Goal: Task Accomplishment & Management: Use online tool/utility

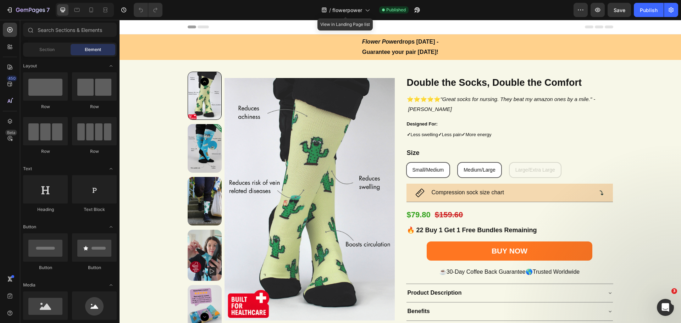
click at [361, 12] on span "flowerpower" at bounding box center [347, 9] width 30 height 7
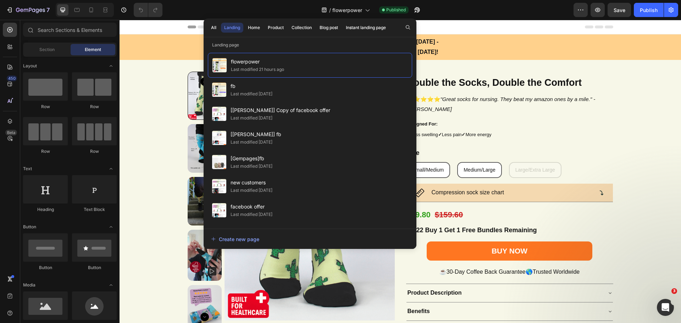
click at [256, 86] on span "fb" at bounding box center [252, 86] width 42 height 9
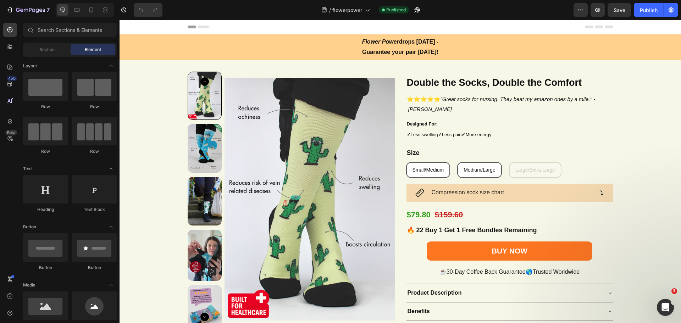
click at [93, 9] on icon at bounding box center [91, 9] width 4 height 5
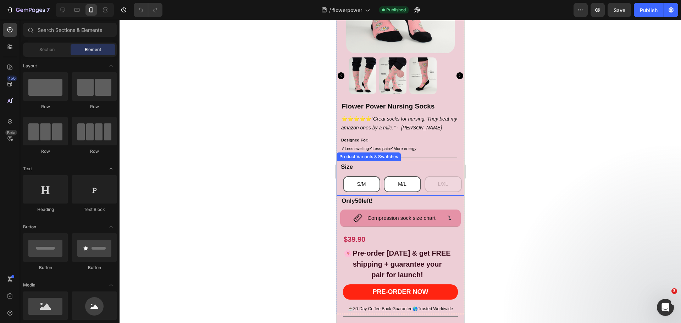
scroll to position [189, 0]
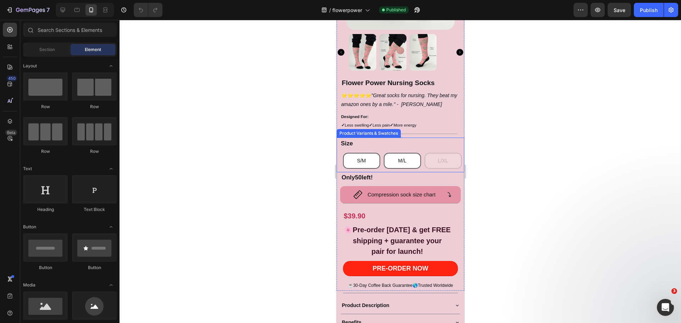
click at [398, 157] on div "M/L" at bounding box center [402, 161] width 8 height 15
click at [384, 153] on input "M/[PERSON_NAME]/[PERSON_NAME]/L" at bounding box center [383, 153] width 0 height 0
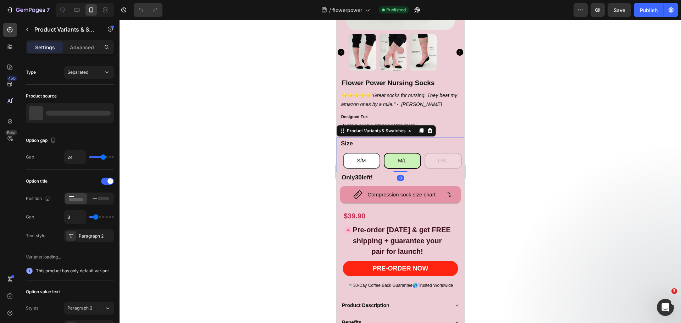
radio input "false"
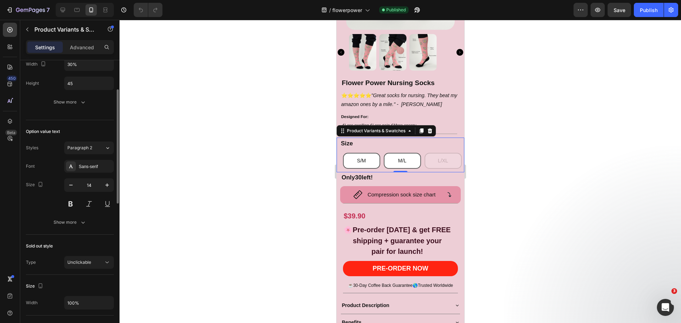
scroll to position [261, 0]
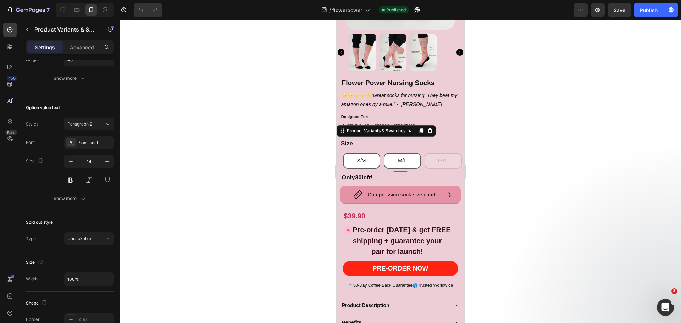
click at [76, 197] on div "Show more" at bounding box center [70, 198] width 33 height 7
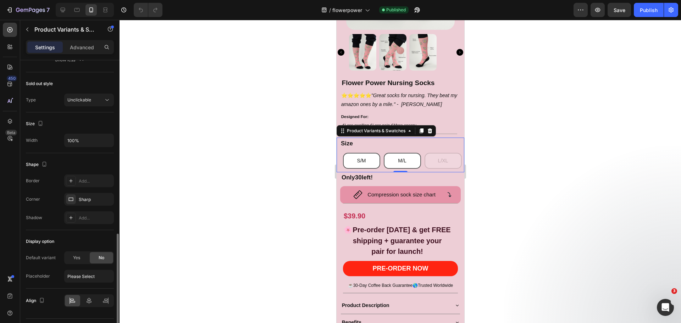
scroll to position [494, 0]
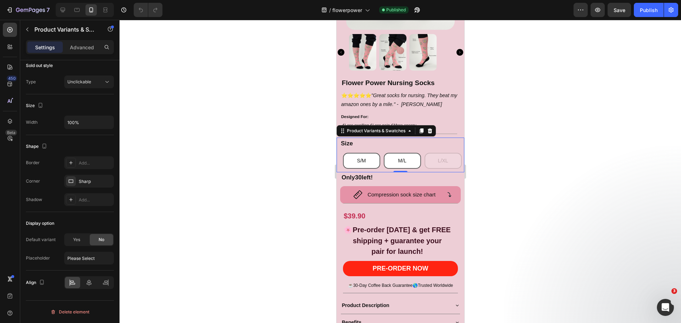
click at [69, 237] on div "Yes" at bounding box center [76, 239] width 23 height 11
radio input "true"
click at [100, 256] on div "S/M" at bounding box center [84, 258] width 35 height 6
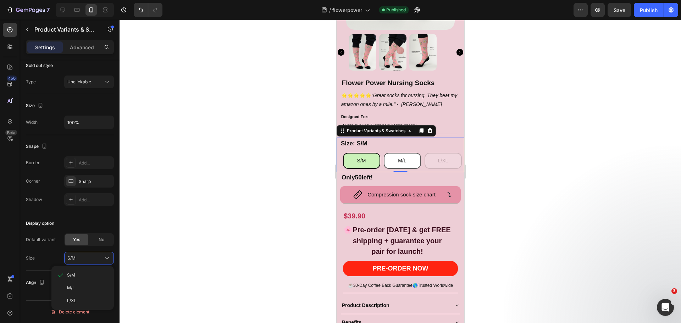
click at [94, 282] on div "M/L" at bounding box center [82, 288] width 57 height 13
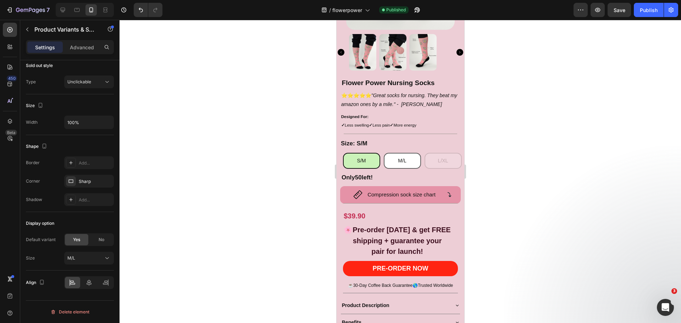
click at [79, 252] on div "Default variant Yes No Size M/L" at bounding box center [70, 248] width 88 height 31
click at [87, 255] on div "M/L" at bounding box center [84, 258] width 35 height 6
click at [88, 301] on div "L/XL" at bounding box center [87, 301] width 41 height 6
click at [90, 258] on div "L/XL" at bounding box center [84, 258] width 35 height 6
click at [90, 286] on div "M/L" at bounding box center [87, 288] width 41 height 6
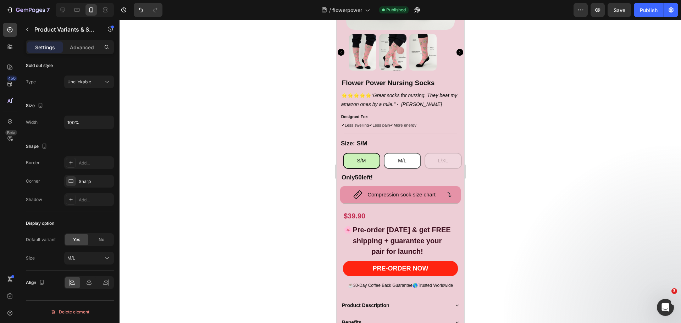
click at [165, 246] on div at bounding box center [401, 171] width 562 height 303
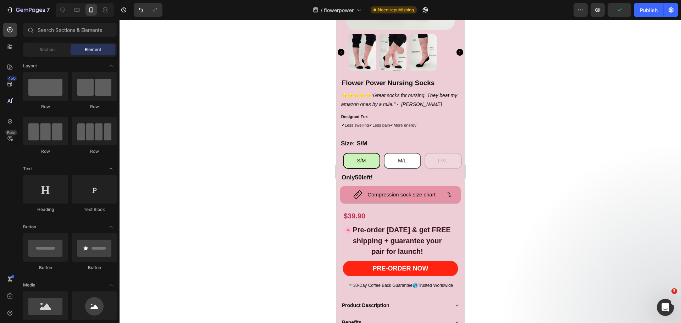
click at [649, 7] on div "Publish" at bounding box center [649, 9] width 18 height 7
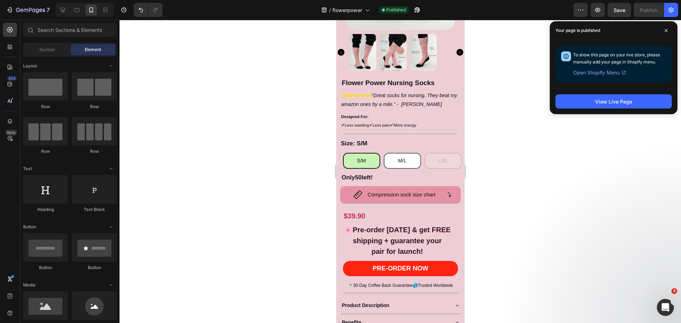
click at [666, 26] on span at bounding box center [666, 30] width 11 height 11
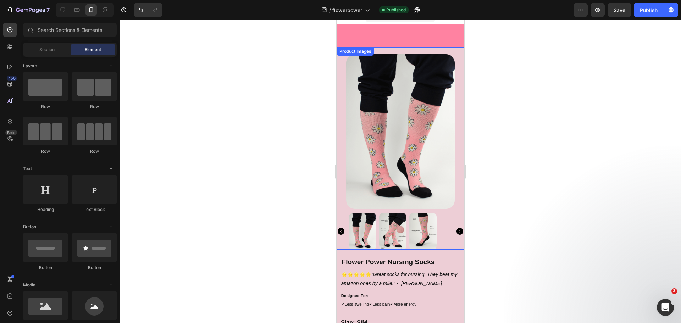
scroll to position [0, 0]
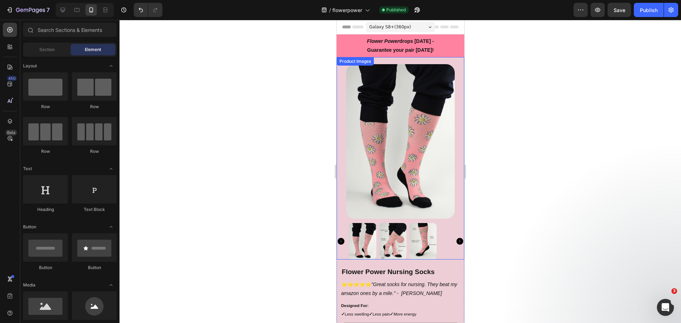
click at [343, 104] on div at bounding box center [400, 141] width 128 height 155
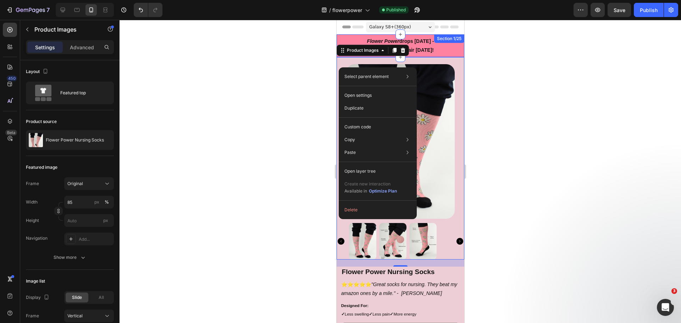
click at [342, 35] on div "Flower Power drops [DATE] - Guarantee your pair [DATE]! Text Block Section 1/25" at bounding box center [400, 45] width 128 height 23
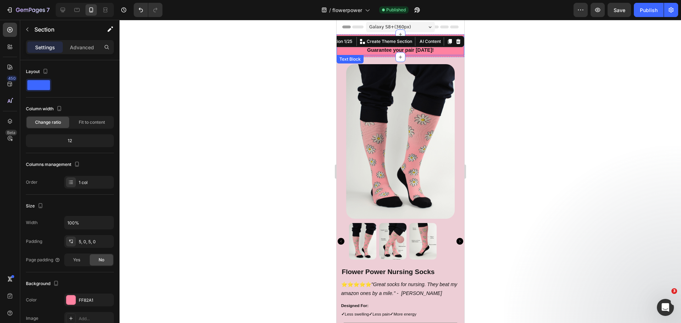
click at [372, 49] on strong "Guarantee your pair [DATE]!" at bounding box center [400, 50] width 67 height 6
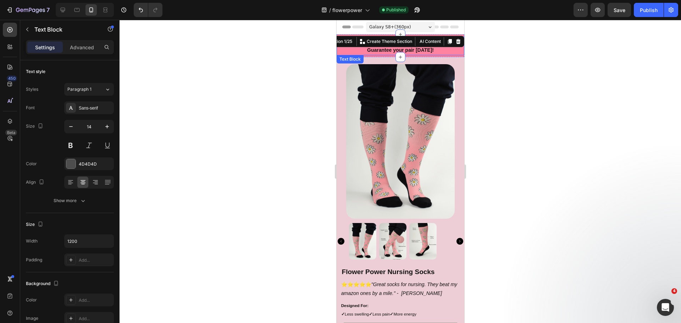
click at [372, 49] on strong "Guarantee your pair [DATE]!" at bounding box center [400, 50] width 67 height 6
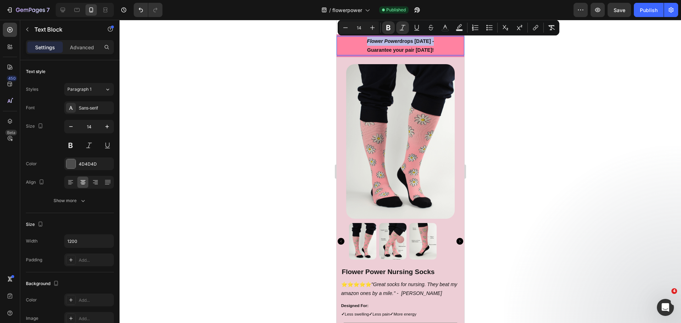
copy span "Flower Power drops [DATE] -"
click at [246, 54] on div at bounding box center [401, 171] width 562 height 303
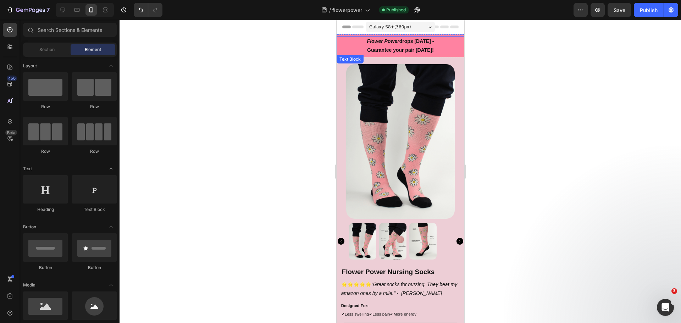
click at [347, 45] on p "Flower Power drops [DATE] -" at bounding box center [400, 41] width 126 height 9
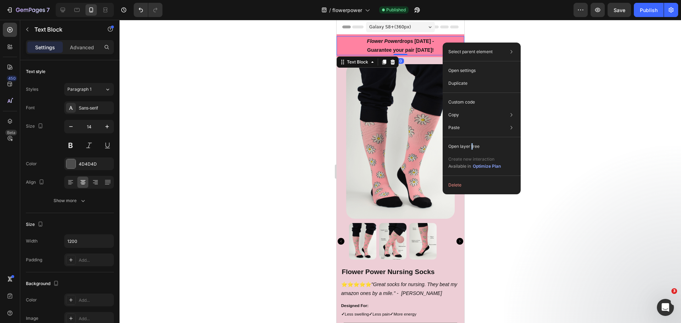
click at [472, 144] on p "Open layer tree" at bounding box center [463, 146] width 31 height 6
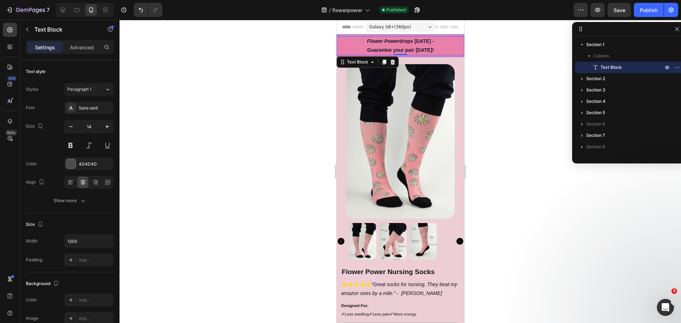
click at [589, 44] on span "Section 1" at bounding box center [595, 44] width 18 height 7
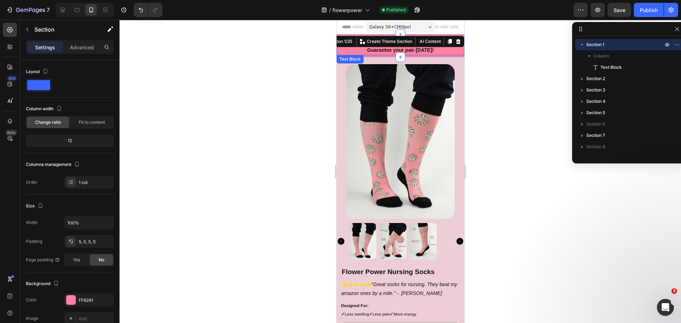
click at [84, 301] on div "FF82A1" at bounding box center [95, 300] width 33 height 6
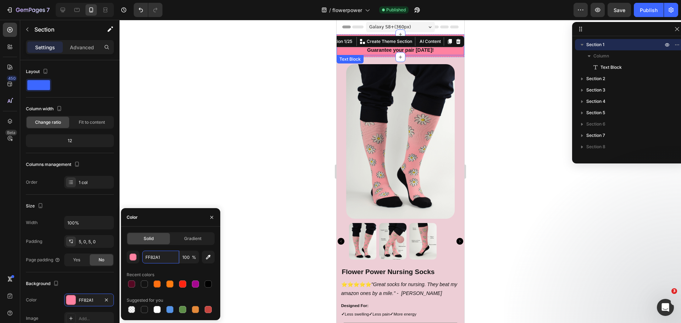
click at [167, 253] on input "FF82A1" at bounding box center [160, 257] width 37 height 13
click at [339, 136] on div at bounding box center [400, 141] width 128 height 155
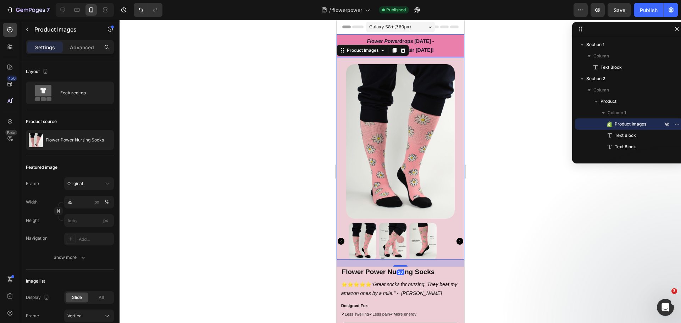
click at [597, 47] on span "Section 1" at bounding box center [595, 44] width 18 height 7
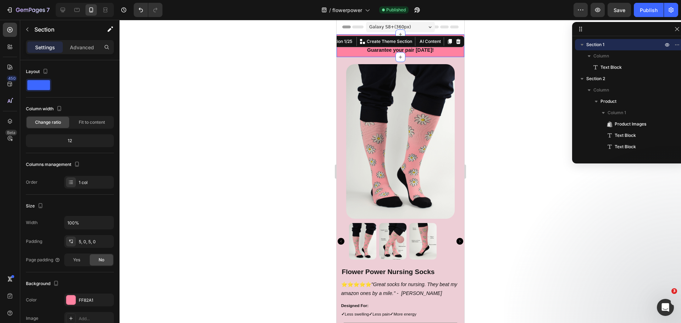
click at [84, 296] on div "FF82A1" at bounding box center [89, 300] width 50 height 13
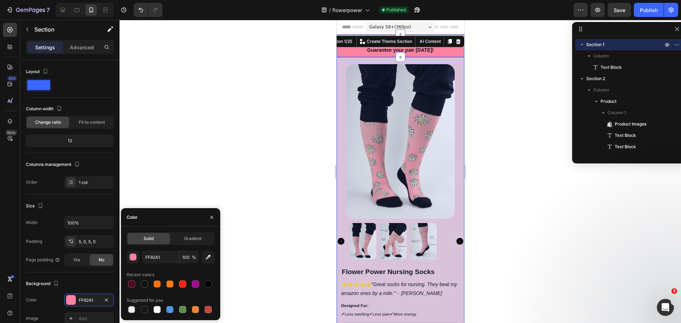
click at [625, 83] on div "Section 2" at bounding box center [629, 78] width 102 height 11
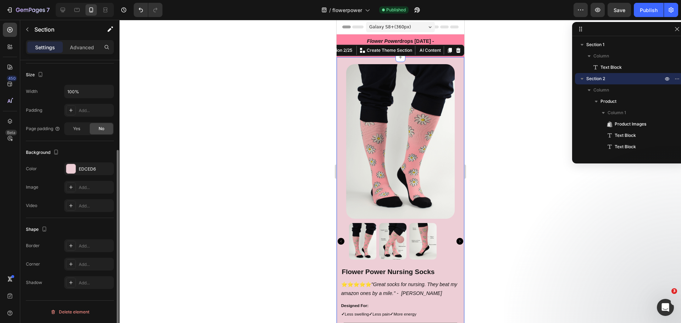
scroll to position [12, 0]
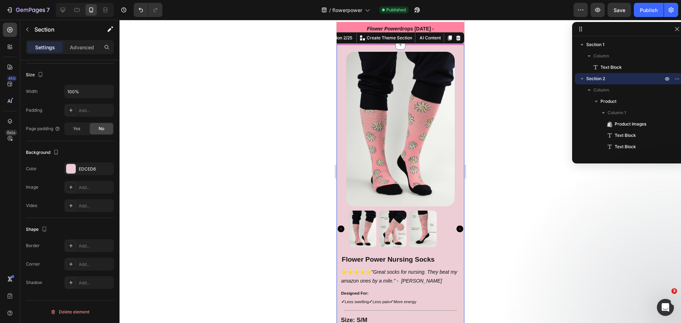
click at [94, 172] on div "EDCED6" at bounding box center [95, 169] width 33 height 6
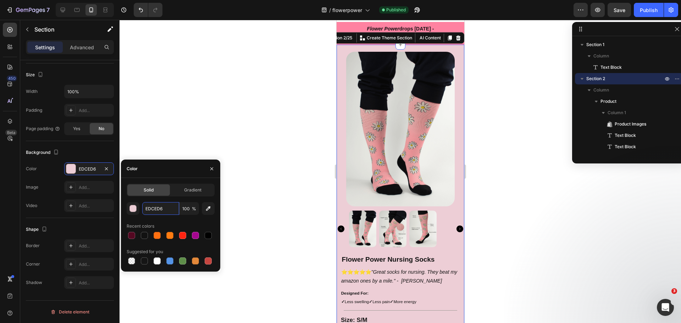
click at [172, 209] on input "EDCED6" at bounding box center [160, 208] width 37 height 13
click at [65, 10] on icon at bounding box center [63, 10] width 5 height 5
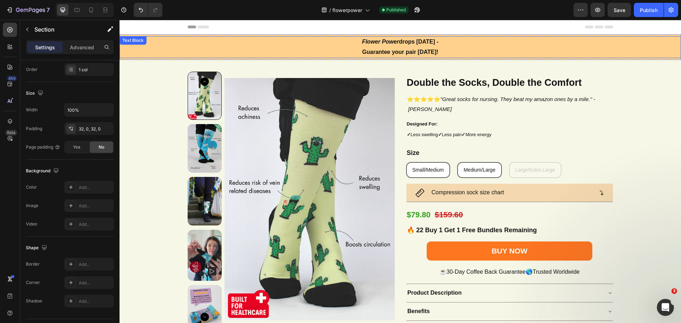
click at [304, 42] on p "Flower Power drops [DATE] -" at bounding box center [400, 42] width 424 height 10
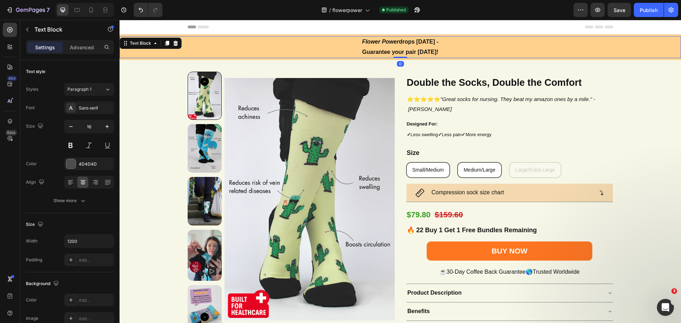
drag, startPoint x: 254, startPoint y: 42, endPoint x: 252, endPoint y: 37, distance: 5.1
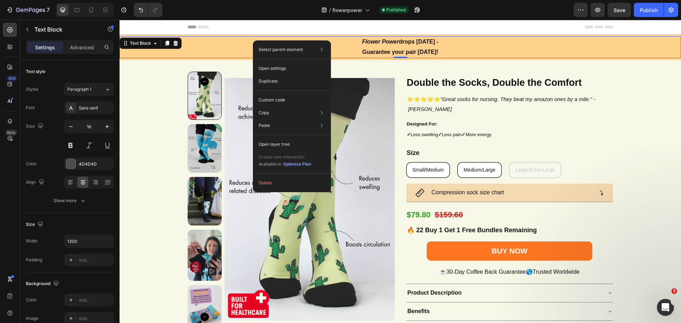
click at [286, 137] on div "Select parent element Section Text Block Open settings Duplicate Custom code Co…" at bounding box center [292, 116] width 78 height 152
click at [288, 141] on div "Open layer tree" at bounding box center [292, 144] width 72 height 13
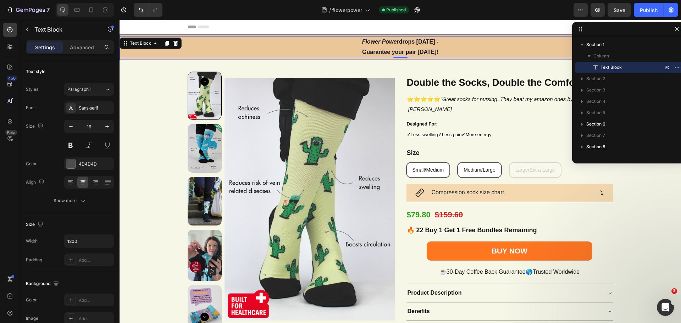
click at [601, 43] on span "Section 1" at bounding box center [595, 44] width 18 height 7
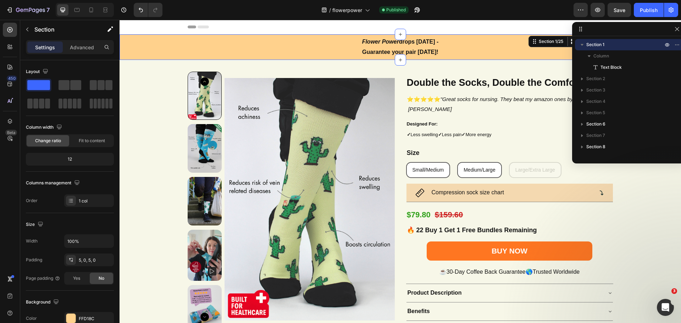
click at [85, 318] on div "FFD18C" at bounding box center [95, 319] width 33 height 6
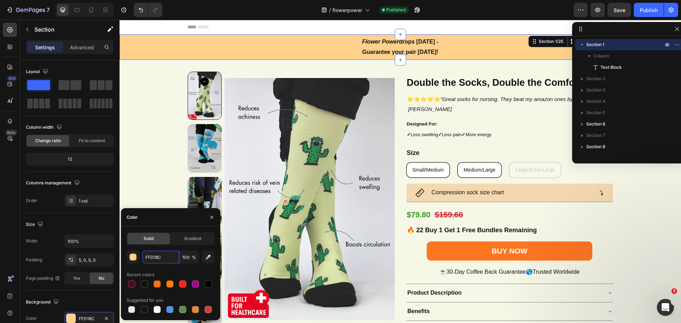
click at [162, 258] on input "FFD18C" at bounding box center [160, 257] width 37 height 13
paste input "82A1"
type input "FF82A1"
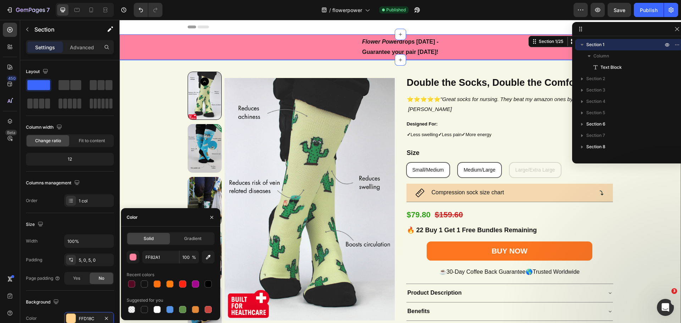
click at [136, 109] on div "Product Images Double the Socks, Double the Comfort Heading ⭐⭐⭐⭐⭐ "Great socks …" at bounding box center [401, 209] width 562 height 274
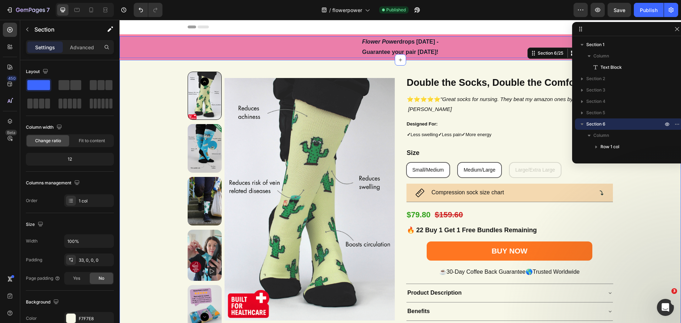
click at [595, 72] on div "Text Block" at bounding box center [629, 67] width 102 height 11
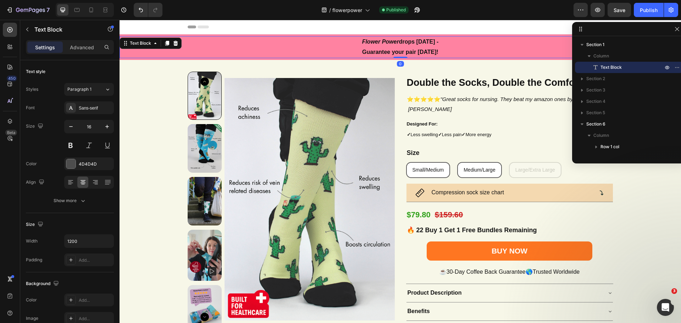
click at [596, 76] on span "Section 2" at bounding box center [595, 78] width 19 height 7
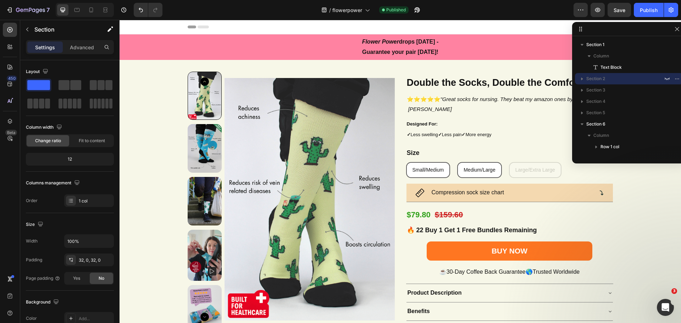
click at [617, 78] on p "Section 2" at bounding box center [625, 78] width 78 height 7
click at [375, 63] on div "Product Images Double the Socks, Double the Comfort Heading ⭐⭐⭐⭐⭐ "Great socks …" at bounding box center [401, 202] width 562 height 285
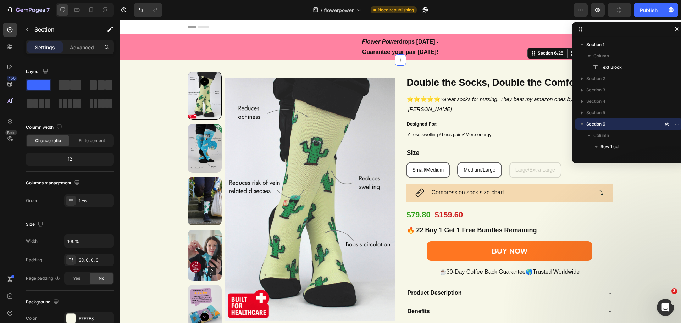
click at [93, 317] on div "F7F7E8" at bounding box center [95, 319] width 33 height 6
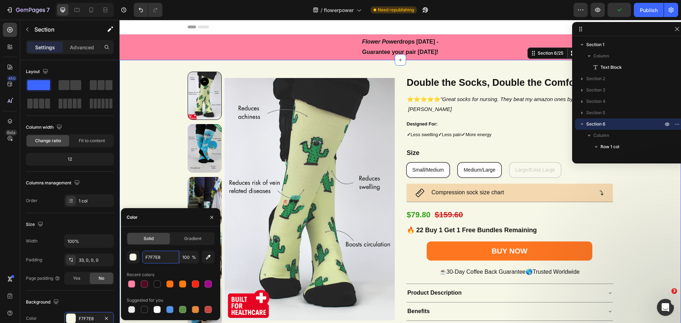
click at [165, 260] on input "F7F7E8" at bounding box center [160, 257] width 37 height 13
paste input "F82A1"
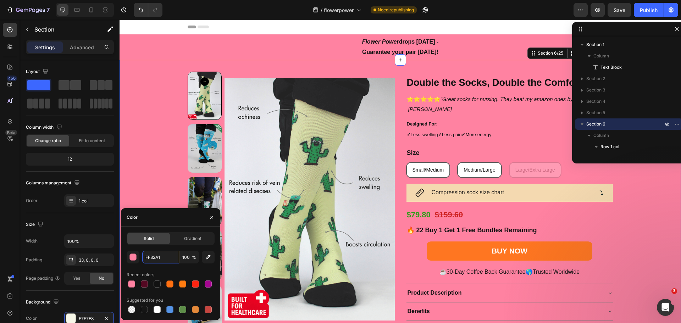
paste input "EDCED6"
type input "FF82A1EDCED6"
click at [168, 253] on input "FF82A1EDCED6" at bounding box center [160, 257] width 37 height 13
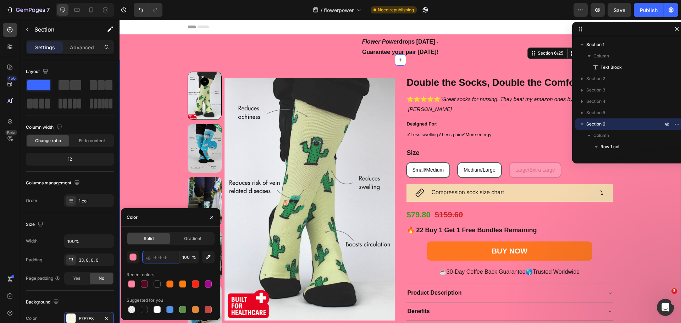
paste input "EDCED6"
type input "EDCED6"
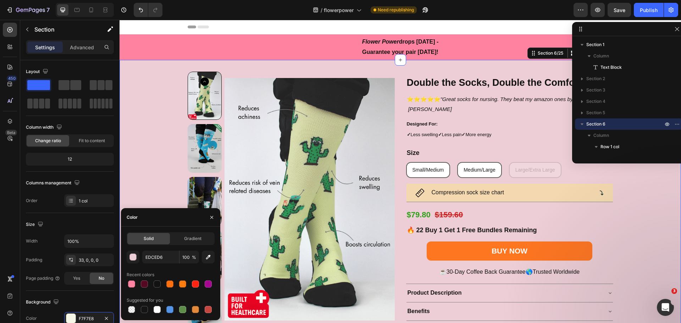
click at [129, 128] on div "Product Images Double the Socks, Double the Comfort Heading ⭐⭐⭐⭐⭐ "Great socks …" at bounding box center [401, 209] width 562 height 274
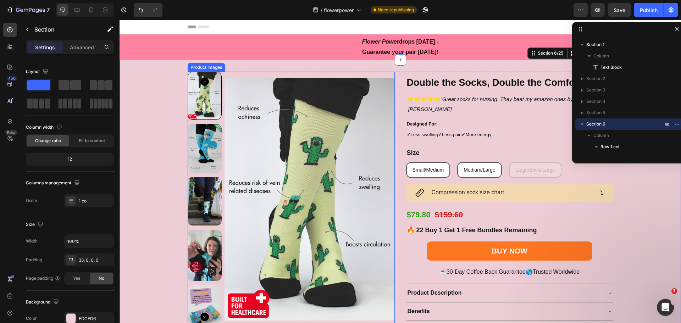
click at [287, 134] on img at bounding box center [310, 199] width 170 height 255
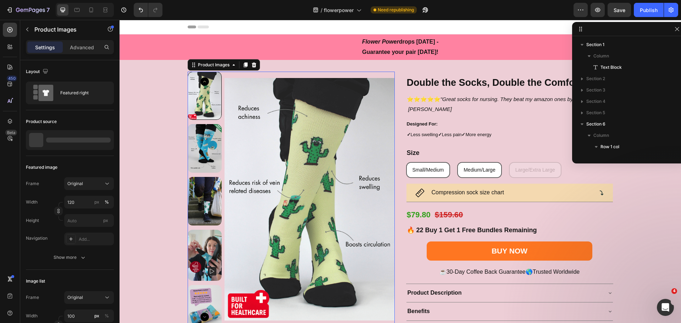
scroll to position [100, 0]
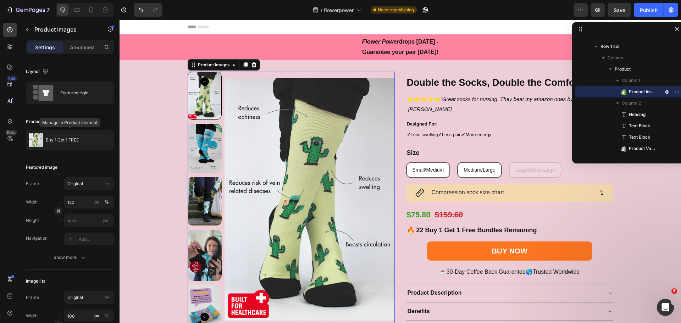
click at [60, 139] on p "Buy 1 Get 1 FREE" at bounding box center [62, 140] width 33 height 5
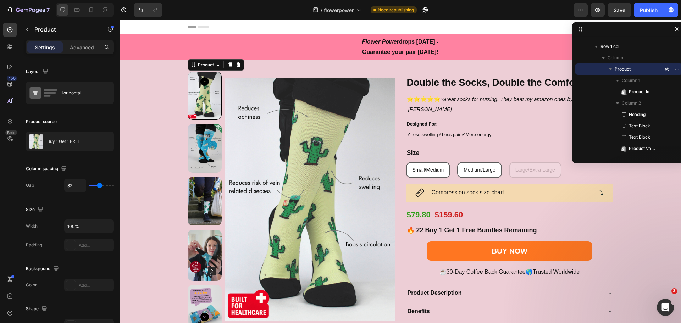
drag, startPoint x: 94, startPoint y: 141, endPoint x: 68, endPoint y: 154, distance: 28.9
click at [67, 159] on div "Layout Horizontal Product source Buy 1 Get 1 FREE Column spacing Gap 32 Size Wi…" at bounding box center [70, 266] width 88 height 413
click at [0, 0] on icon "button" at bounding box center [0, 0] width 0 height 0
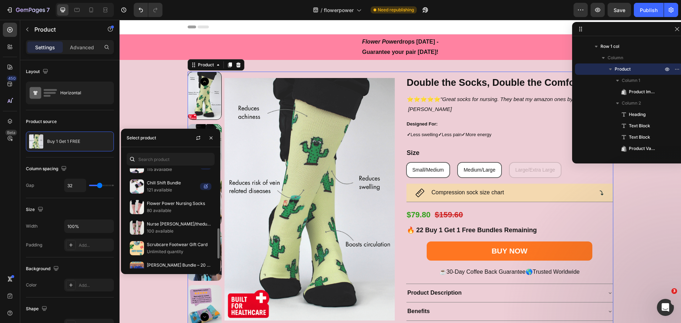
scroll to position [119, 0]
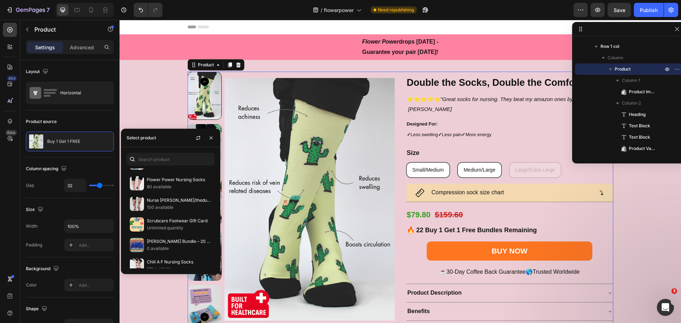
click at [164, 179] on p "Flower Power Nursing Socks" at bounding box center [179, 179] width 65 height 7
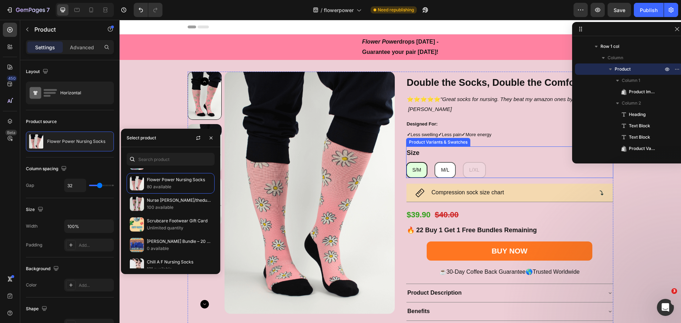
click at [516, 157] on div "Size S/M S/M S/M M/[PERSON_NAME]/[PERSON_NAME]/L L/XL L/XL L/XL" at bounding box center [509, 163] width 207 height 32
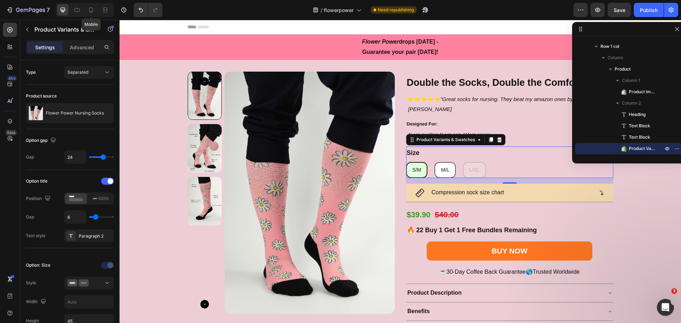
click at [91, 7] on icon at bounding box center [91, 9] width 7 height 7
type input "28%"
type input "12"
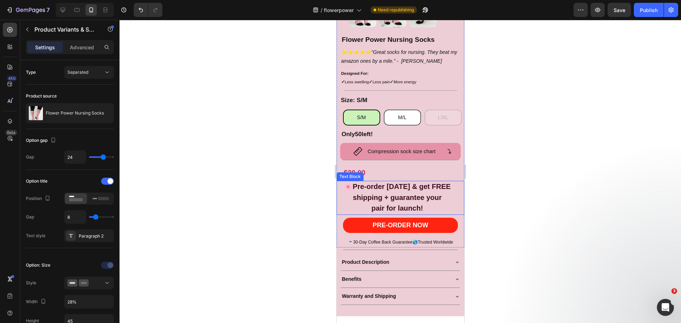
scroll to position [237, 0]
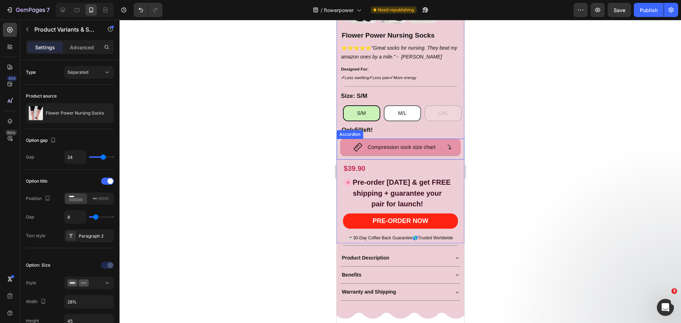
click at [374, 139] on div "Compression sock size chart" at bounding box center [400, 147] width 121 height 17
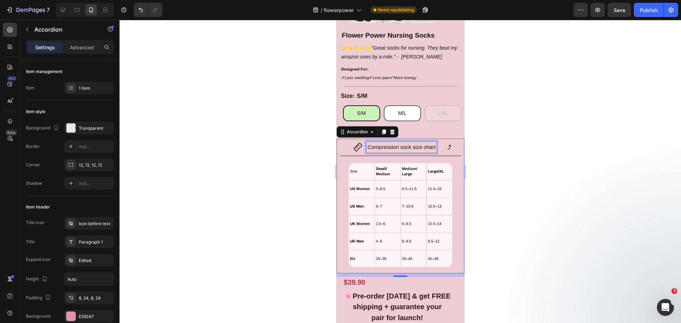
click at [376, 144] on span "Compression sock size chart" at bounding box center [401, 147] width 68 height 6
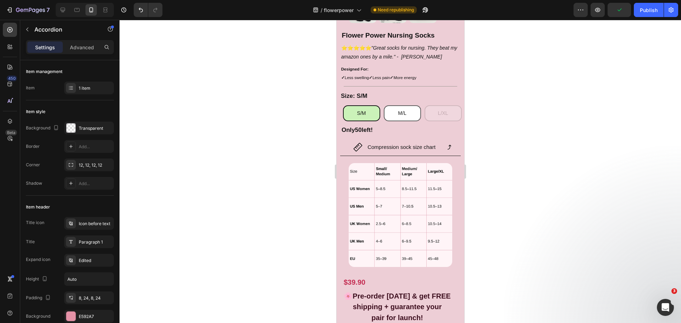
click at [446, 144] on icon at bounding box center [449, 147] width 6 height 6
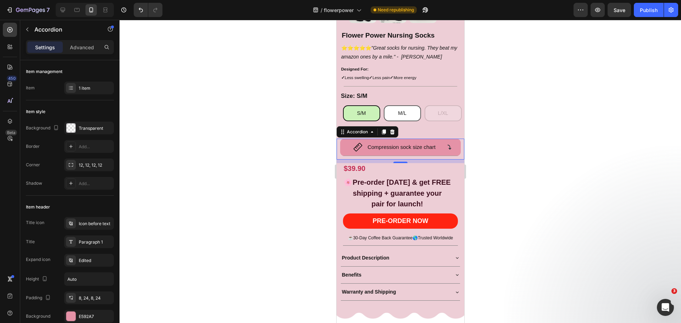
click at [96, 315] on div "E592A7" at bounding box center [95, 317] width 33 height 6
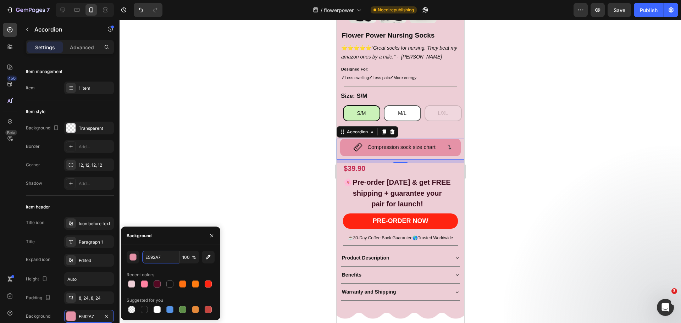
click at [168, 255] on input "E592A7" at bounding box center [160, 257] width 37 height 13
click at [450, 220] on button "PRE-ORDER NOW" at bounding box center [400, 221] width 115 height 15
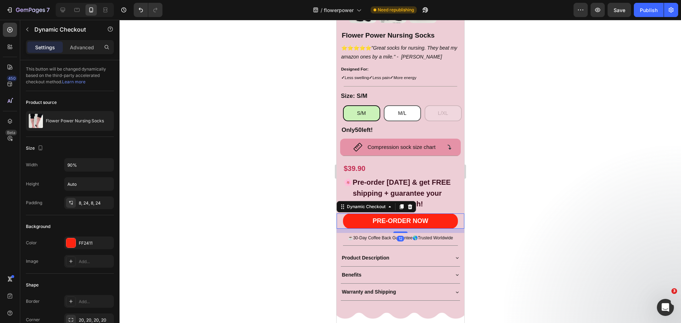
click at [93, 246] on div "FF2411" at bounding box center [95, 243] width 33 height 6
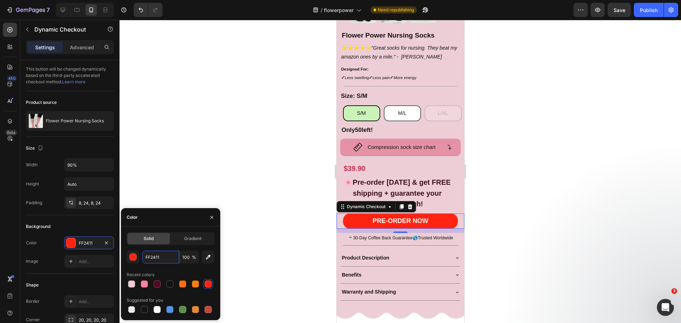
click at [162, 258] on input "FF2411" at bounding box center [160, 257] width 37 height 13
click at [405, 216] on p "PRE-ORDER NOW" at bounding box center [401, 221] width 56 height 10
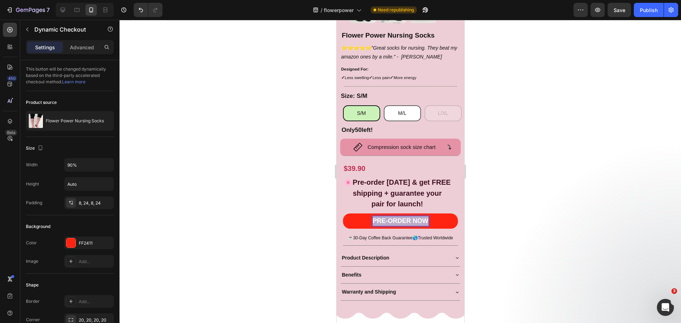
copy p "PRE-ORDER NOW"
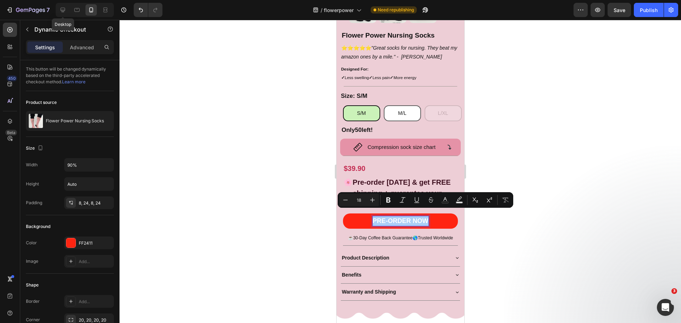
click at [64, 8] on icon at bounding box center [63, 10] width 5 height 5
type input "100%"
type input "16"
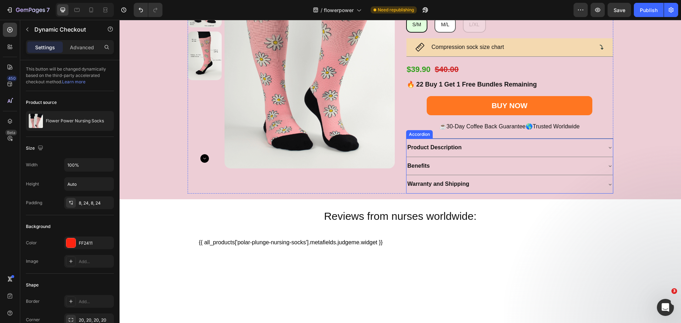
scroll to position [49, 0]
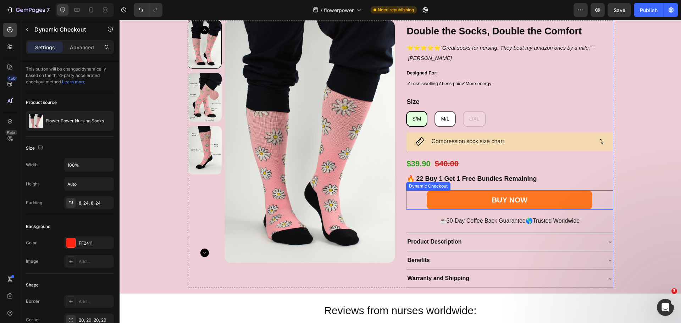
click at [420, 205] on div "BUY NOW" at bounding box center [509, 200] width 207 height 19
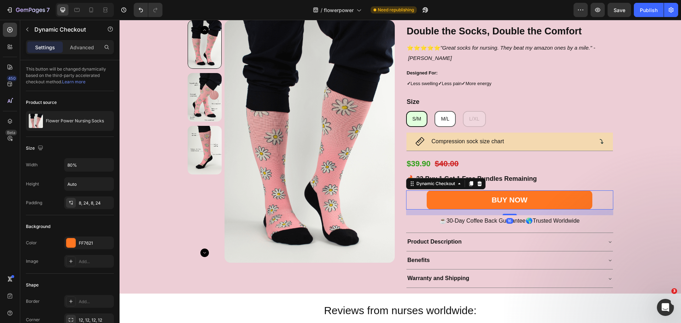
click at [73, 239] on div at bounding box center [70, 242] width 9 height 9
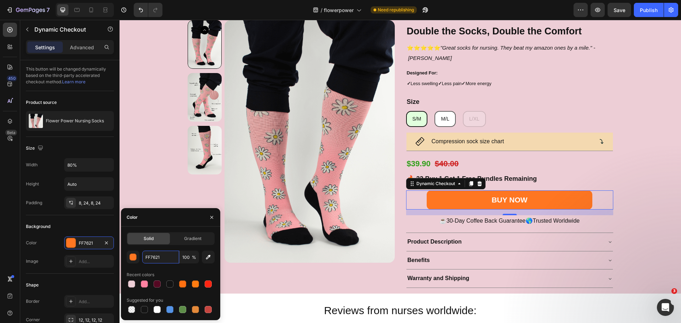
click at [167, 255] on input "FF7621" at bounding box center [160, 257] width 37 height 13
paste input "241"
type input "FF2411"
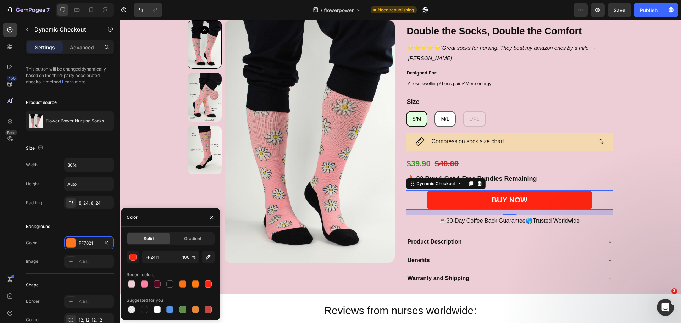
click at [520, 200] on div "BUY NOW" at bounding box center [510, 199] width 36 height 13
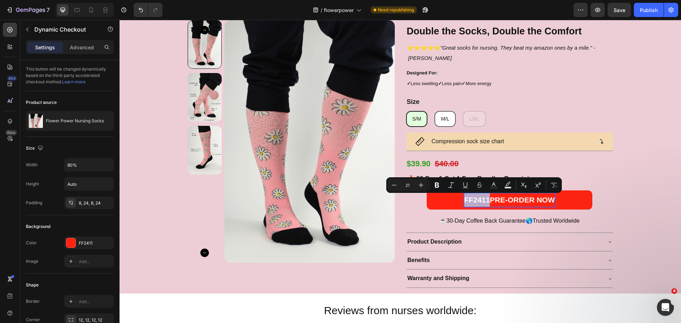
drag, startPoint x: 487, startPoint y: 200, endPoint x: 458, endPoint y: 200, distance: 28.7
click at [458, 200] on button "FF2411PRE-ORDER NOW" at bounding box center [510, 200] width 166 height 19
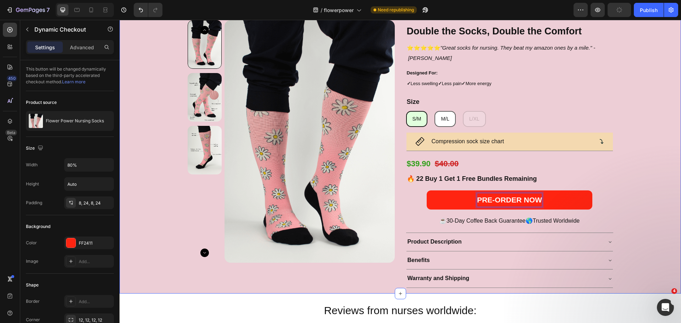
click at [639, 175] on div "Product Images Double the Socks, Double the Comfort Heading ⭐⭐⭐⭐⭐ "Great socks …" at bounding box center [401, 157] width 562 height 274
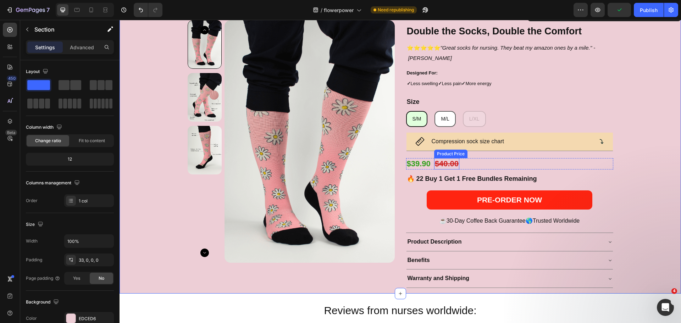
click at [436, 161] on div "$40.00" at bounding box center [446, 164] width 25 height 12
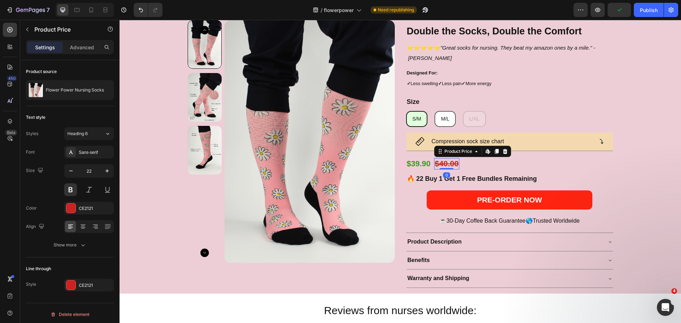
click at [503, 153] on icon at bounding box center [505, 151] width 5 height 5
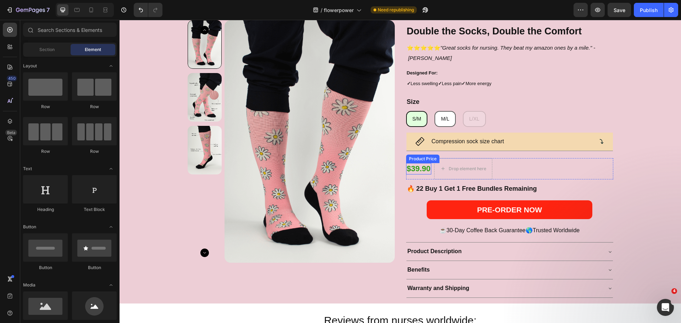
click at [408, 168] on div "$39.90" at bounding box center [418, 169] width 25 height 12
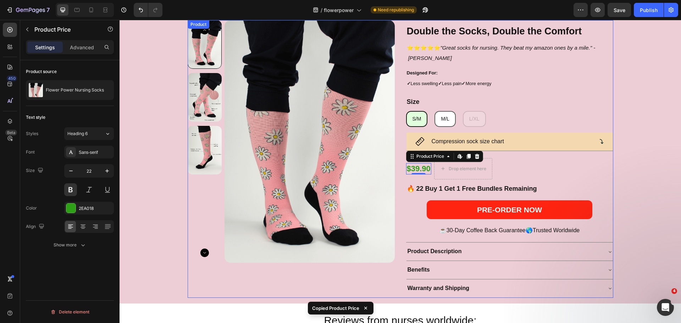
click at [498, 153] on div "Double the Socks, Double the Comfort Heading ⭐⭐⭐⭐⭐ "Great socks for nursing. Th…" at bounding box center [509, 158] width 207 height 277
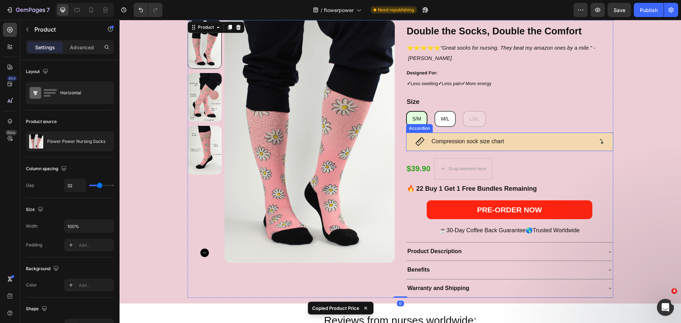
click at [501, 149] on div "Compression sock size chart" at bounding box center [510, 142] width 206 height 18
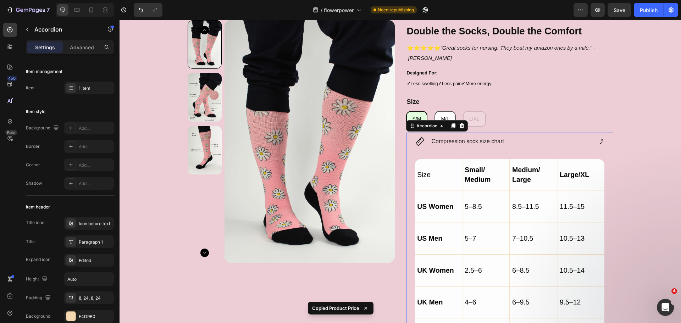
click at [496, 146] on p "Compression sock size chart" at bounding box center [468, 142] width 73 height 10
click at [512, 144] on div "Compression sock size chart" at bounding box center [504, 142] width 178 height 12
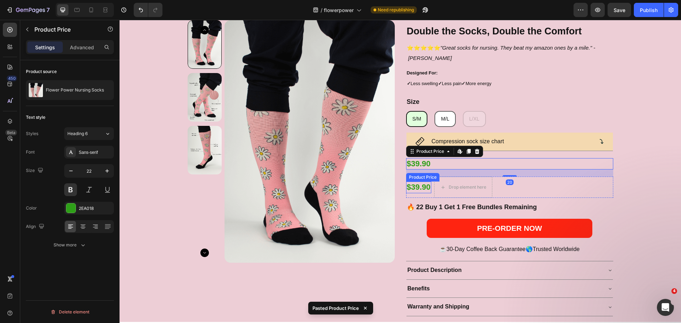
click at [417, 186] on div "$39.90" at bounding box center [418, 188] width 25 height 12
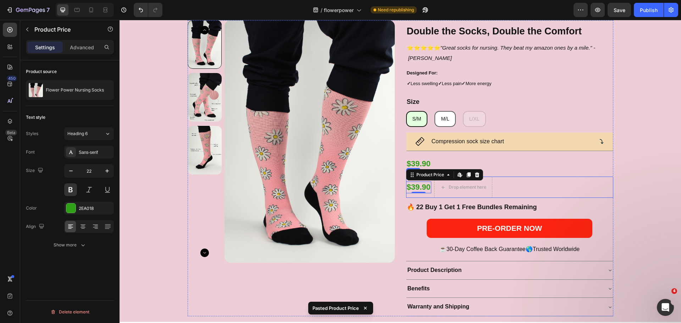
click at [498, 186] on div "$39.90 Product Price Edit content in Shopify 0 Product Price Edit content in Sh…" at bounding box center [509, 187] width 207 height 21
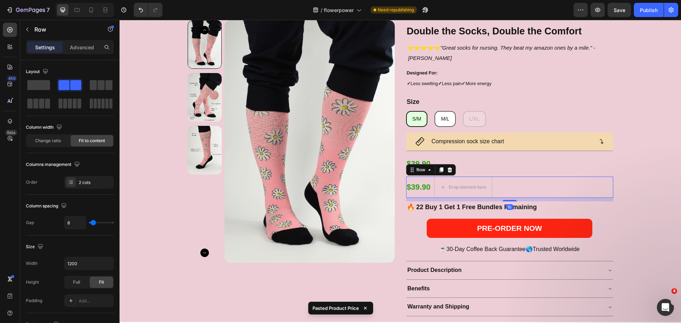
click at [442, 172] on div at bounding box center [441, 170] width 9 height 9
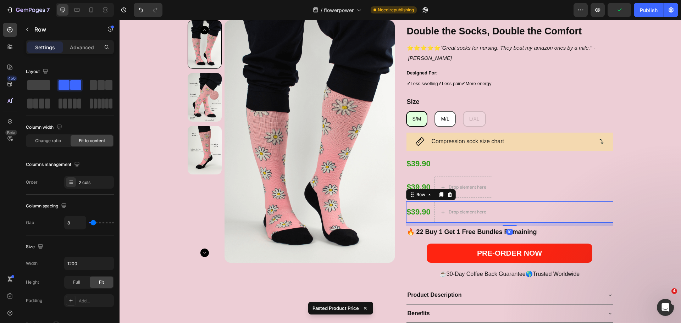
click at [449, 192] on icon at bounding box center [450, 195] width 6 height 6
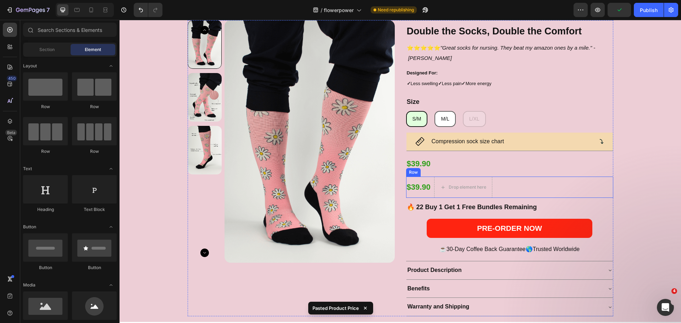
click at [506, 179] on div "$39.90 Product Price Product Price Drop element here Row" at bounding box center [509, 187] width 207 height 21
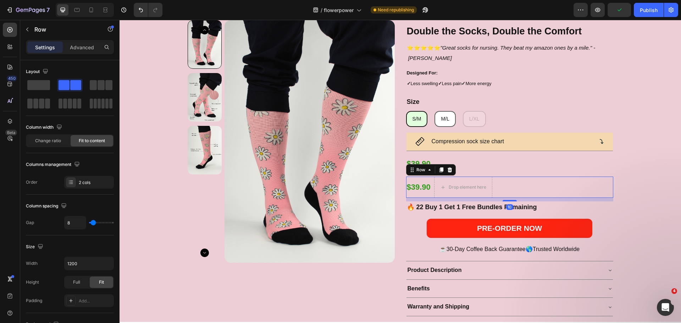
click at [449, 171] on icon at bounding box center [450, 170] width 6 height 6
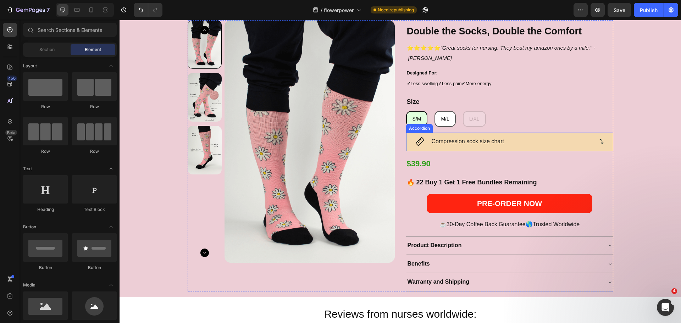
click at [511, 145] on div "Compression sock size chart" at bounding box center [504, 142] width 178 height 12
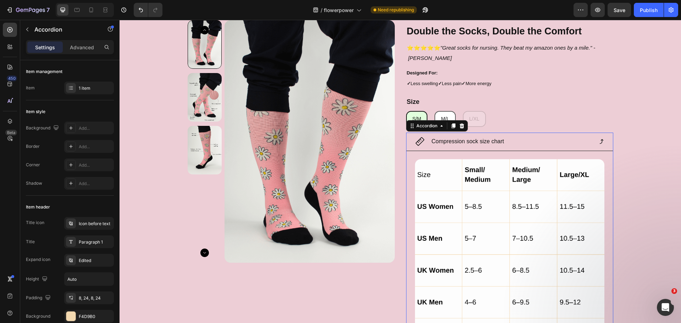
click at [89, 314] on div "F4D9B0" at bounding box center [95, 317] width 33 height 6
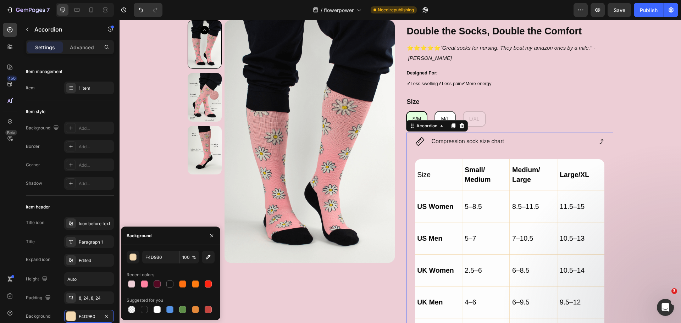
click at [142, 285] on div at bounding box center [144, 284] width 7 height 7
type input "FF82A1"
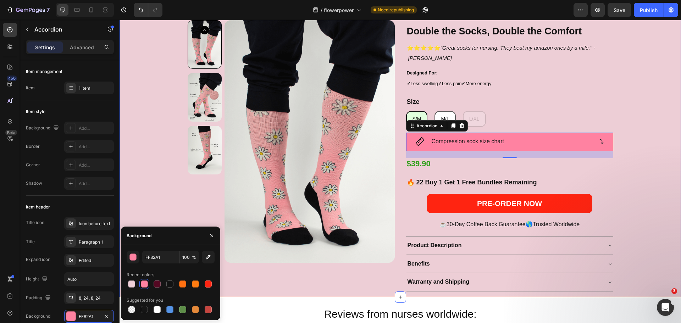
click at [664, 187] on div "Product Images Double the Socks, Double the Comfort Heading ⭐⭐⭐⭐⭐ "Great socks …" at bounding box center [401, 158] width 562 height 277
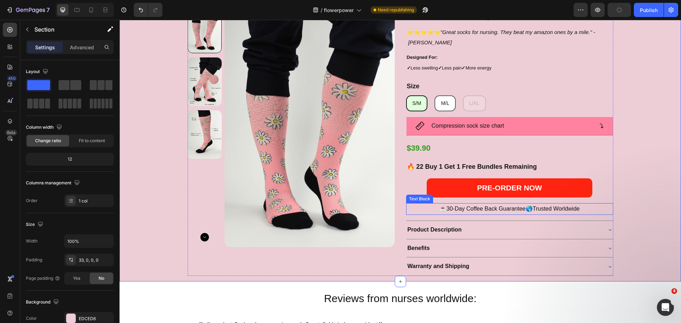
scroll to position [72, 0]
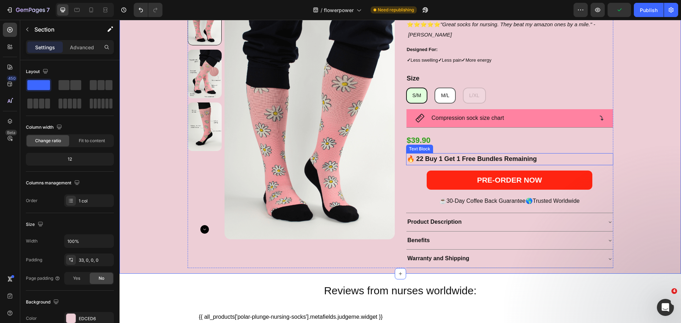
click at [464, 157] on strong "🔥 22 Buy 1 Get 1 Free Bundles Remaining" at bounding box center [472, 158] width 130 height 7
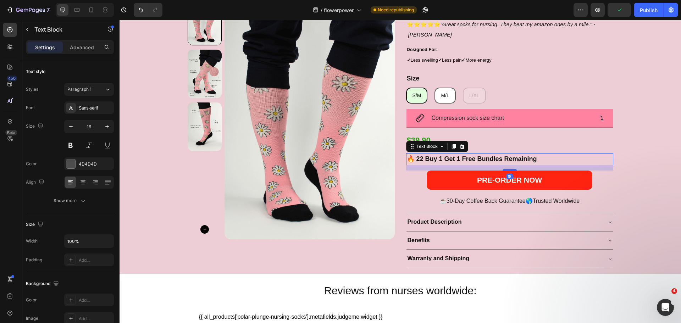
drag, startPoint x: 457, startPoint y: 148, endPoint x: 448, endPoint y: 151, distance: 9.3
click at [459, 148] on icon at bounding box center [462, 147] width 6 height 6
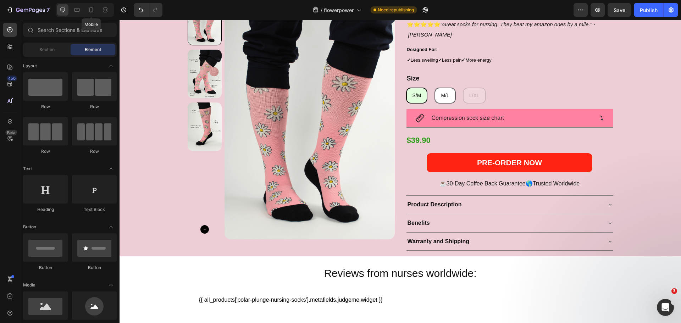
click at [93, 11] on icon at bounding box center [91, 9] width 4 height 5
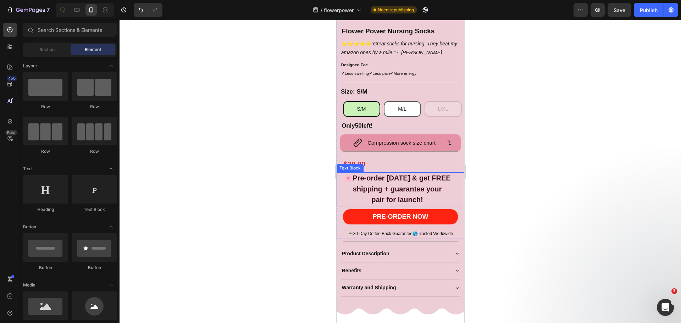
scroll to position [241, 0]
click at [363, 160] on div "$39.90" at bounding box center [403, 164] width 121 height 11
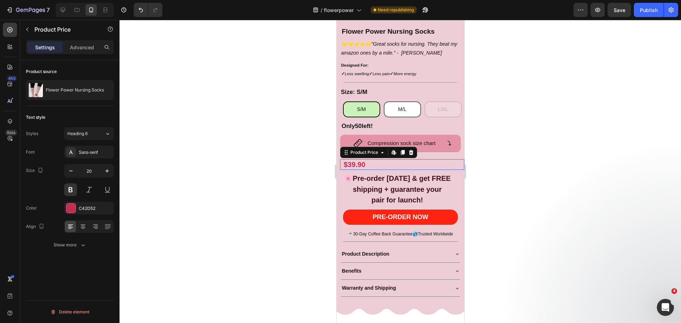
click at [363, 160] on div "$39.90" at bounding box center [403, 164] width 121 height 11
click at [82, 211] on div "C42D52" at bounding box center [95, 208] width 33 height 6
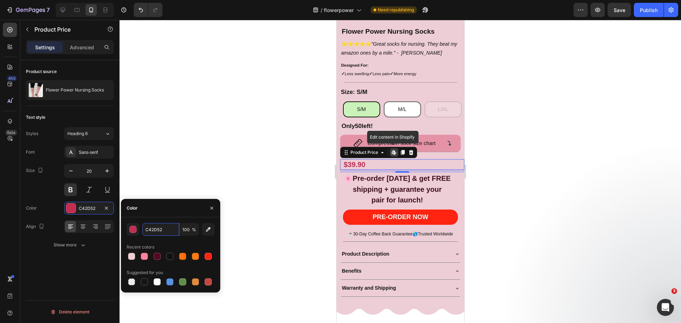
click at [165, 230] on input "C42D52" at bounding box center [160, 229] width 37 height 13
click at [158, 256] on div at bounding box center [157, 256] width 7 height 7
click at [134, 230] on div "button" at bounding box center [133, 229] width 7 height 7
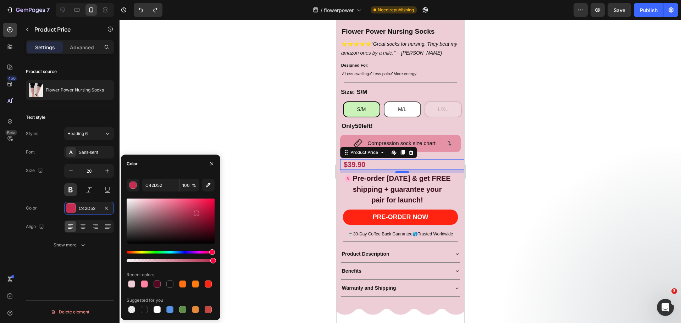
type input "B2274A"
click at [195, 212] on div at bounding box center [197, 214] width 6 height 6
drag, startPoint x: 197, startPoint y: 214, endPoint x: 196, endPoint y: 209, distance: 4.7
click at [196, 209] on div at bounding box center [197, 209] width 6 height 6
type input "C42D52"
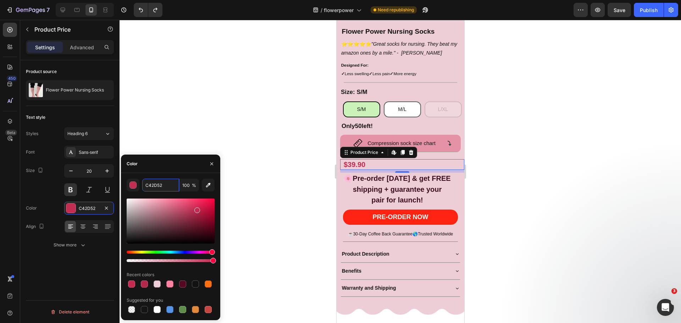
click at [169, 184] on input "C42D52" at bounding box center [160, 185] width 37 height 13
click at [396, 177] on p "🌸Pre-order [DATE] & get FREE" at bounding box center [397, 178] width 120 height 11
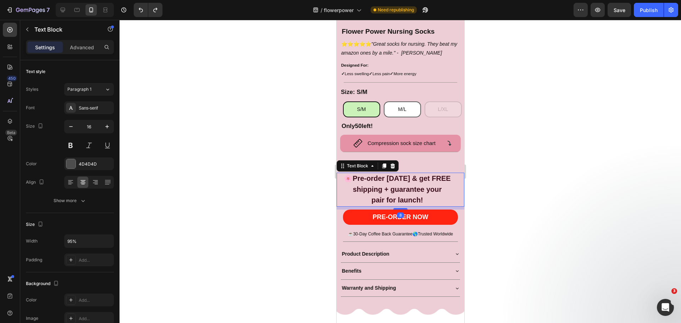
click at [421, 195] on p "pair for launch!" at bounding box center [397, 200] width 120 height 11
click at [424, 195] on p "pair for launch!" at bounding box center [397, 200] width 120 height 11
click at [600, 194] on div at bounding box center [401, 171] width 562 height 303
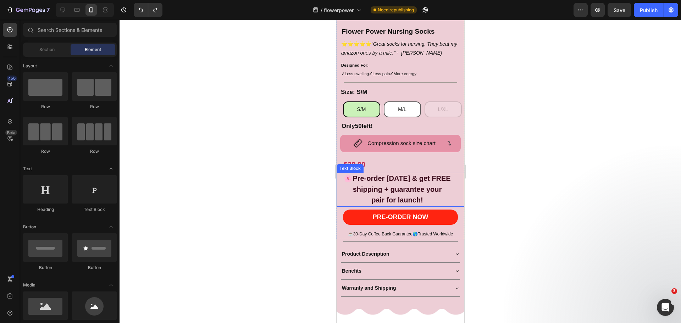
click at [447, 188] on p "shipping + guarantee your" at bounding box center [397, 189] width 120 height 11
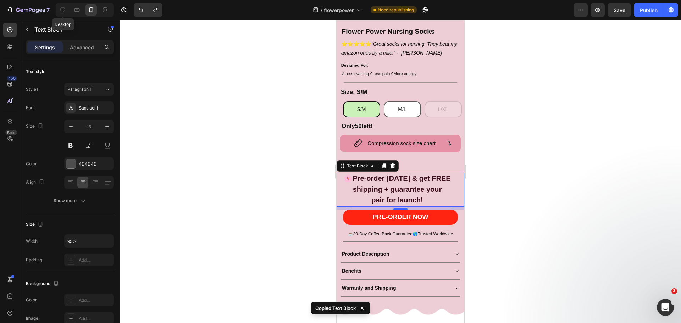
click at [62, 12] on icon at bounding box center [62, 9] width 7 height 7
type input "100%"
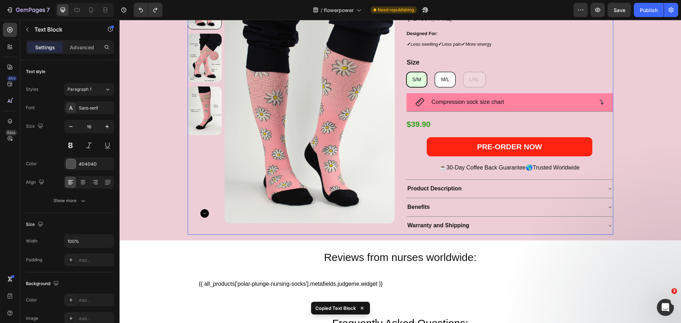
scroll to position [76, 0]
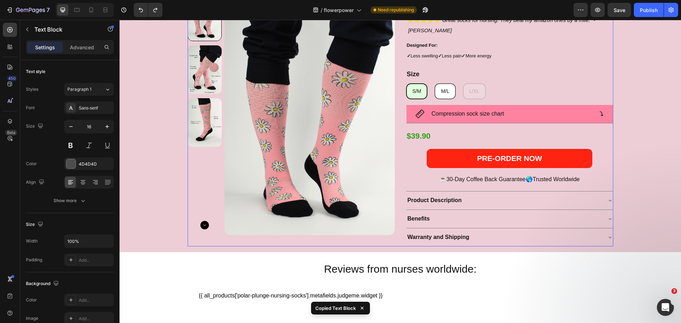
click at [420, 137] on div "$39.90" at bounding box center [509, 137] width 207 height 12
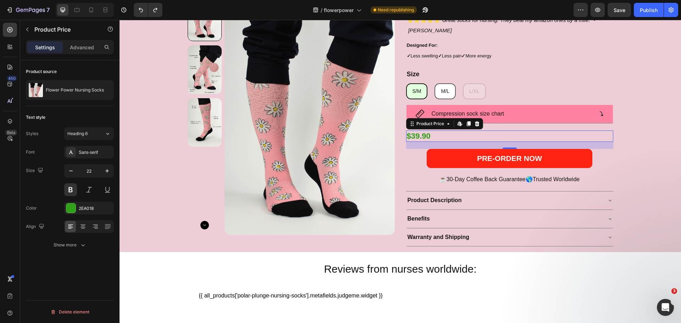
click at [94, 204] on div "2EA018" at bounding box center [89, 208] width 50 height 13
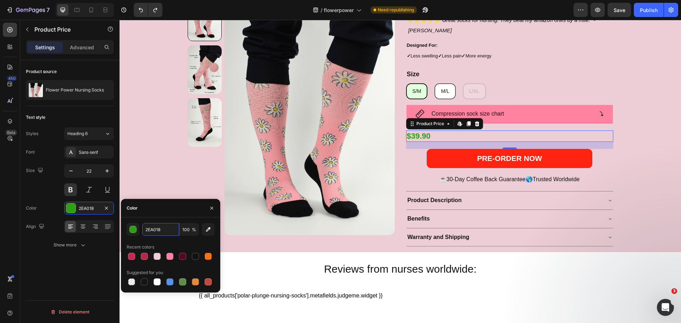
click at [167, 230] on input "2EA018" at bounding box center [160, 229] width 37 height 13
paste input "C42D52"
type input "C42D52C42D52"
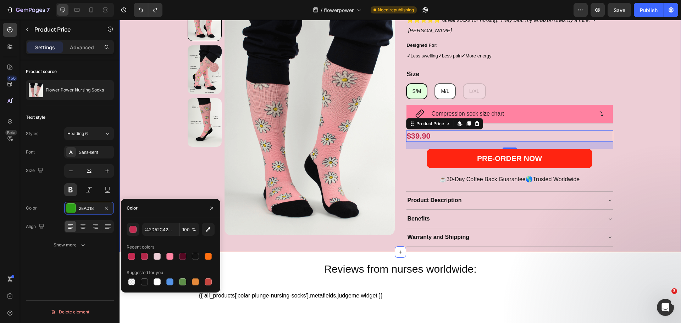
click at [634, 172] on div "Product Images Double the Socks, Double the Comfort Heading ⭐⭐⭐⭐⭐ "Great socks …" at bounding box center [401, 123] width 562 height 260
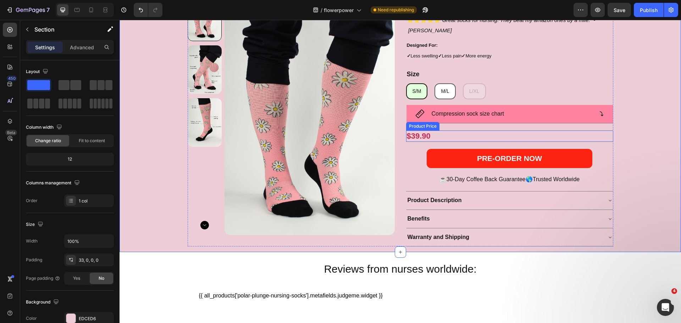
click at [472, 138] on div "$39.90" at bounding box center [509, 137] width 207 height 12
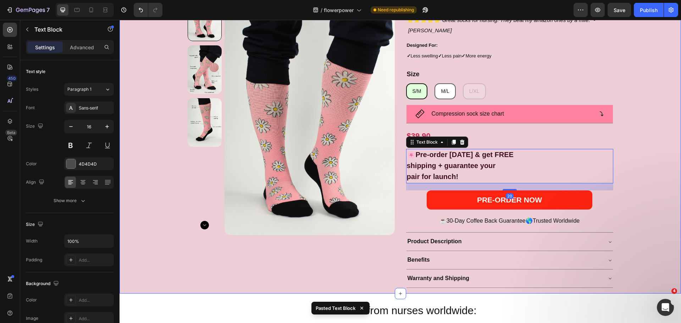
click at [643, 184] on div "Product Images Double the Socks, Double the Comfort Heading ⭐⭐⭐⭐⭐ "Great socks …" at bounding box center [401, 143] width 562 height 301
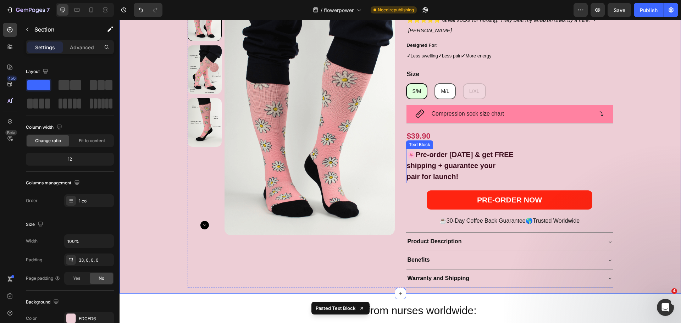
click at [451, 167] on strong "shipping + guarantee your" at bounding box center [451, 166] width 89 height 8
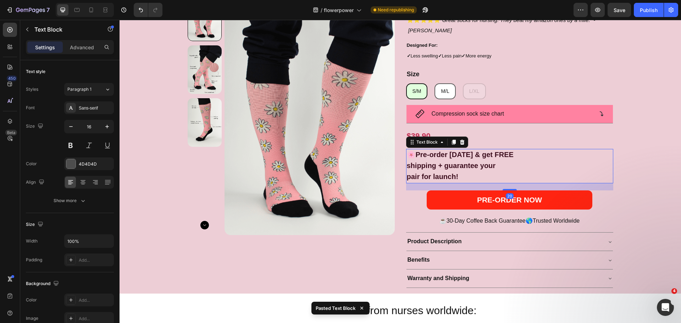
click at [414, 157] on strong "🌸Pre-order [DATE] & get FREE" at bounding box center [460, 155] width 107 height 8
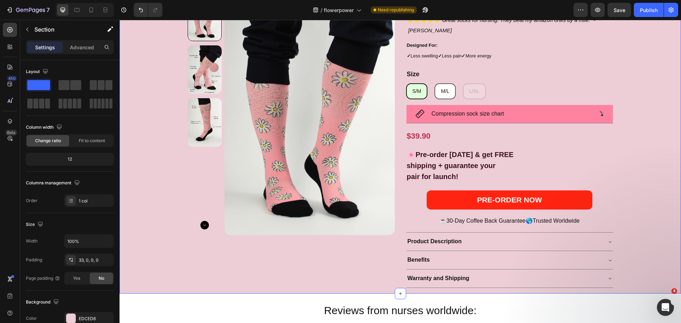
click at [652, 209] on div "Product Images Double the Socks, Double the Comfort Heading ⭐⭐⭐⭐⭐ "Great socks …" at bounding box center [401, 143] width 562 height 301
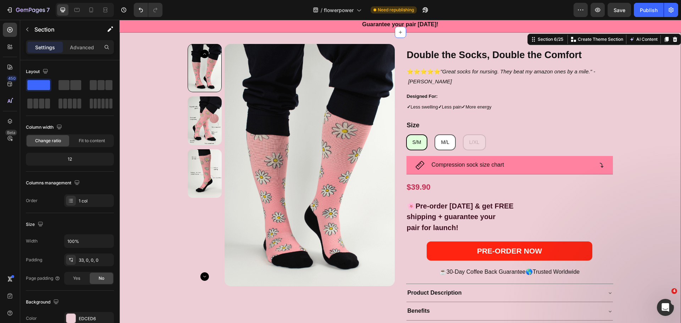
scroll to position [5, 0]
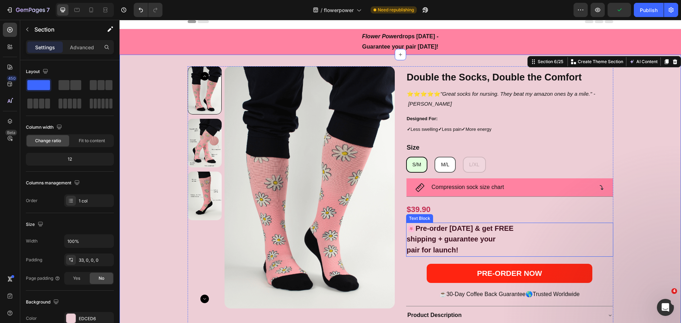
click at [425, 233] on p "🌸Pre-order [DATE] & get FREE" at bounding box center [510, 229] width 206 height 11
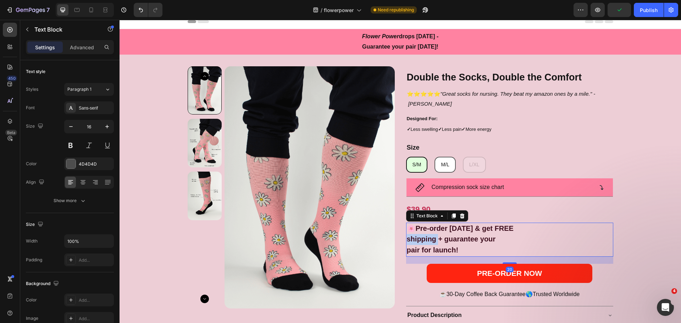
click at [407, 237] on strong "shipping + guarantee your" at bounding box center [451, 239] width 89 height 8
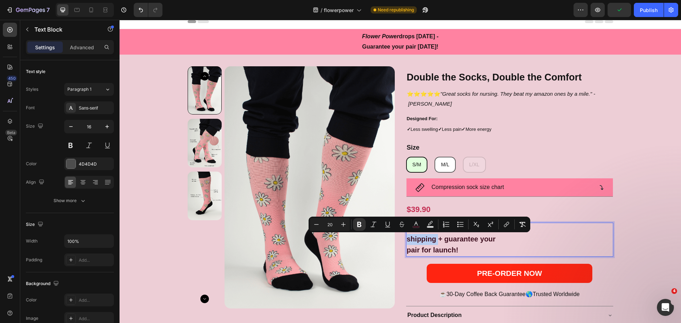
click at [407, 237] on strong "shipping + guarantee your" at bounding box center [451, 239] width 89 height 8
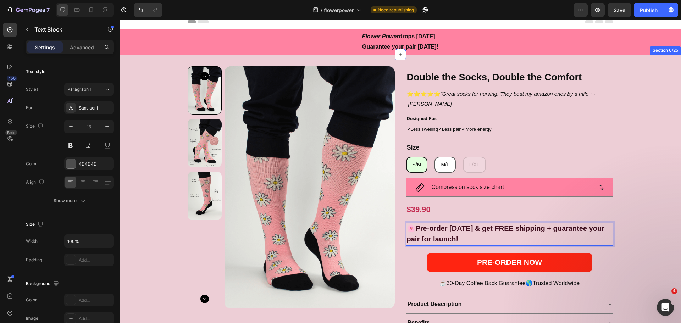
click at [636, 231] on div "Product Images Double the Socks, Double the Comfort Heading ⭐⭐⭐⭐⭐ "Great socks …" at bounding box center [401, 211] width 562 height 290
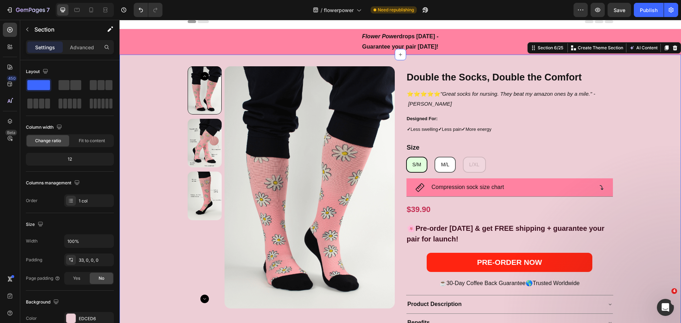
click at [662, 140] on div "Product Images Double the Socks, Double the Comfort Heading ⭐⭐⭐⭐⭐ "Great socks …" at bounding box center [401, 211] width 562 height 290
click at [79, 318] on div "EDCED6" at bounding box center [95, 319] width 33 height 6
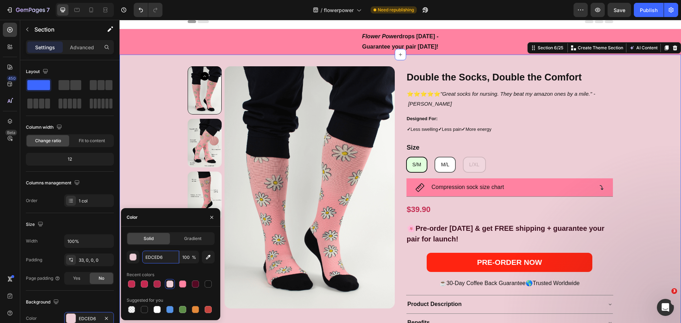
click at [160, 255] on input "EDCED6" at bounding box center [160, 257] width 37 height 13
click at [478, 188] on p "Compression sock size chart" at bounding box center [468, 187] width 73 height 10
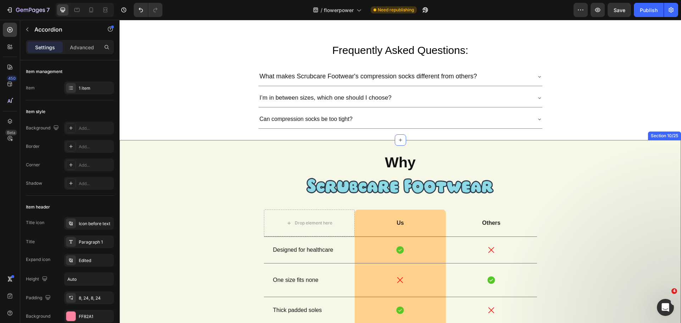
scroll to position [431, 0]
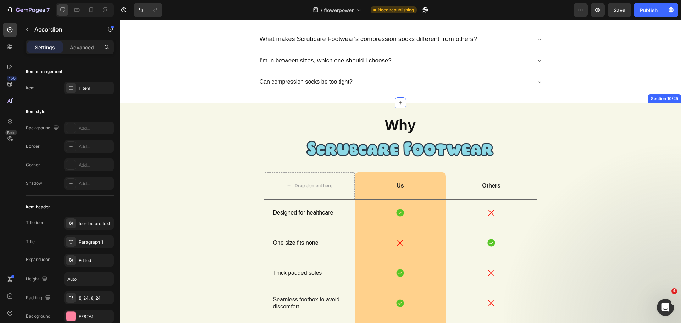
click at [205, 164] on div "Why Heading Image Drop element here Us Text Block Row Others Text Block Row Des…" at bounding box center [400, 280] width 551 height 332
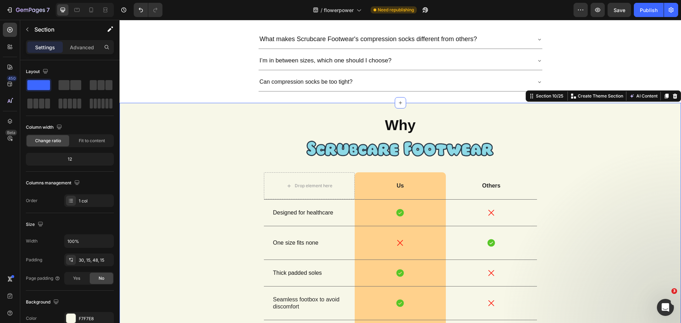
click at [79, 311] on div "Background The changes might be hidden by the video. Color F7F7E8 Image Add... …" at bounding box center [70, 329] width 88 height 77
click at [84, 316] on div "F7F7E8" at bounding box center [95, 319] width 33 height 6
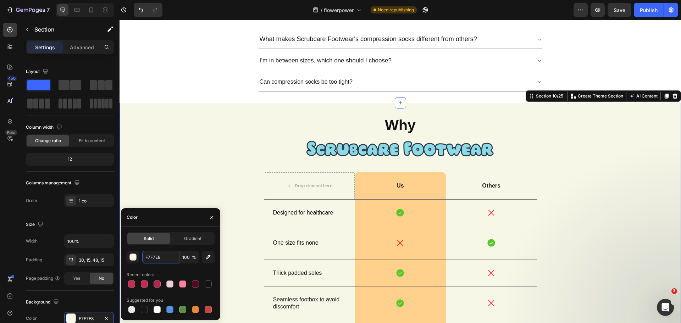
click at [166, 253] on input "F7F7E8" at bounding box center [160, 257] width 37 height 13
paste input "EDCED6"
type input "EDCED6"
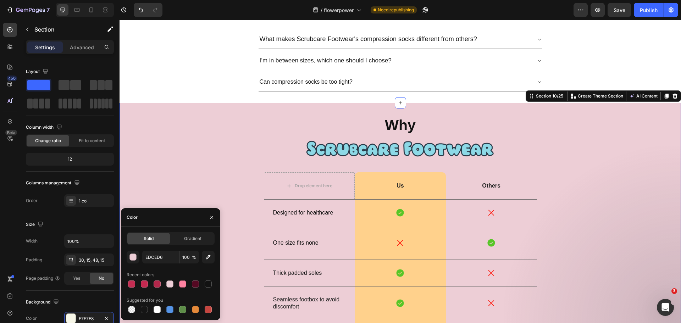
click at [198, 154] on div "Why Heading Image Drop element here Us Text Block Row Others Text Block Row Des…" at bounding box center [400, 280] width 551 height 332
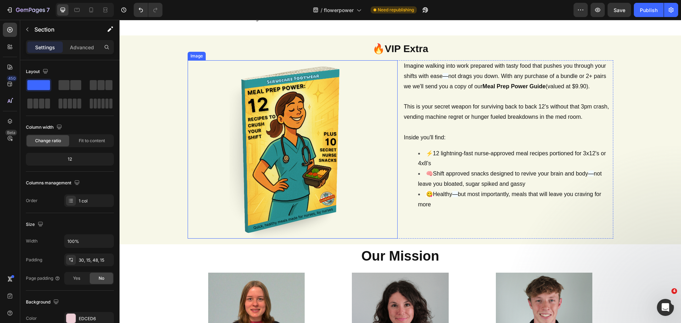
scroll to position [1070, 0]
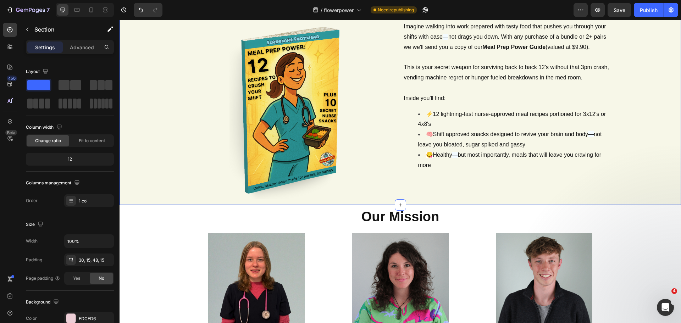
click at [170, 155] on div "🔥 VIP Extra Heading Image Imagine walking into work prepared with tasty food th…" at bounding box center [401, 100] width 562 height 209
click at [87, 320] on div "F7F7E8" at bounding box center [95, 319] width 33 height 6
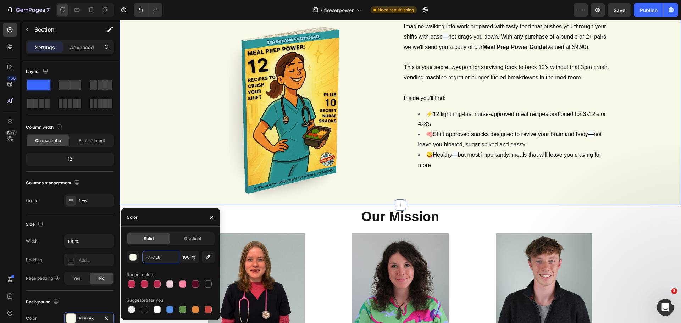
click at [175, 252] on input "F7F7E8" at bounding box center [160, 257] width 37 height 13
paste input "EDCED6"
type input "EDCED6"
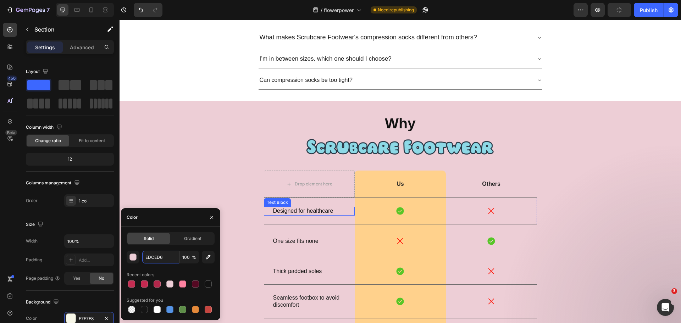
scroll to position [431, 0]
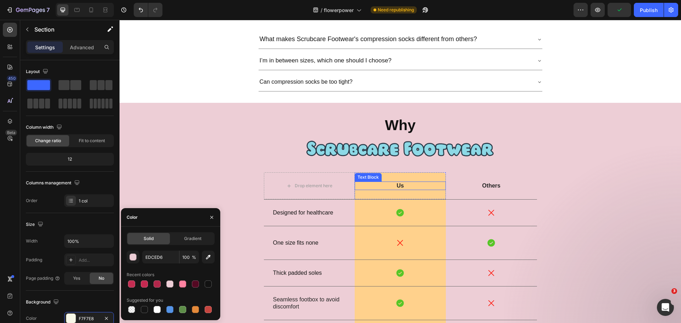
click at [371, 177] on div "Text Block" at bounding box center [368, 177] width 24 height 6
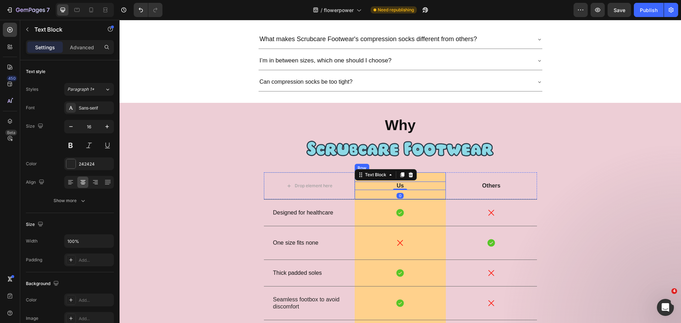
click at [434, 176] on div "Us Text Block 0 Row" at bounding box center [400, 185] width 91 height 27
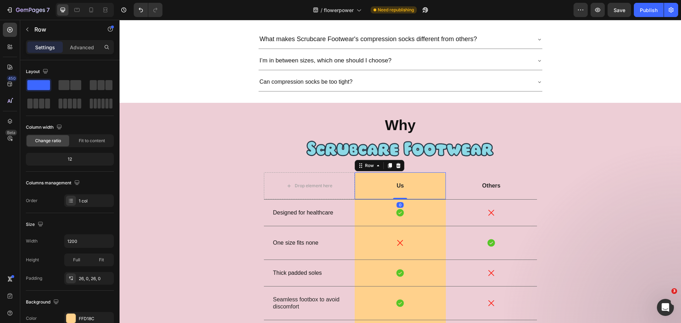
click at [99, 316] on div "FFD18C" at bounding box center [89, 318] width 50 height 13
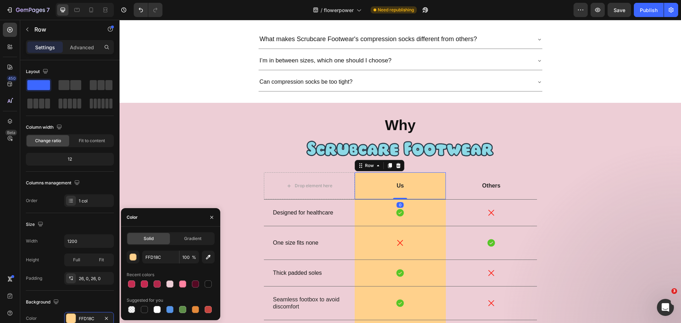
click at [141, 283] on div at bounding box center [144, 284] width 9 height 9
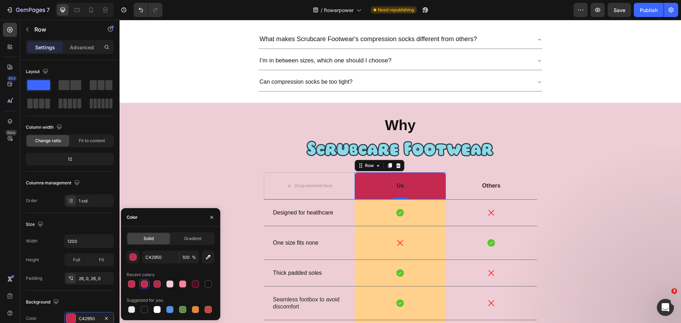
click at [134, 281] on div at bounding box center [131, 284] width 7 height 7
click at [154, 281] on div at bounding box center [157, 284] width 7 height 7
type input "B2274A"
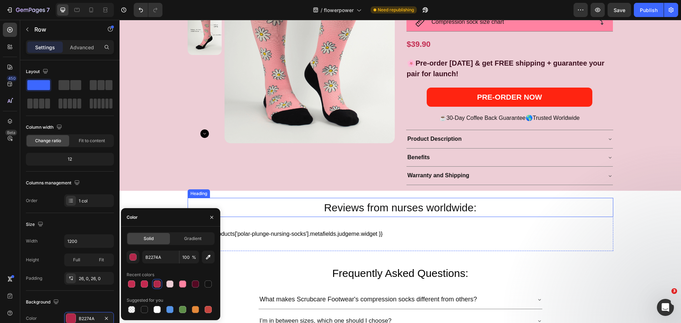
scroll to position [53, 0]
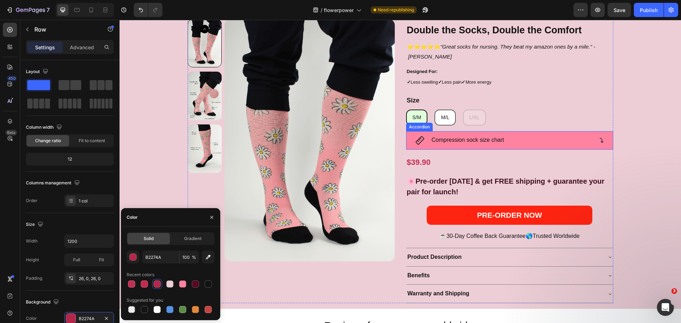
click at [486, 142] on p "Compression sock size chart" at bounding box center [468, 140] width 73 height 10
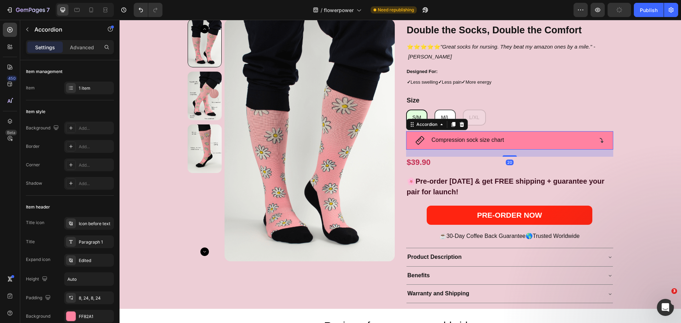
click at [85, 317] on div "FF82A1" at bounding box center [95, 317] width 33 height 6
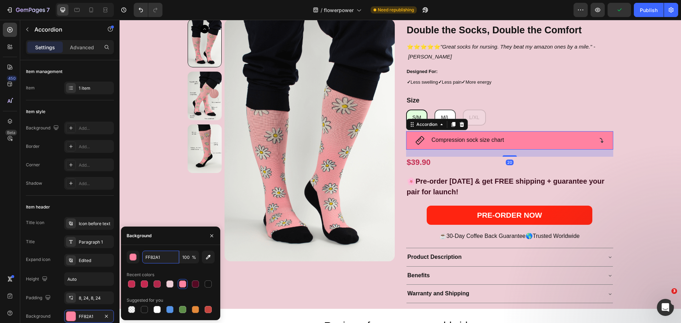
click at [155, 256] on input "FF82A1" at bounding box center [160, 257] width 37 height 13
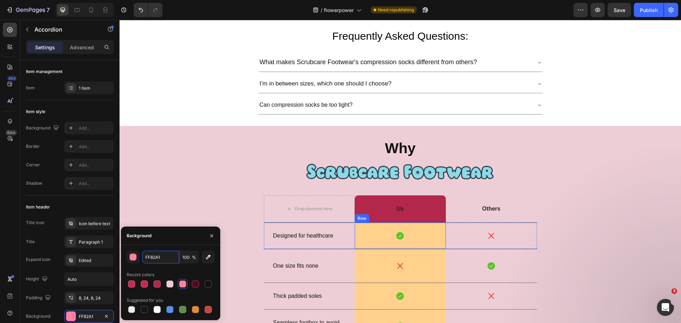
scroll to position [431, 0]
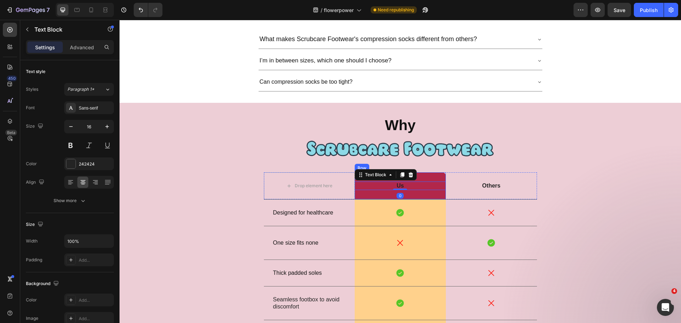
click at [425, 175] on div "Us Text Block 0 Row" at bounding box center [400, 185] width 91 height 27
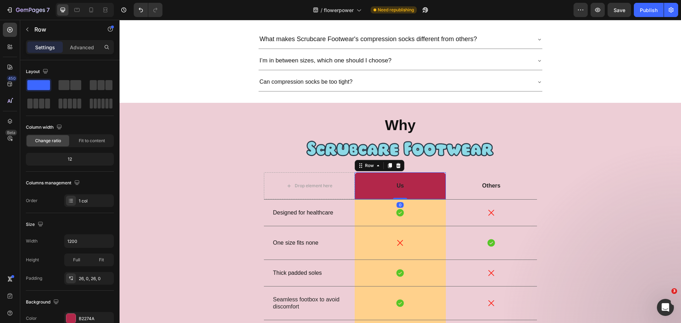
click at [81, 316] on div "B2274A" at bounding box center [95, 319] width 33 height 6
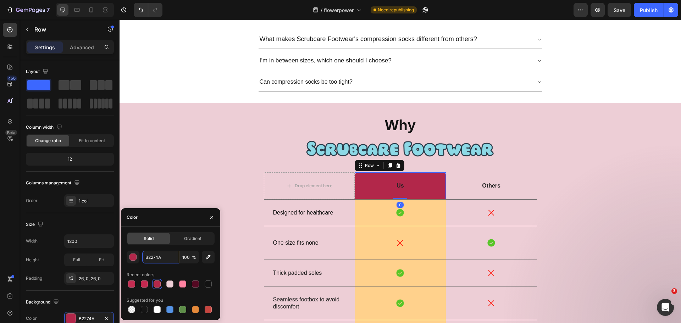
click at [158, 253] on input "B2274A" at bounding box center [160, 257] width 37 height 13
paste input "FF82A1"
type input "FF82A1"
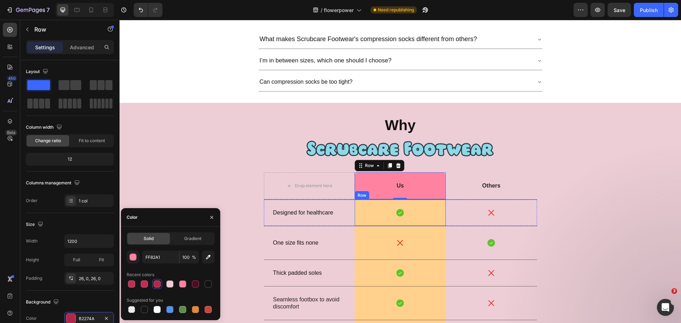
click at [434, 204] on div "Icon Row" at bounding box center [400, 213] width 91 height 26
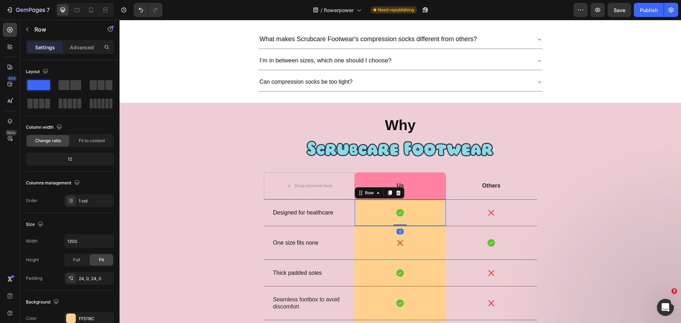
click at [83, 314] on div "FFD18C" at bounding box center [89, 318] width 50 height 13
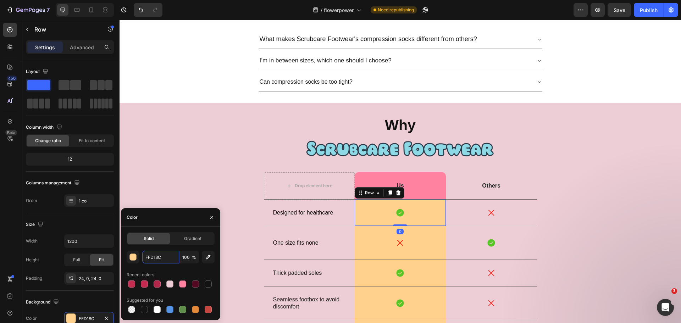
click at [161, 261] on input "FFD18C" at bounding box center [160, 257] width 37 height 13
paste input "82A1"
type input "FF82A1"
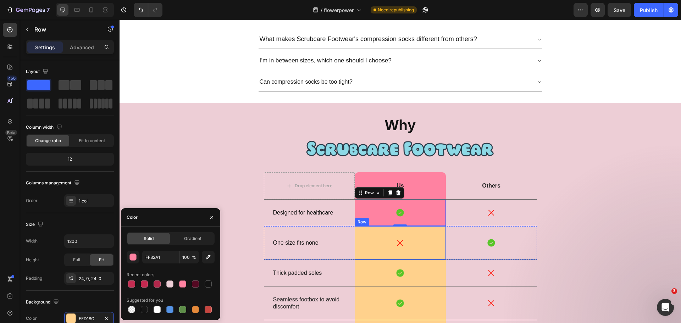
click at [428, 232] on div "Icon Row" at bounding box center [400, 242] width 91 height 33
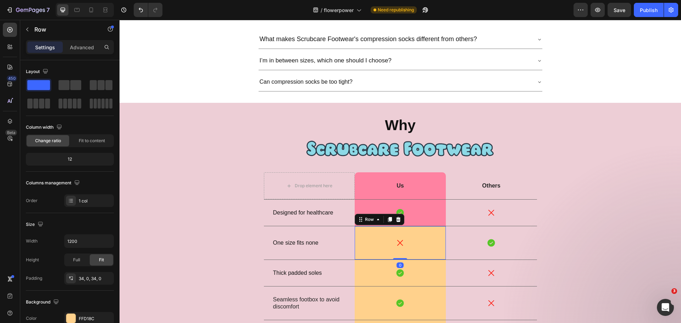
click at [88, 316] on div "FFD18C" at bounding box center [95, 319] width 33 height 6
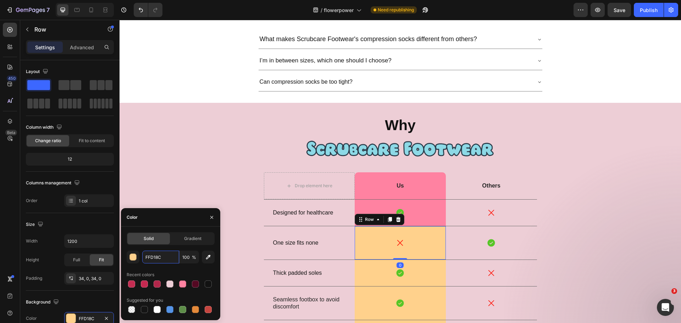
click at [173, 260] on input "FFD18C" at bounding box center [160, 257] width 37 height 13
paste input "82A1"
type input "FF82A1"
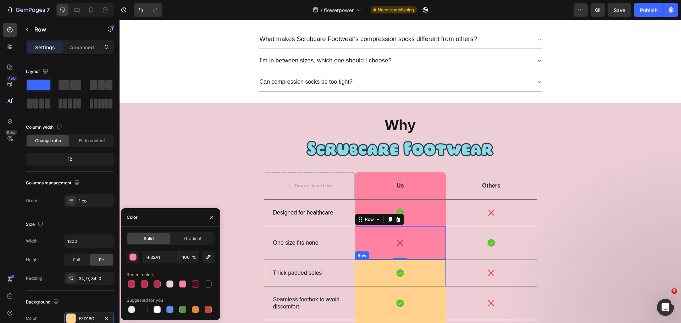
click at [429, 264] on div "Icon Row" at bounding box center [400, 273] width 91 height 26
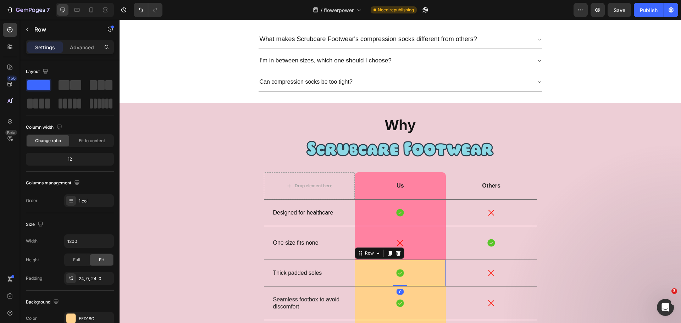
click at [96, 314] on div "FFD18C" at bounding box center [89, 318] width 50 height 13
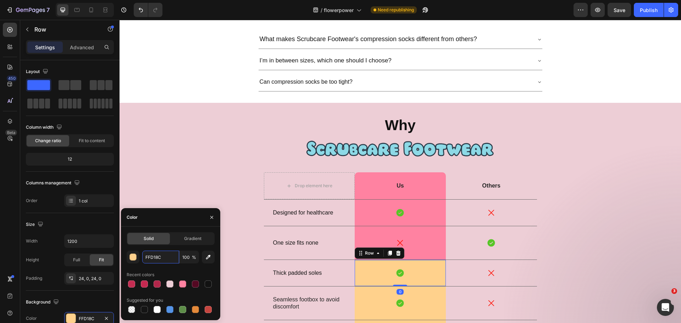
click at [172, 259] on input "FFD18C" at bounding box center [160, 257] width 37 height 13
paste input "82A1"
type input "FF82A1"
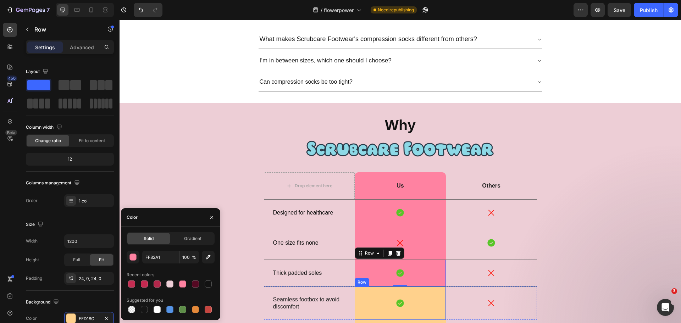
click at [420, 287] on div "Icon Row" at bounding box center [400, 303] width 91 height 33
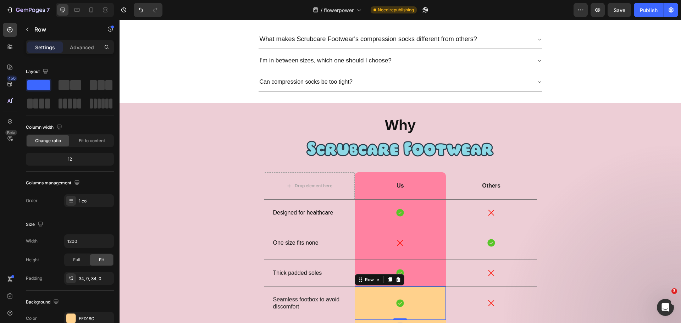
click at [79, 318] on div "FFD18C" at bounding box center [95, 319] width 33 height 6
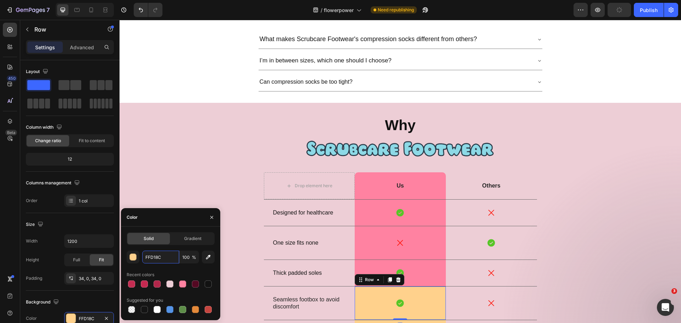
click at [158, 261] on input "FFD18C" at bounding box center [160, 257] width 37 height 13
paste input "82A1"
type input "FF82A1"
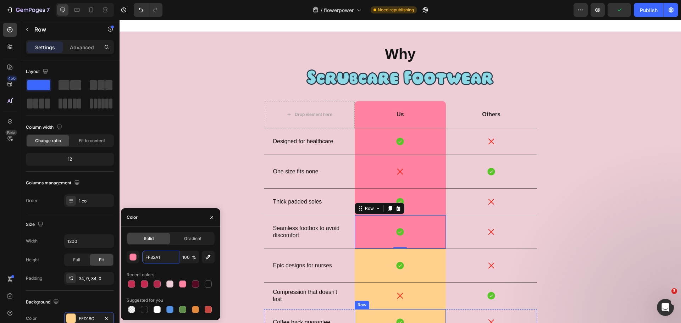
scroll to position [573, 0]
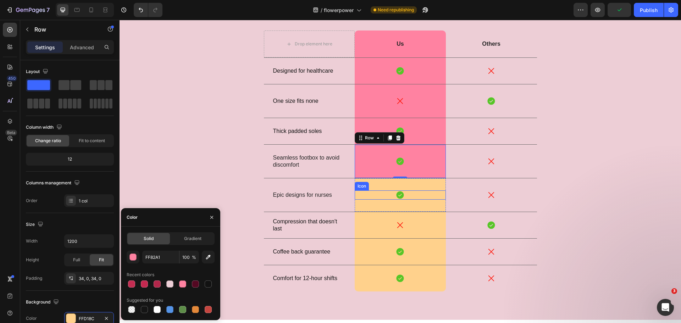
drag, startPoint x: 439, startPoint y: 194, endPoint x: 434, endPoint y: 192, distance: 4.5
click at [437, 193] on div "Icon" at bounding box center [400, 195] width 91 height 9
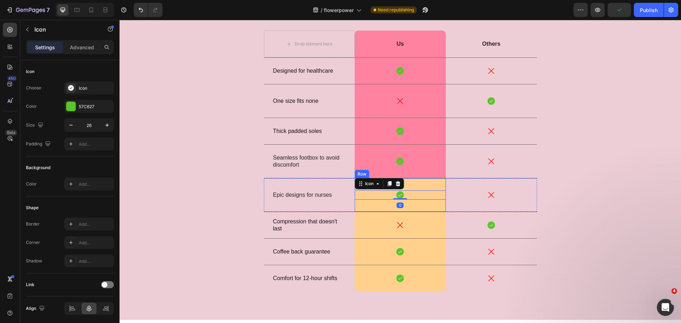
click at [434, 187] on div "Icon 0 Row" at bounding box center [400, 194] width 91 height 33
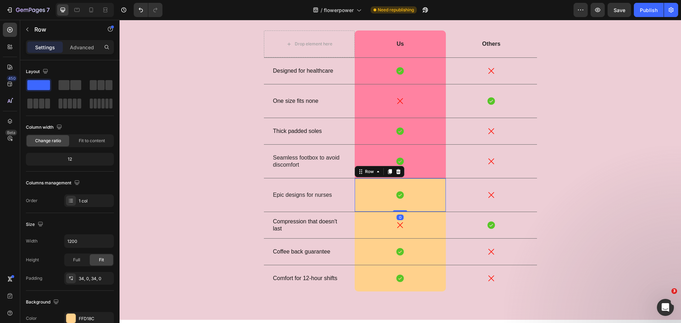
click at [87, 319] on div "FFD18C" at bounding box center [95, 319] width 33 height 6
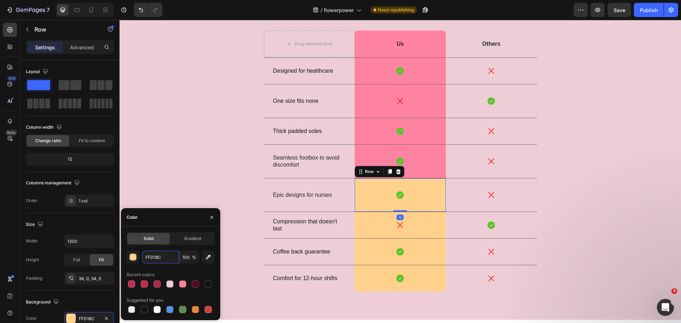
click at [161, 258] on input "FFD18C" at bounding box center [160, 257] width 37 height 13
paste input "82A1"
type input "FF82A1"
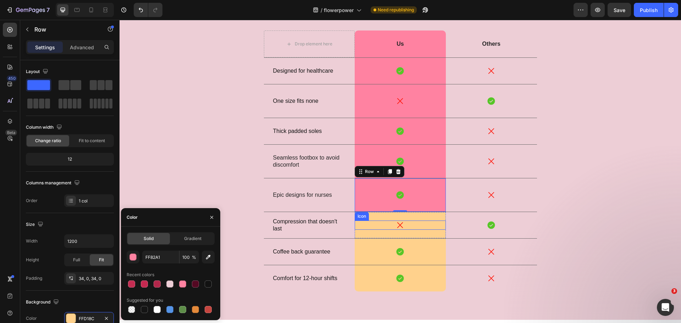
click at [436, 215] on div "Icon Row" at bounding box center [400, 225] width 91 height 26
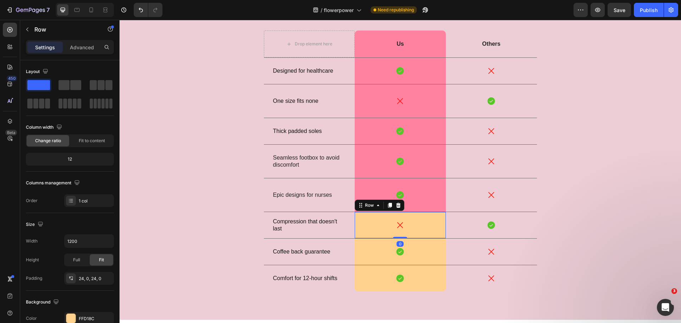
click at [95, 318] on div "FFD18C" at bounding box center [95, 319] width 33 height 6
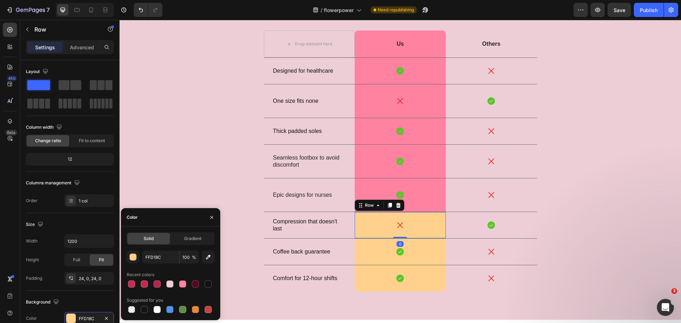
click at [167, 264] on div "FFD18C 100 % Recent colors Suggested for you" at bounding box center [171, 283] width 88 height 64
click at [169, 258] on input "FFD18C" at bounding box center [160, 257] width 37 height 13
paste input "82A1"
type input "FF82A1"
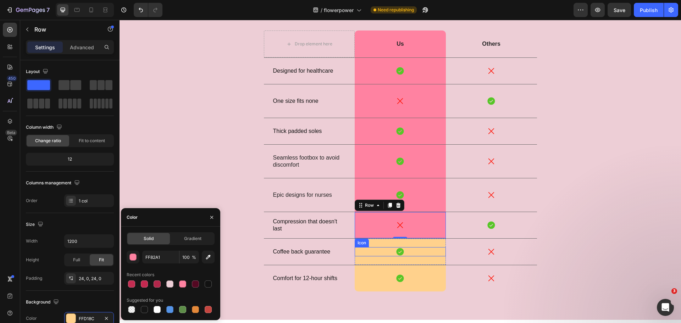
click at [436, 245] on div "Icon Row" at bounding box center [400, 252] width 91 height 26
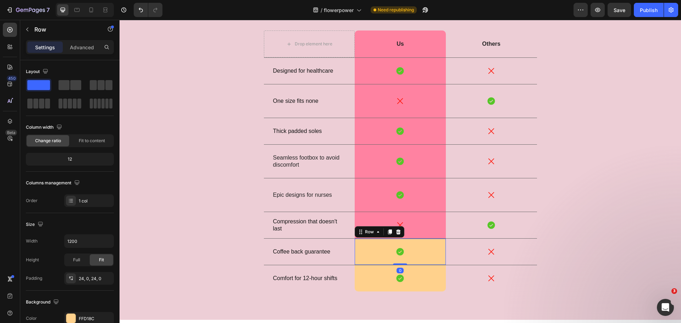
click at [83, 318] on div "FFD18C" at bounding box center [95, 319] width 33 height 6
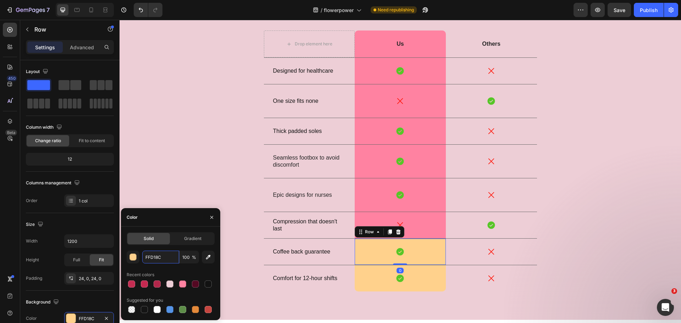
click at [161, 261] on input "FFD18C" at bounding box center [160, 257] width 37 height 13
paste input "82A1"
type input "FF82A1"
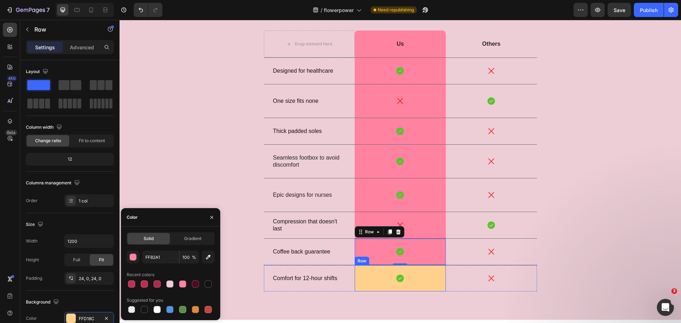
click at [429, 271] on div "Icon Row" at bounding box center [400, 278] width 91 height 26
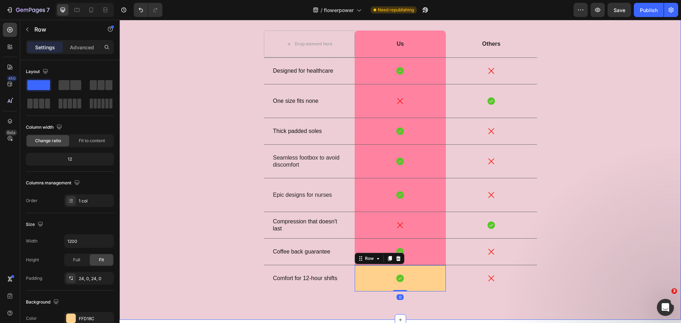
click at [85, 316] on div "FFD18C" at bounding box center [95, 319] width 33 height 6
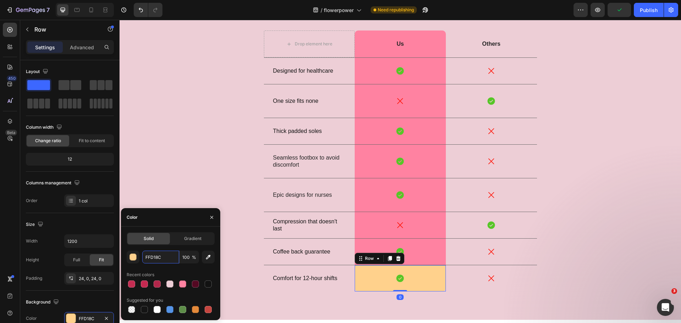
click at [164, 259] on input "FFD18C" at bounding box center [160, 257] width 37 height 13
paste input "82A1"
type input "FF82A1"
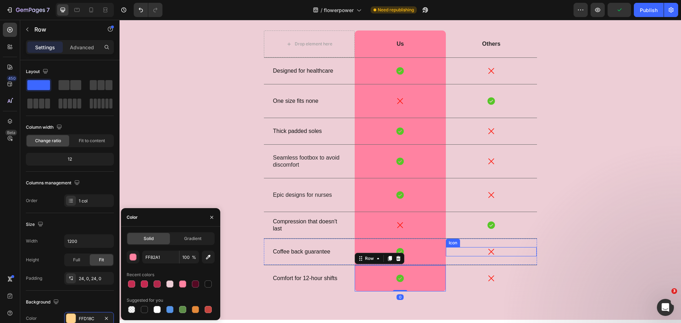
click at [563, 242] on div "Why Heading Image Drop element here Us Text Block Row Others Text Block Row Des…" at bounding box center [400, 138] width 551 height 332
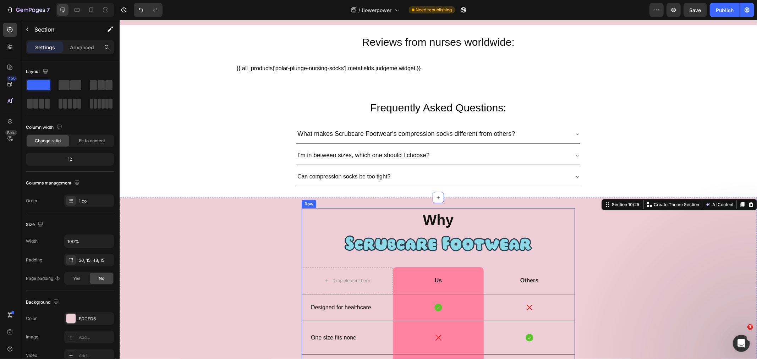
radio input "true"
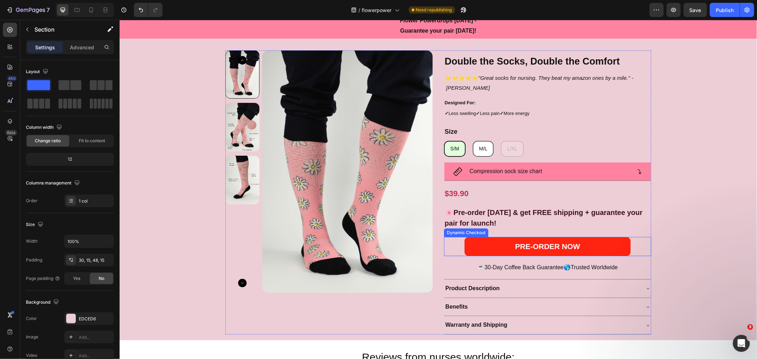
scroll to position [0, 0]
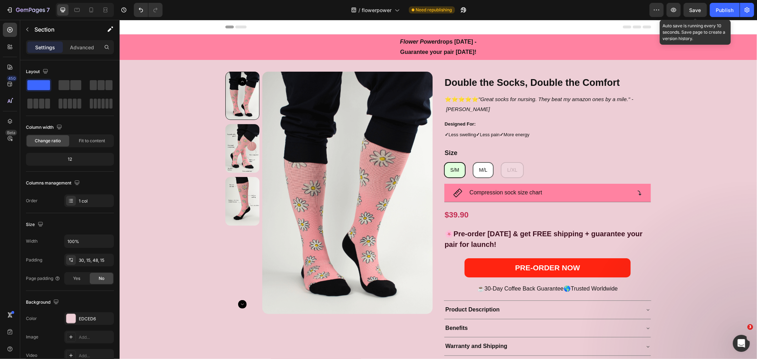
click at [681, 13] on div "Save" at bounding box center [695, 9] width 12 height 7
click at [681, 9] on div "Publish" at bounding box center [725, 9] width 18 height 7
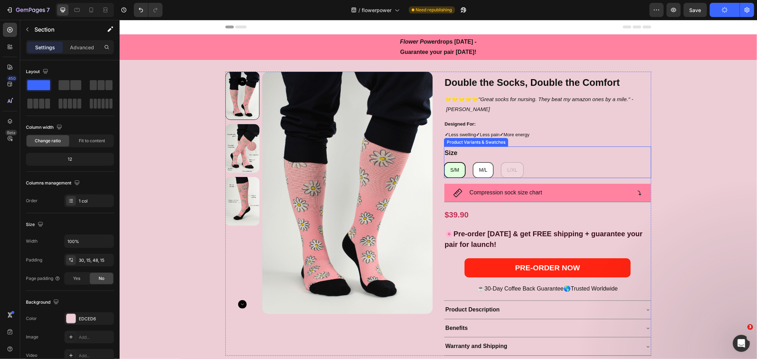
click at [484, 154] on div "Size S/M S/M S/M M/[PERSON_NAME]/[PERSON_NAME]/L L/XL L/XL L/XL" at bounding box center [546, 162] width 207 height 32
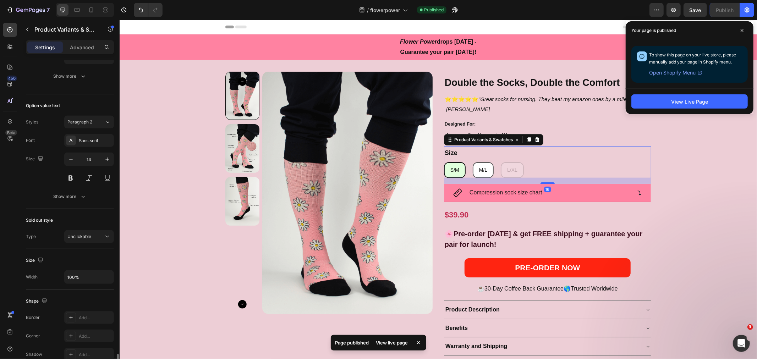
scroll to position [383, 0]
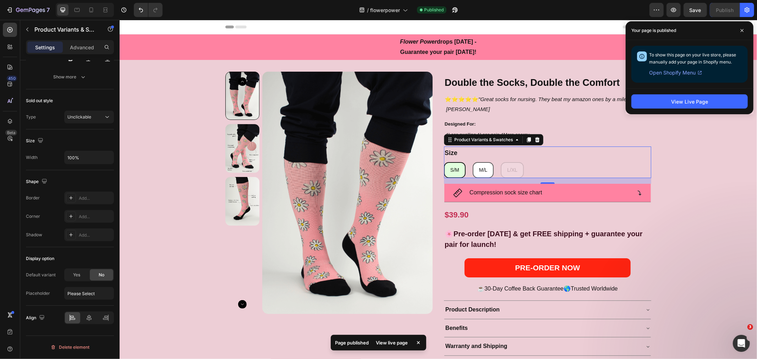
click at [78, 275] on span "Yes" at bounding box center [76, 275] width 7 height 6
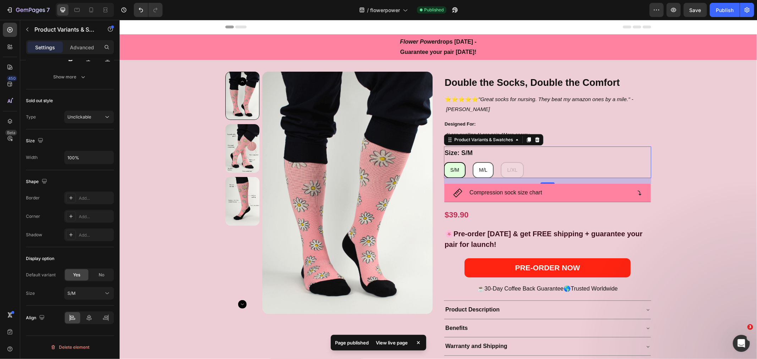
click at [84, 292] on div "S/M" at bounding box center [84, 293] width 35 height 6
click at [85, 321] on div "M/L" at bounding box center [87, 323] width 41 height 6
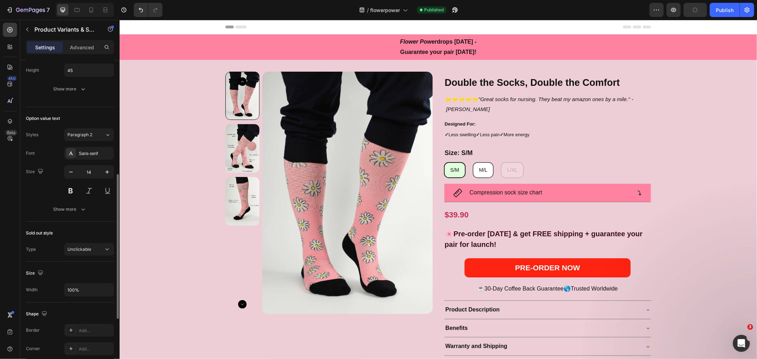
scroll to position [225, 0]
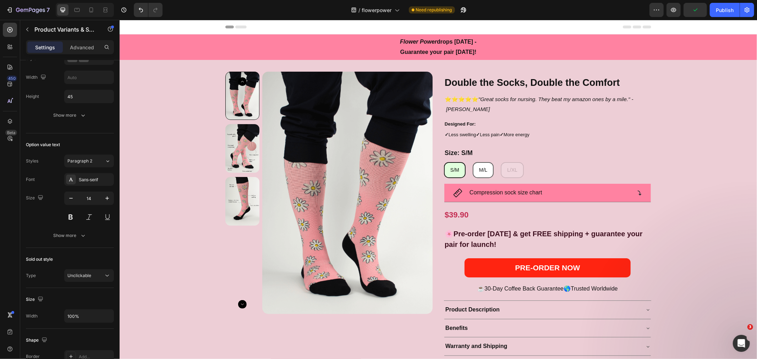
click at [80, 235] on icon "button" at bounding box center [82, 235] width 7 height 7
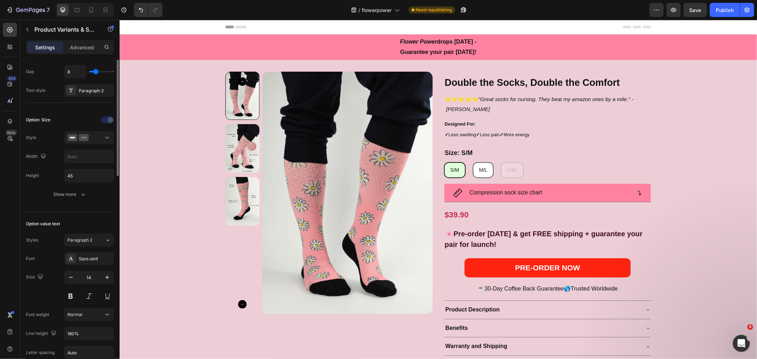
scroll to position [66, 0]
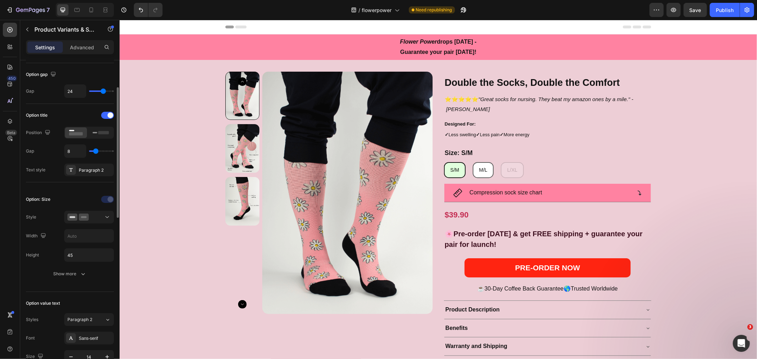
click at [76, 280] on button "Show more" at bounding box center [70, 274] width 88 height 13
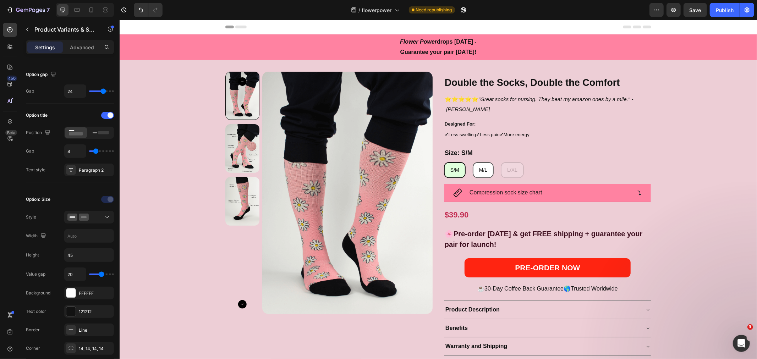
scroll to position [93, 0]
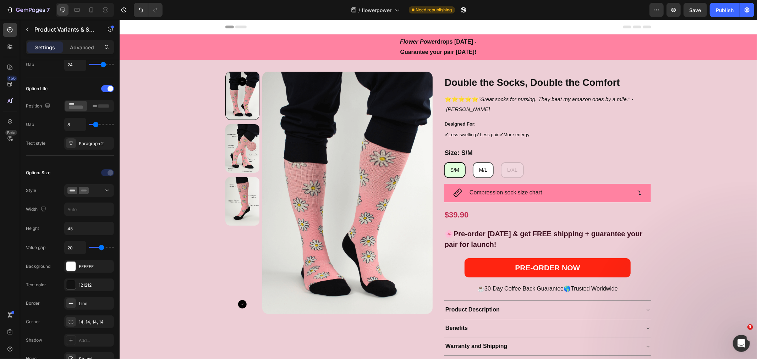
click at [446, 166] on div "S/M" at bounding box center [454, 169] width 20 height 15
click at [443, 162] on input "S/M S/M S/M" at bounding box center [443, 161] width 0 height 0
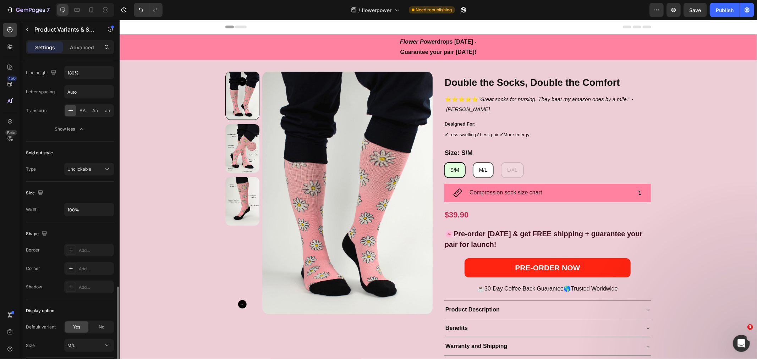
scroll to position [607, 0]
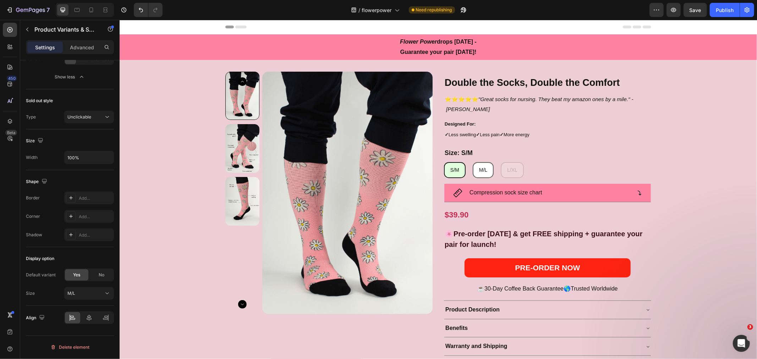
click at [474, 167] on div "M/L" at bounding box center [483, 169] width 20 height 15
click at [472, 162] on input "M/[PERSON_NAME]/[PERSON_NAME]/L" at bounding box center [472, 161] width 0 height 0
radio input "false"
click at [447, 172] on div "S/M" at bounding box center [454, 169] width 20 height 15
click at [443, 162] on input "S/M S/M S/M" at bounding box center [443, 161] width 0 height 0
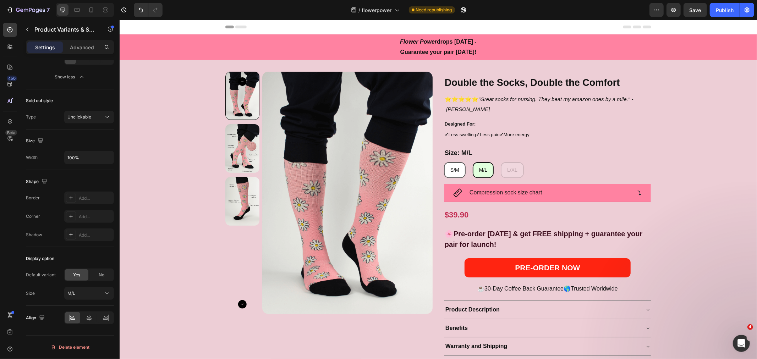
radio input "false"
click at [88, 10] on icon at bounding box center [91, 9] width 7 height 7
type input "28%"
type input "12"
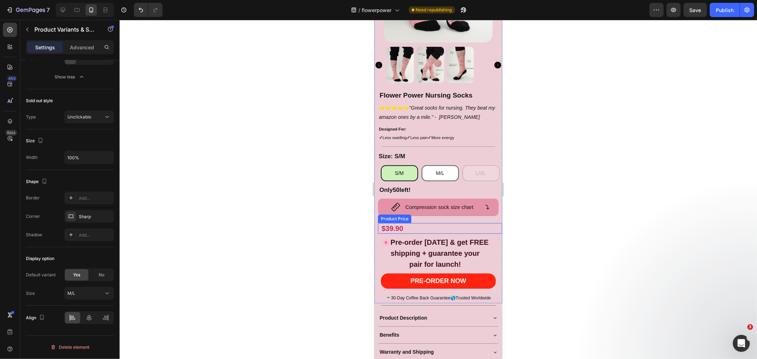
scroll to position [184, 0]
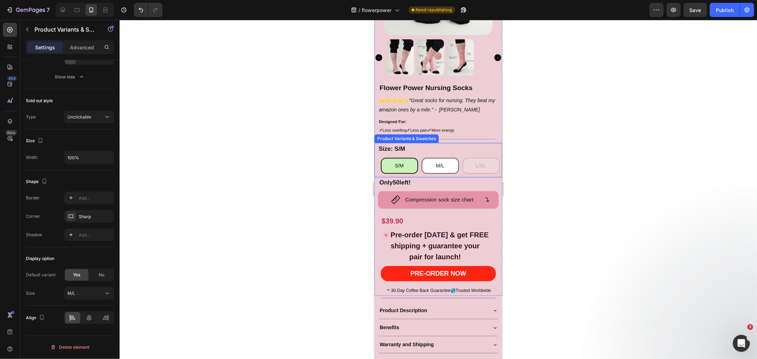
click at [385, 158] on div "S/M" at bounding box center [398, 166] width 37 height 16
click at [380, 158] on input "S/M S/M S/M" at bounding box center [380, 157] width 0 height 0
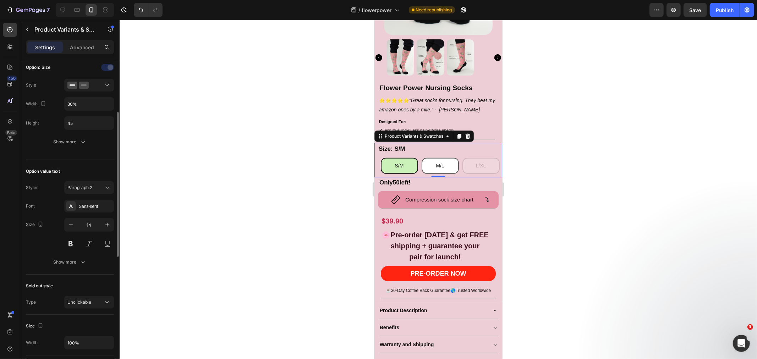
scroll to position [172, 0]
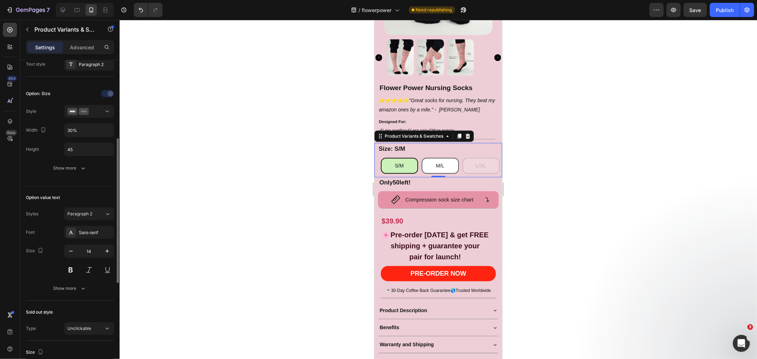
click at [82, 295] on button "Show more" at bounding box center [70, 288] width 88 height 13
click at [73, 169] on div "Show more" at bounding box center [70, 168] width 33 height 7
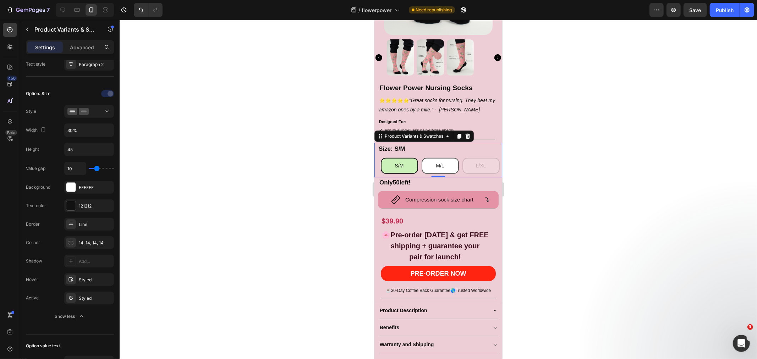
click at [81, 301] on div "Styled" at bounding box center [95, 298] width 33 height 6
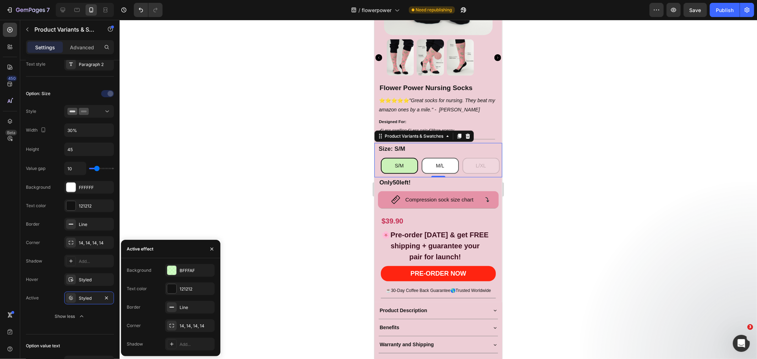
click at [183, 271] on div "BFFFAF" at bounding box center [196, 271] width 33 height 6
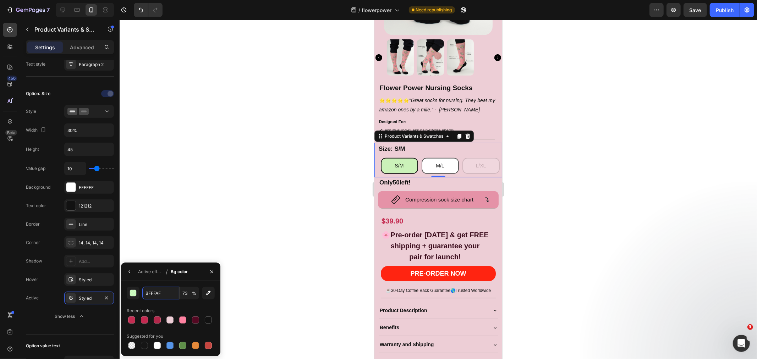
click at [160, 292] on input "BFFFAF" at bounding box center [160, 293] width 37 height 13
click at [255, 215] on div at bounding box center [438, 189] width 637 height 339
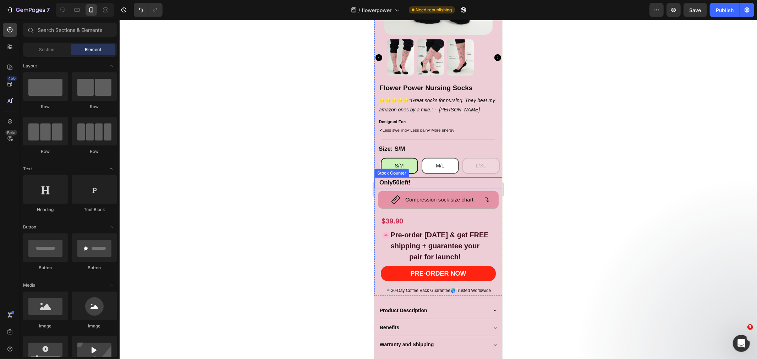
click at [390, 177] on p "Only 50 left!" at bounding box center [394, 182] width 31 height 11
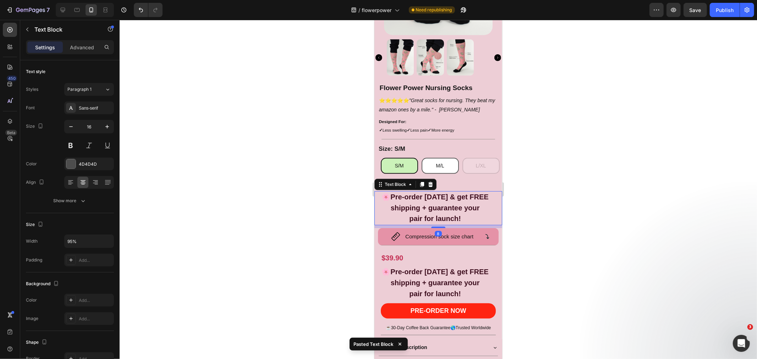
click at [575, 193] on div at bounding box center [438, 189] width 637 height 339
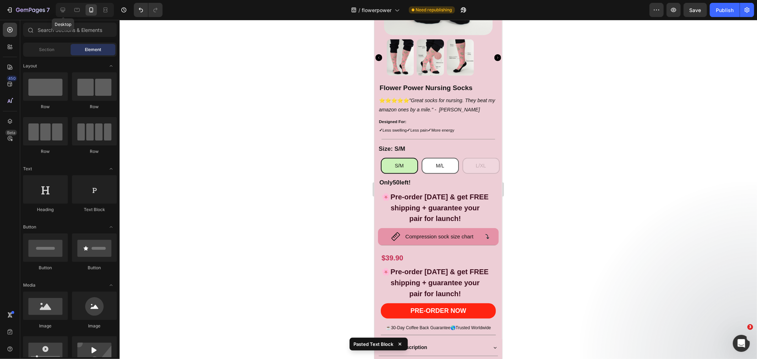
click at [63, 9] on icon at bounding box center [62, 9] width 7 height 7
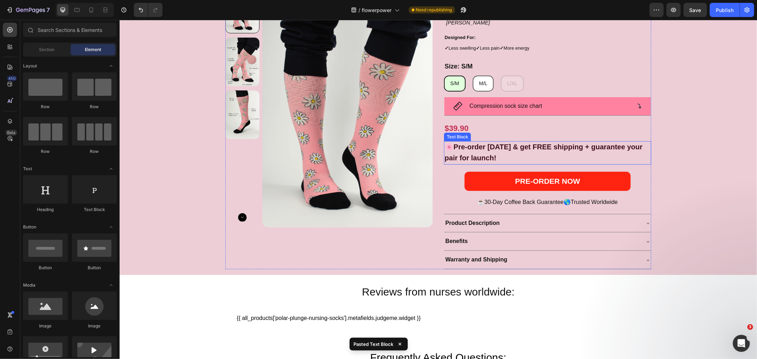
scroll to position [79, 0]
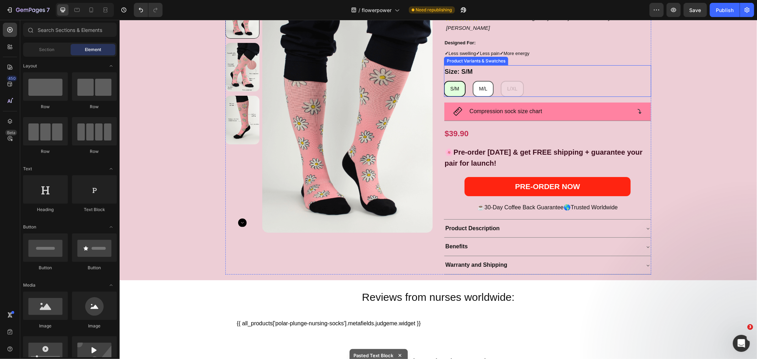
click at [529, 86] on div "S/M S/M S/M M/[PERSON_NAME]/[PERSON_NAME]/L L/XL L/XL L/XL" at bounding box center [546, 89] width 207 height 16
click at [454, 88] on span "S/M" at bounding box center [454, 89] width 9 height 6
click at [443, 81] on input "S/M S/M S/M" at bounding box center [443, 80] width 0 height 0
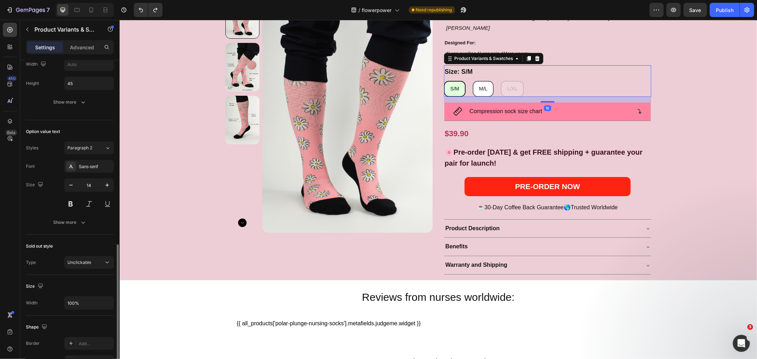
scroll to position [290, 0]
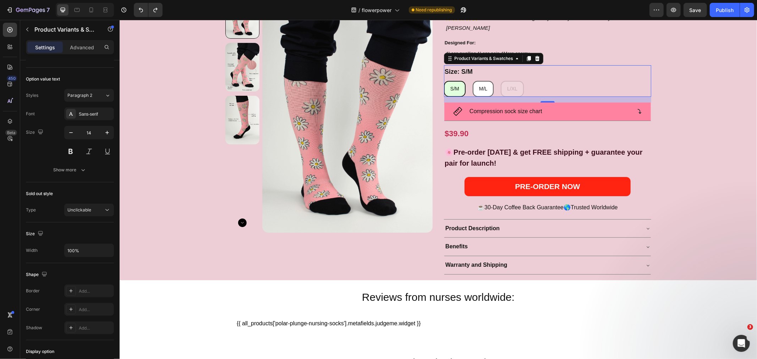
click at [79, 176] on button "Show more" at bounding box center [70, 170] width 88 height 13
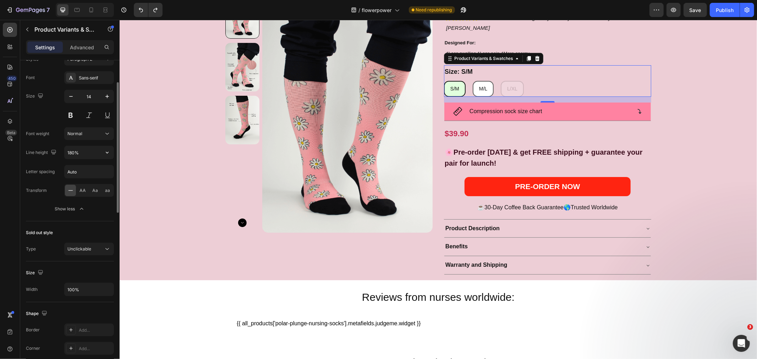
scroll to position [221, 0]
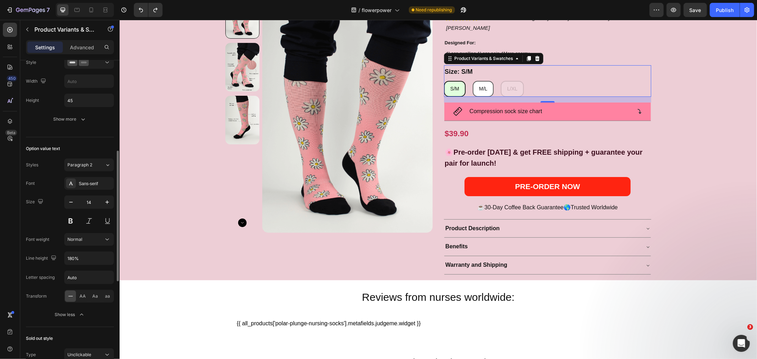
click at [63, 117] on div "Show more" at bounding box center [70, 119] width 33 height 7
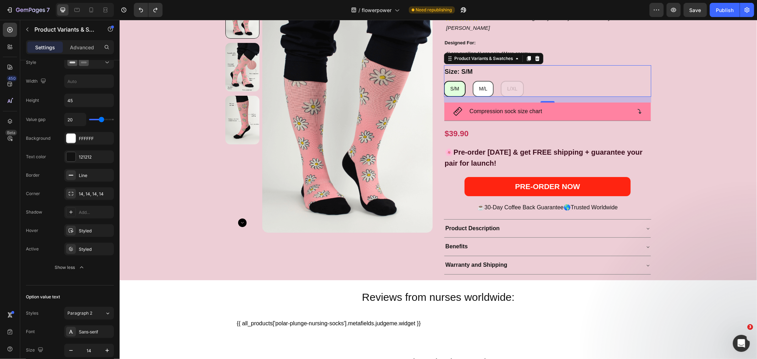
click at [80, 247] on div "Styled" at bounding box center [95, 249] width 33 height 6
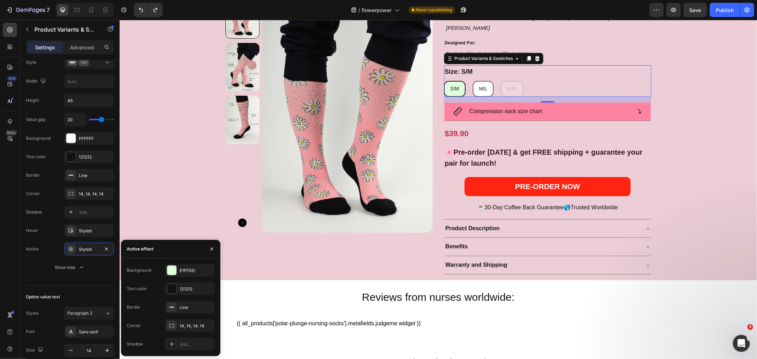
click at [187, 272] on div "E1FFDD" at bounding box center [196, 271] width 33 height 6
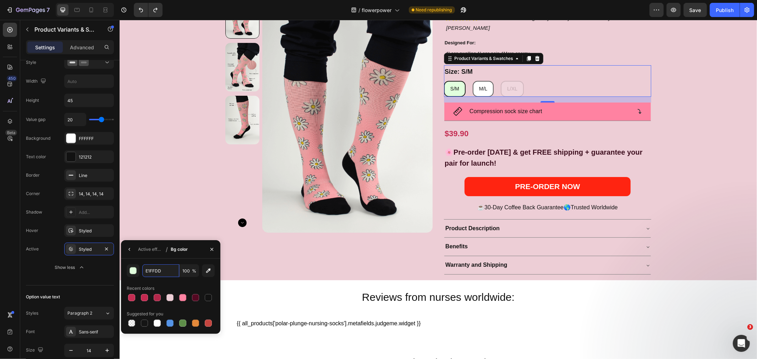
click at [157, 271] on input "E1FFDD" at bounding box center [160, 270] width 37 height 13
paste input "FF82A1"
click at [161, 271] on input "FF82A1" at bounding box center [160, 270] width 37 height 13
paste input "BFFFAF"
type input "BFFFAF"
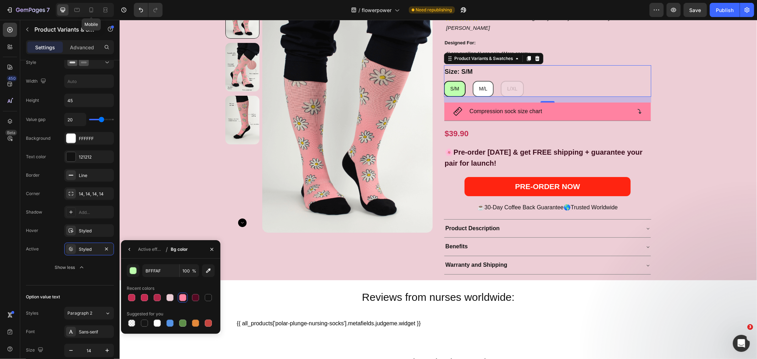
click at [90, 12] on icon at bounding box center [91, 9] width 4 height 5
type input "28%"
type input "12"
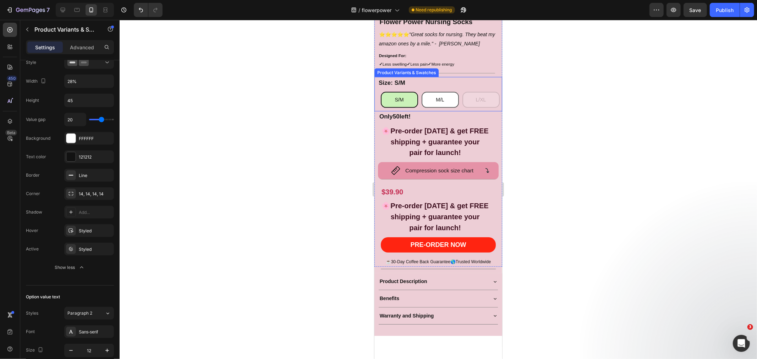
scroll to position [220, 0]
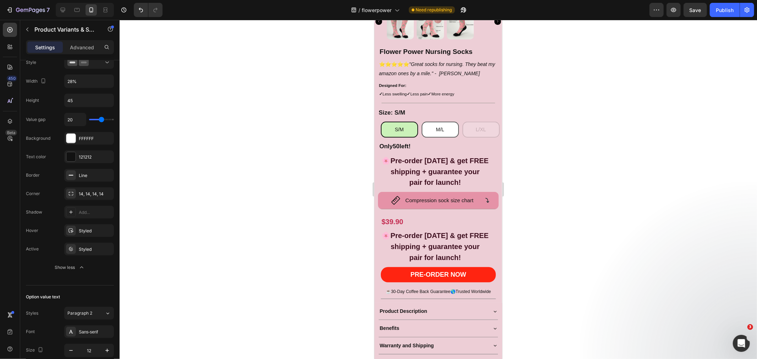
click at [594, 206] on div at bounding box center [438, 189] width 637 height 339
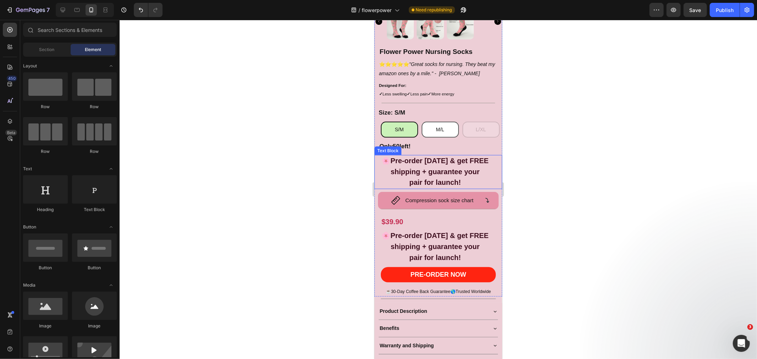
click at [435, 167] on strong "shipping + guarantee your" at bounding box center [434, 171] width 89 height 8
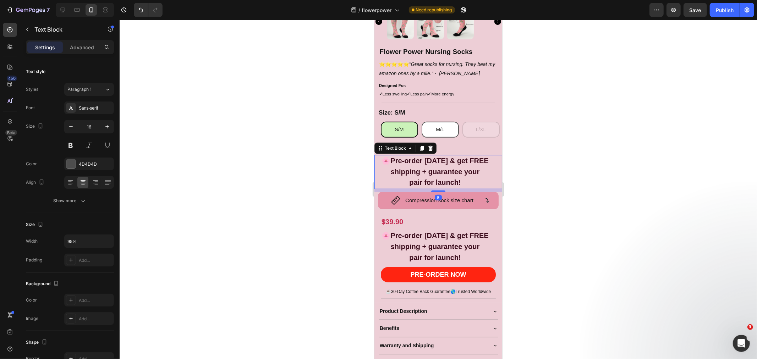
click at [83, 45] on p "Advanced" at bounding box center [82, 47] width 24 height 7
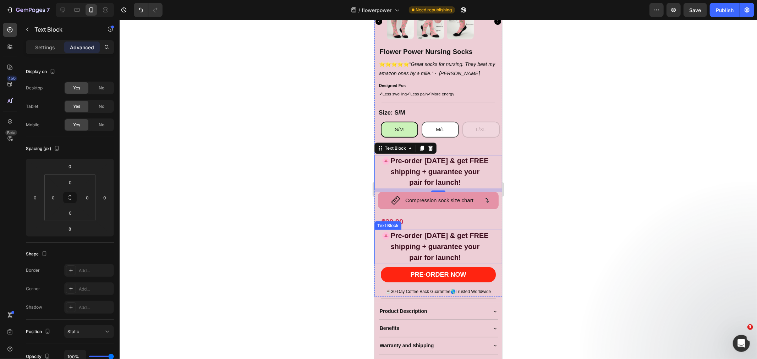
click at [394, 231] on strong "🌸Pre-order [DATE] & get FREE" at bounding box center [434, 235] width 107 height 8
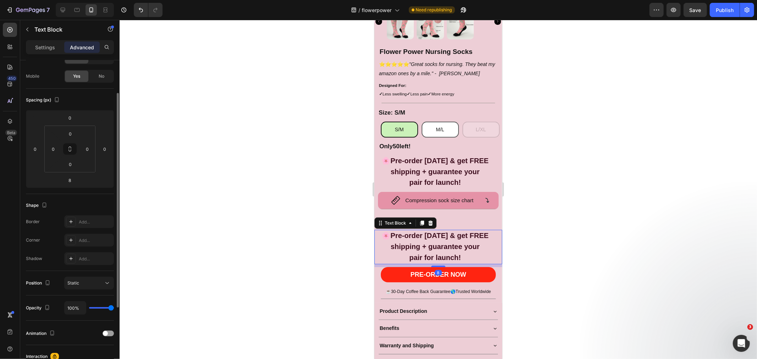
scroll to position [0, 0]
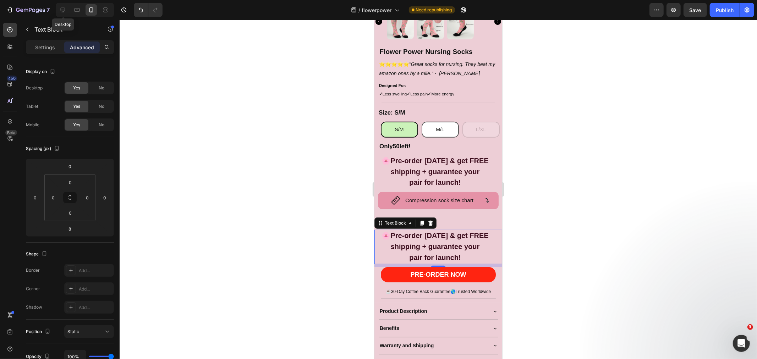
click at [60, 7] on icon at bounding box center [62, 9] width 7 height 7
type input "0"
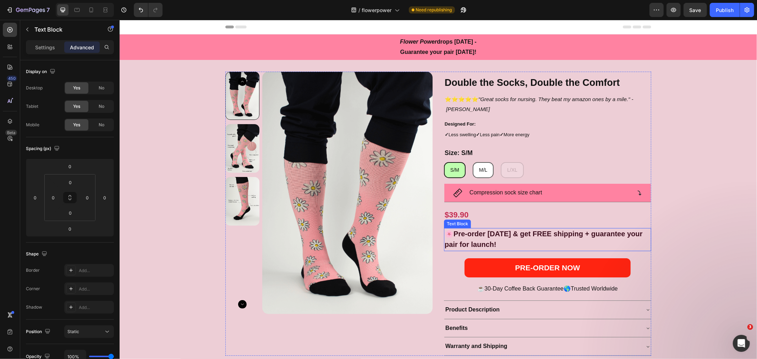
click at [478, 230] on strong "🌸Pre-order [DATE] & get FREE shipping + guarantee your pair for launch!" at bounding box center [543, 239] width 198 height 19
click at [99, 123] on span "No" at bounding box center [102, 125] width 6 height 6
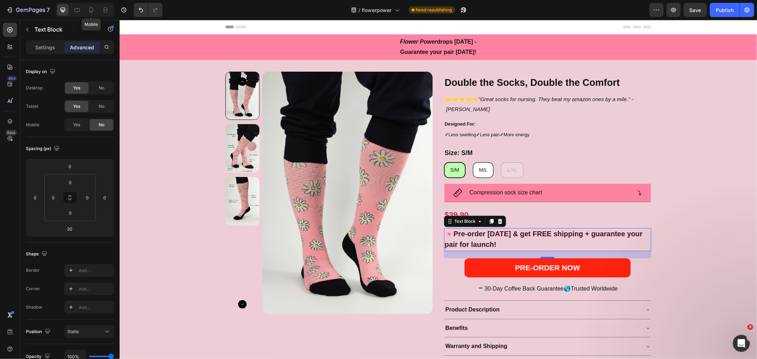
click at [94, 9] on icon at bounding box center [91, 9] width 7 height 7
type input "8"
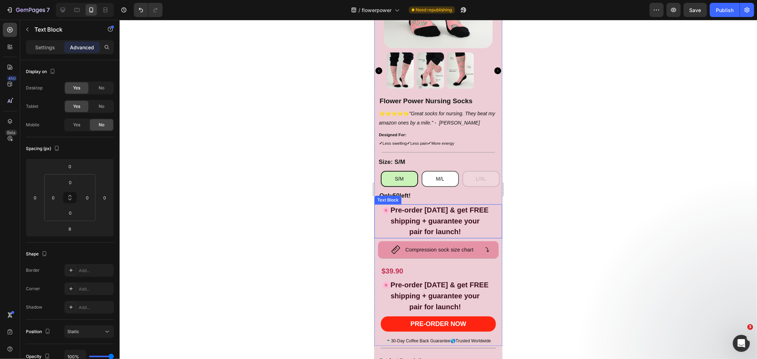
scroll to position [236, 0]
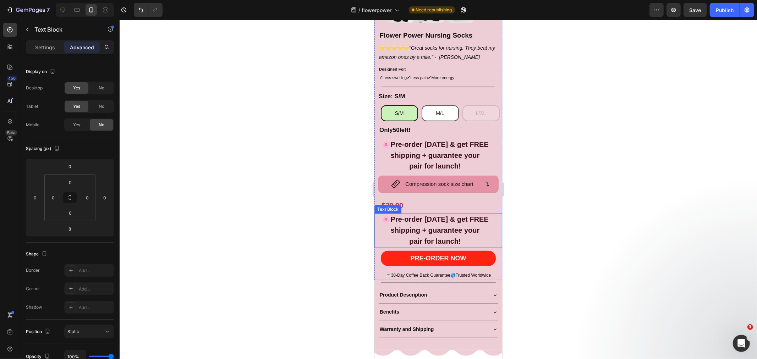
click at [434, 215] on strong "🌸Pre-order [DATE] & get FREE" at bounding box center [434, 219] width 107 height 8
click at [430, 204] on icon at bounding box center [430, 206] width 5 height 5
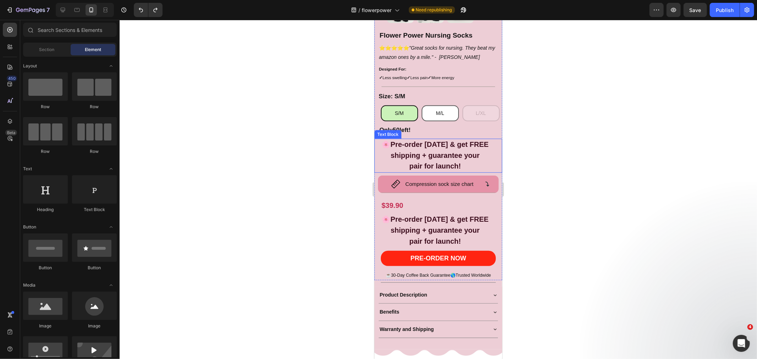
click at [427, 150] on p "shipping + guarantee your" at bounding box center [435, 155] width 120 height 11
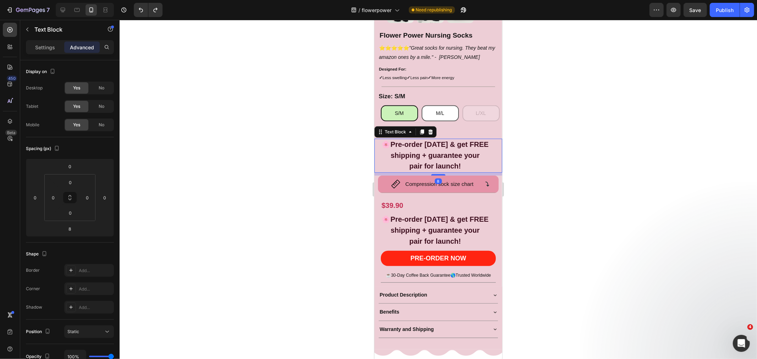
click at [428, 129] on icon at bounding box center [430, 132] width 6 height 6
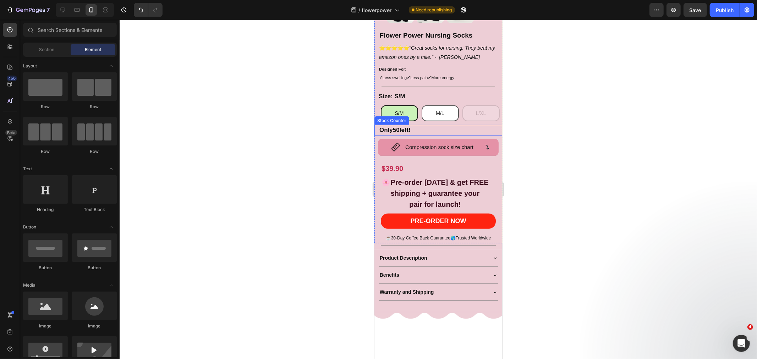
click at [399, 126] on span "50" at bounding box center [395, 129] width 7 height 7
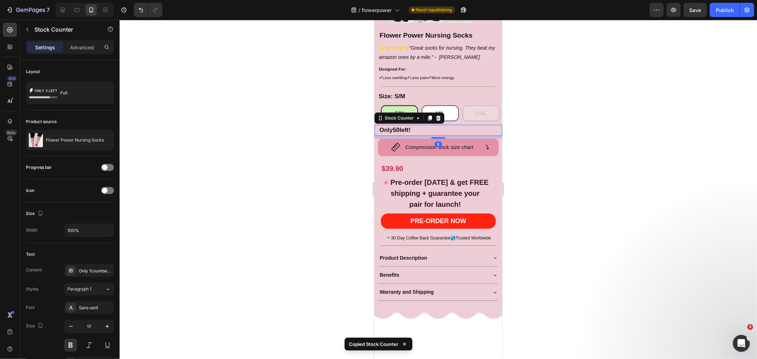
click at [523, 149] on div at bounding box center [438, 189] width 637 height 339
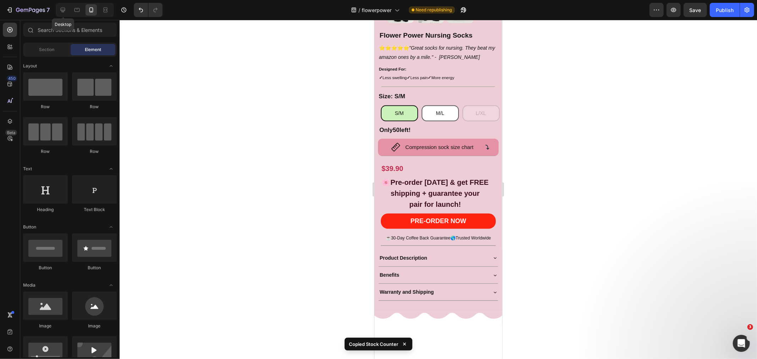
click at [67, 7] on div at bounding box center [62, 9] width 11 height 11
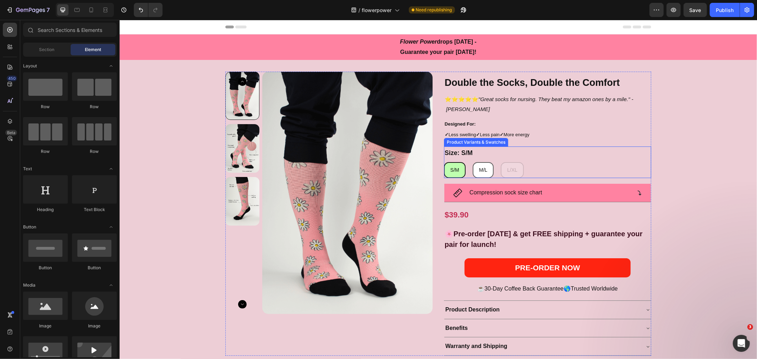
click at [533, 167] on div "S/M S/M S/M M/[PERSON_NAME]/[PERSON_NAME]/L L/XL L/XL L/XL" at bounding box center [546, 170] width 207 height 16
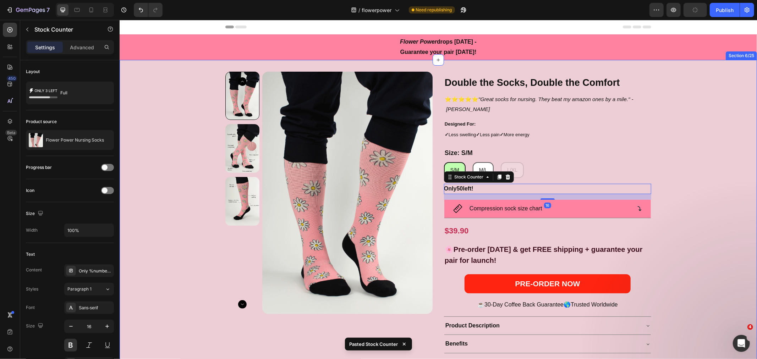
click at [681, 181] on div "Product Images Double the Socks, Double the Comfort Heading ⭐⭐⭐⭐⭐ "Great socks …" at bounding box center [437, 224] width 637 height 306
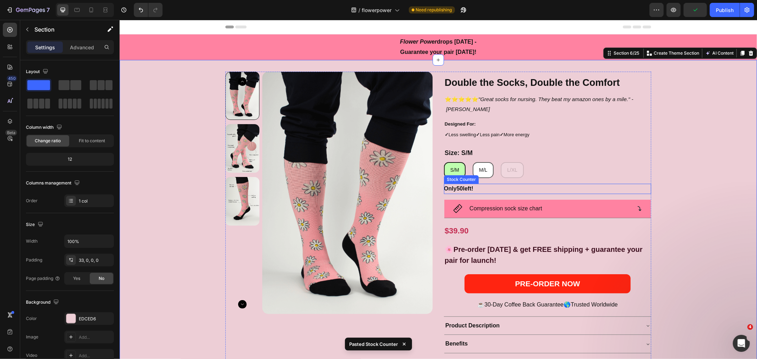
click at [467, 186] on p "Only 50 left!" at bounding box center [457, 188] width 29 height 10
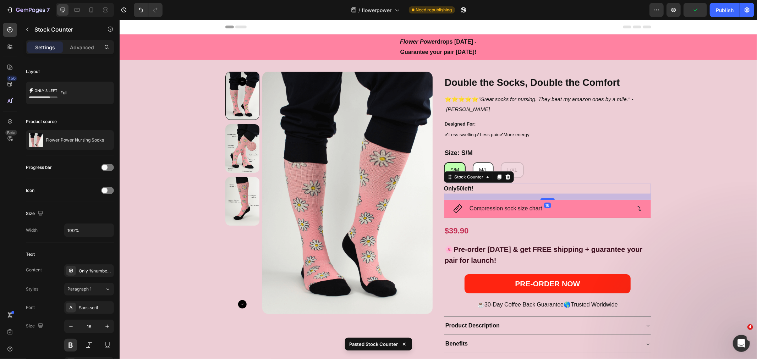
click at [474, 187] on div "Only 50 left!" at bounding box center [546, 188] width 207 height 10
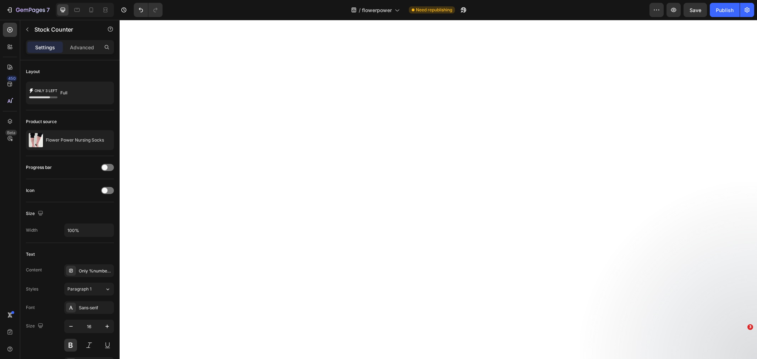
click at [104, 324] on icon "button" at bounding box center [107, 326] width 7 height 7
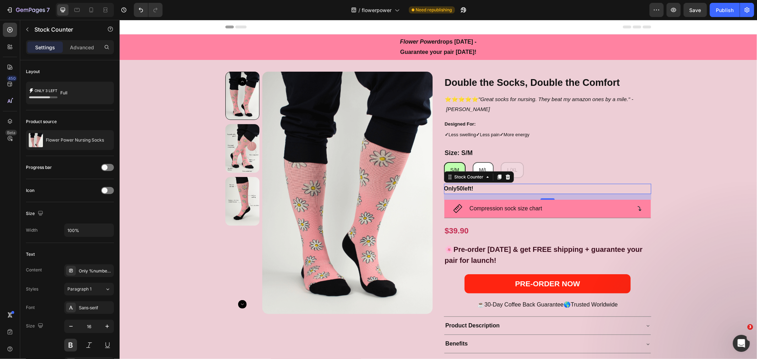
click at [104, 324] on icon "button" at bounding box center [107, 326] width 7 height 7
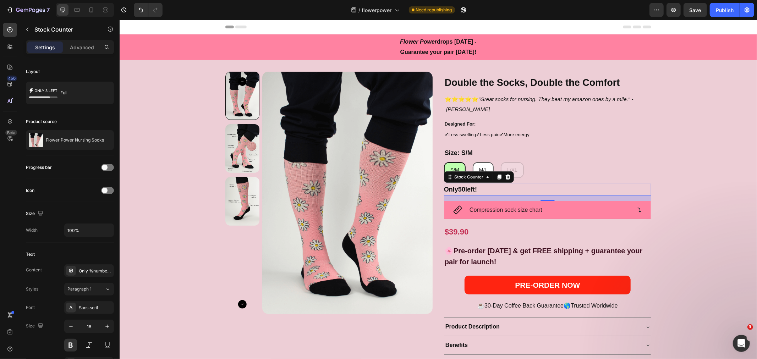
click at [107, 323] on icon "button" at bounding box center [107, 326] width 7 height 7
type input "19"
drag, startPoint x: 538, startPoint y: 200, endPoint x: 539, endPoint y: 196, distance: 4.4
click at [539, 196] on div "16" at bounding box center [546, 198] width 207 height 6
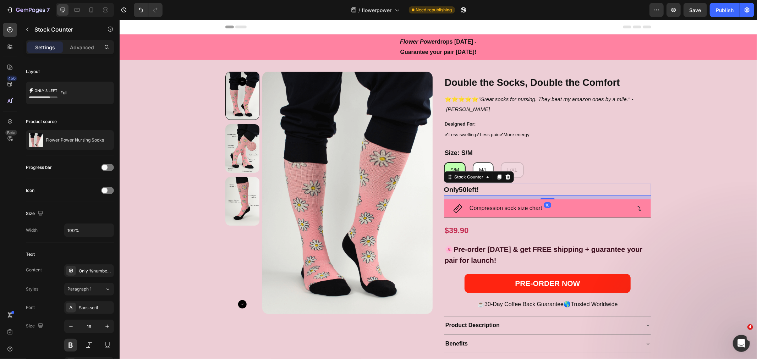
click at [542, 198] on div at bounding box center [547, 198] width 14 height 1
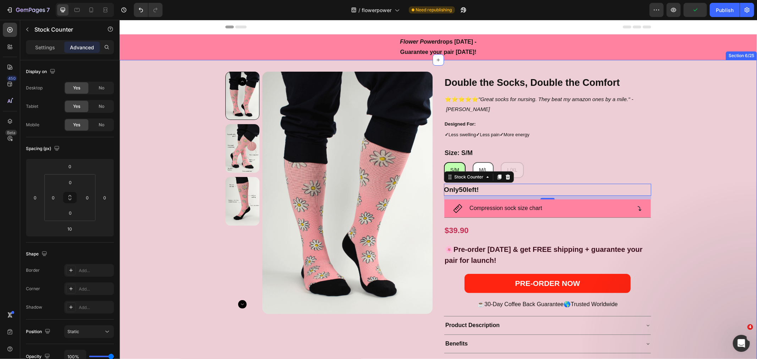
click at [689, 122] on div "Product Images Double the Socks, Double the Comfort Heading ⭐⭐⭐⭐⭐ "Great socks …" at bounding box center [437, 224] width 637 height 306
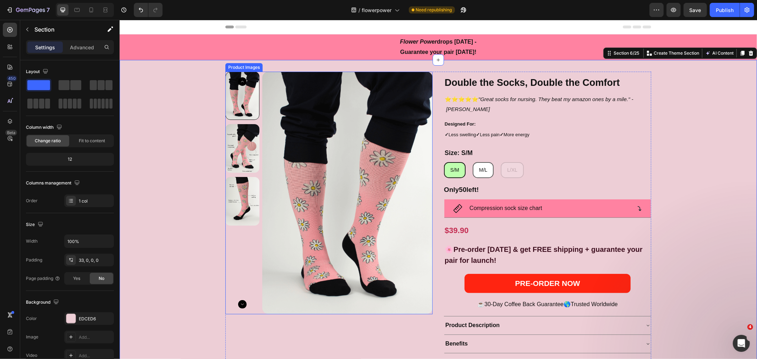
click at [239, 303] on icon "Carousel Next Arrow" at bounding box center [242, 304] width 9 height 9
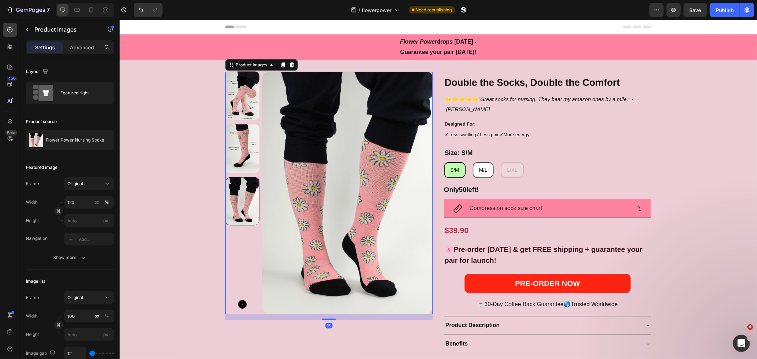
click at [233, 299] on div at bounding box center [242, 192] width 34 height 243
click at [238, 304] on icon "Carousel Next Arrow" at bounding box center [242, 304] width 9 height 9
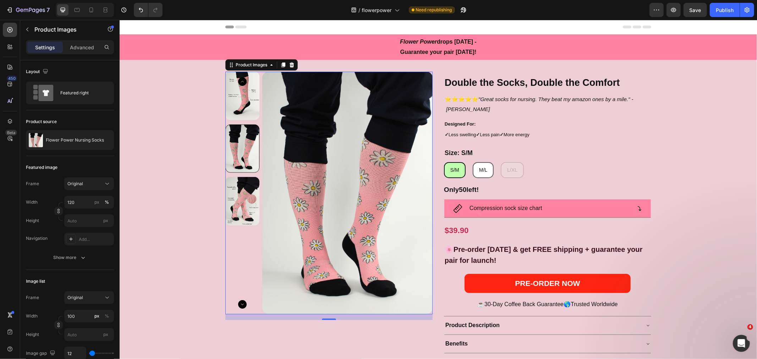
click at [226, 203] on img at bounding box center [242, 201] width 34 height 49
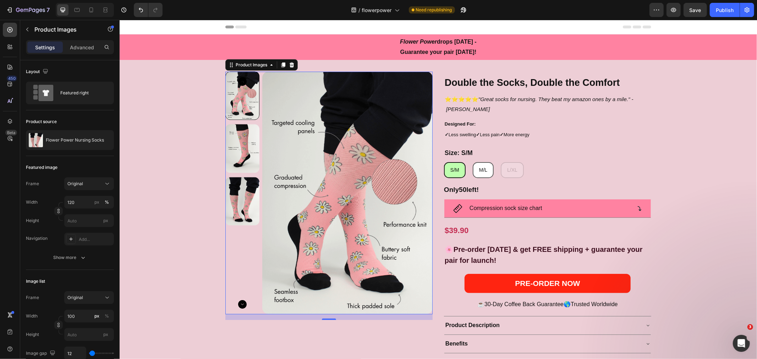
click at [0, 0] on div at bounding box center [0, 0] width 0 height 0
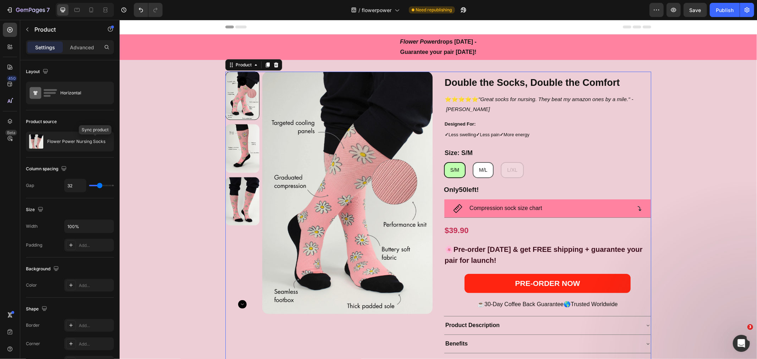
click at [0, 0] on icon "button" at bounding box center [0, 0] width 0 height 0
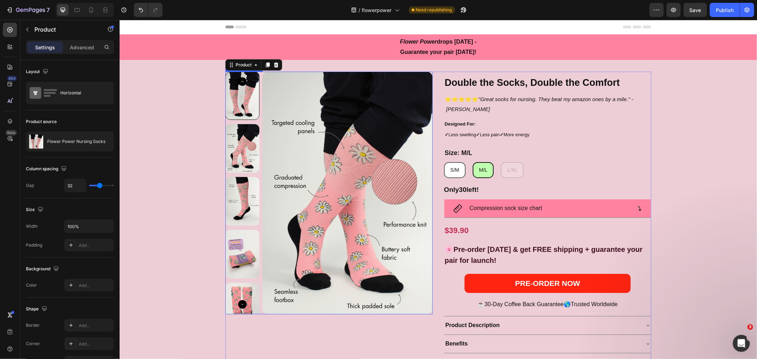
click at [244, 147] on img at bounding box center [242, 148] width 34 height 49
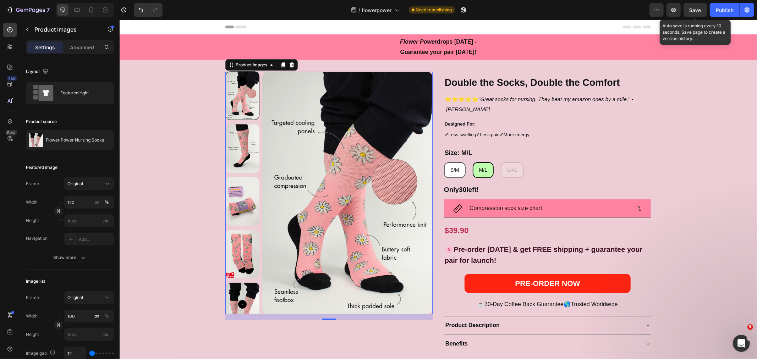
click at [701, 12] on span "Save" at bounding box center [695, 10] width 12 height 6
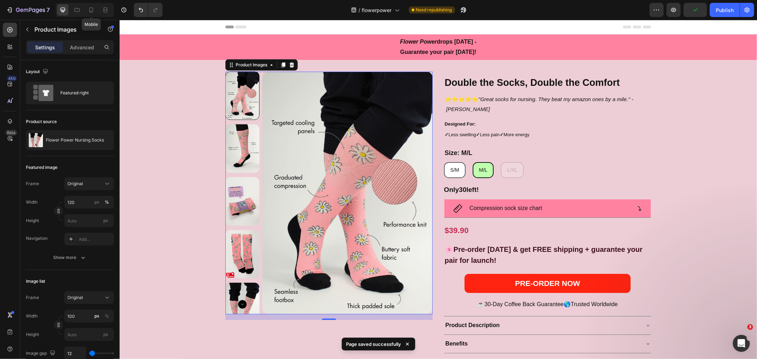
click at [92, 12] on icon at bounding box center [91, 9] width 4 height 5
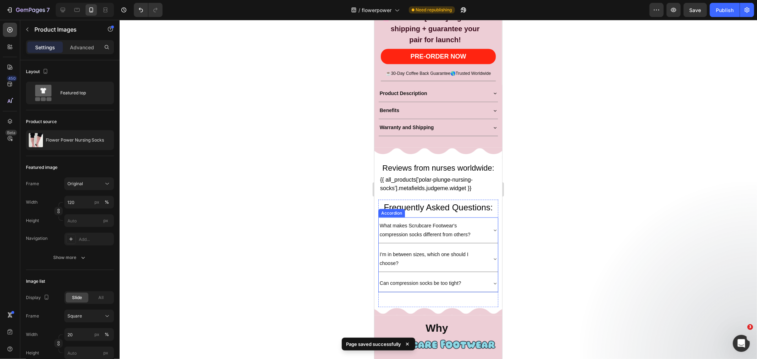
scroll to position [446, 0]
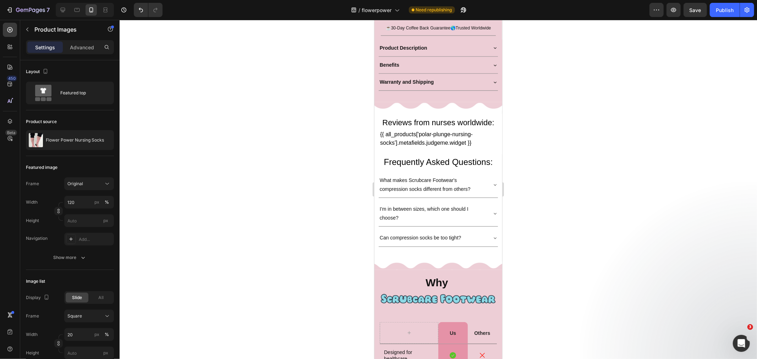
click at [718, 8] on div "Publish" at bounding box center [725, 9] width 18 height 7
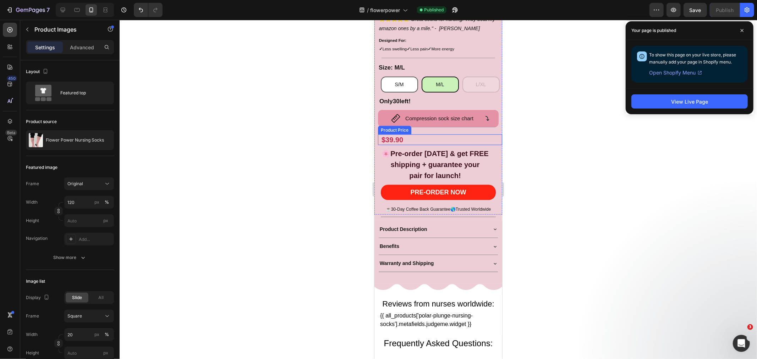
scroll to position [263, 0]
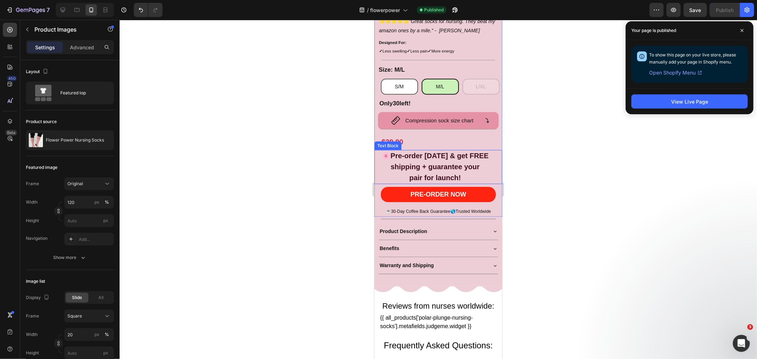
click at [436, 153] on p "🌸Pre-order [DATE] & get FREE" at bounding box center [435, 155] width 120 height 11
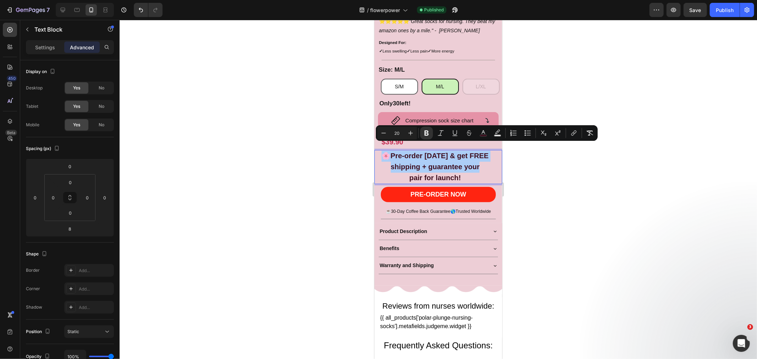
click at [410, 132] on icon "Editor contextual toolbar" at bounding box center [410, 133] width 5 height 5
type input "22"
drag, startPoint x: 556, startPoint y: 183, endPoint x: 629, endPoint y: 86, distance: 121.8
click at [557, 183] on div at bounding box center [438, 189] width 637 height 339
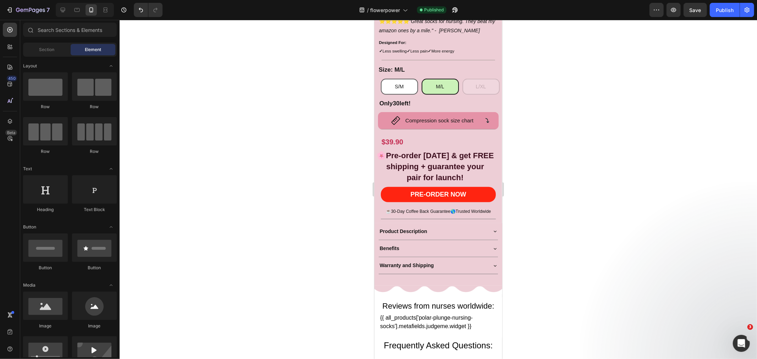
click at [726, 8] on div "Publish" at bounding box center [725, 9] width 18 height 7
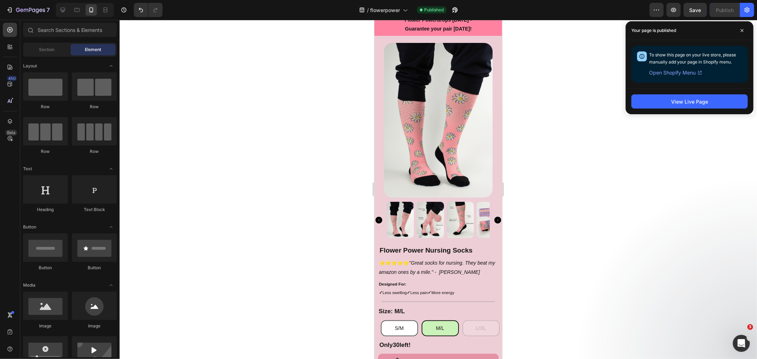
scroll to position [0, 0]
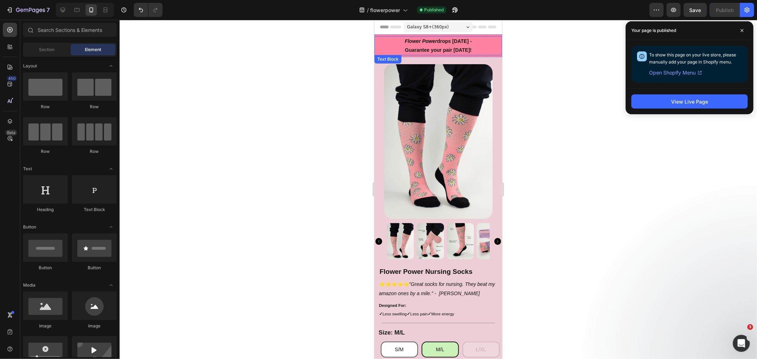
click at [378, 47] on p "Guarantee your pair [DATE]!" at bounding box center [438, 49] width 126 height 9
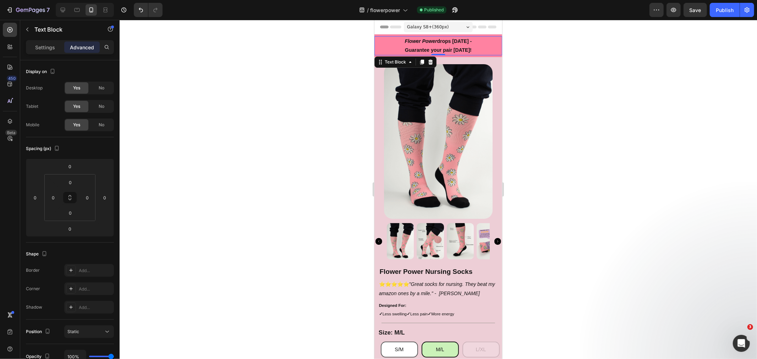
click at [457, 55] on div "Flower Power drops [DATE] - Guarantee your pair [DATE]!" at bounding box center [438, 45] width 128 height 19
click at [459, 55] on div "Flower Power drops 10 Sept - Guarantee your pair today! Text Block 0 Section 1/…" at bounding box center [438, 45] width 128 height 23
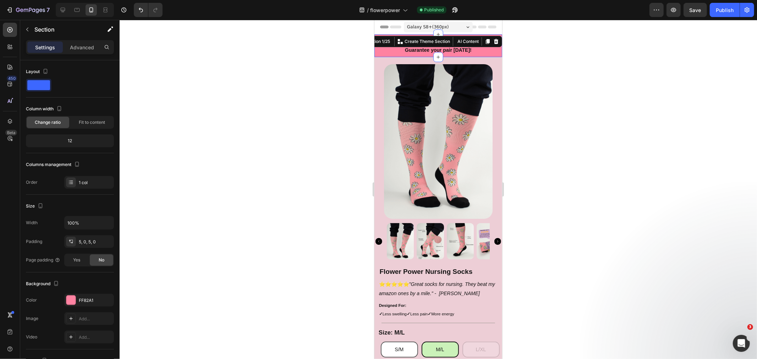
click at [88, 300] on div "FF82A1" at bounding box center [95, 300] width 33 height 6
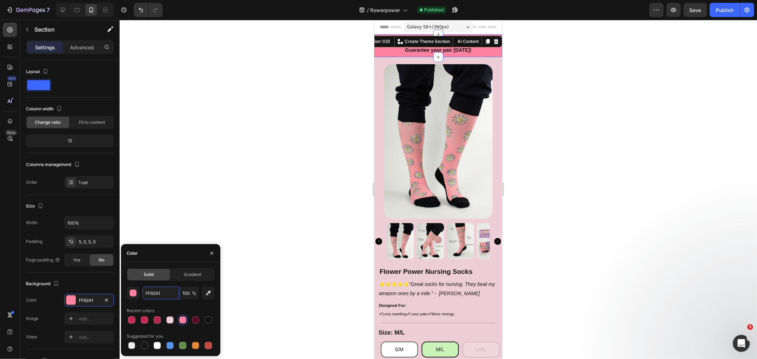
click at [167, 295] on input "FF82A1" at bounding box center [160, 293] width 37 height 13
click at [413, 51] on strong "Guarantee your pair [DATE]!" at bounding box center [437, 50] width 67 height 6
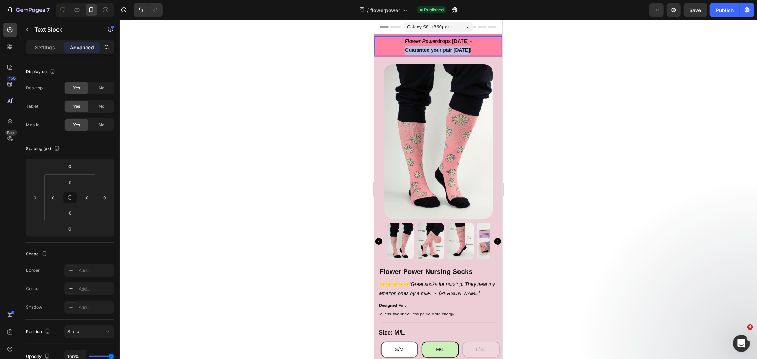
click at [413, 51] on strong "Guarantee your pair [DATE]!" at bounding box center [437, 50] width 67 height 6
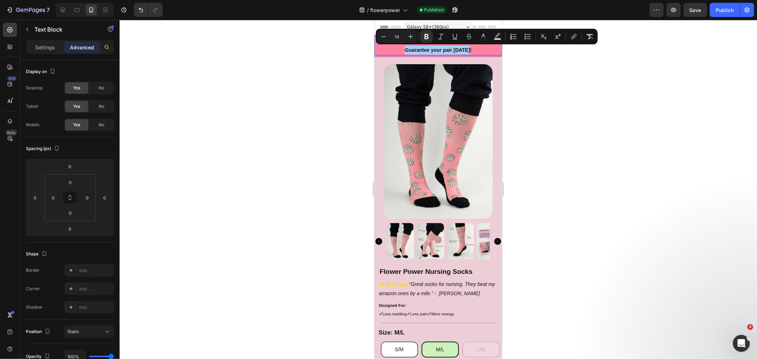
click at [481, 39] on rect "Editor contextual toolbar" at bounding box center [483, 39] width 7 height 2
type input "121212"
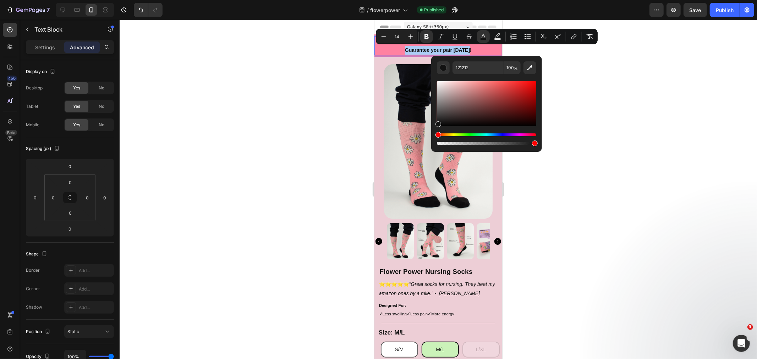
click at [601, 132] on div at bounding box center [438, 189] width 637 height 339
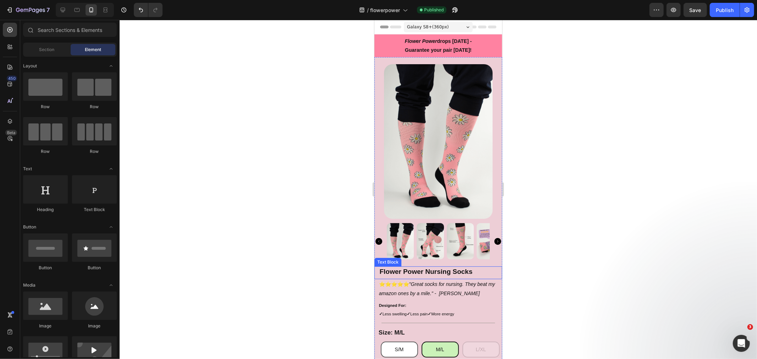
click at [440, 268] on strong "Flower Power Nursing Socks" at bounding box center [425, 271] width 93 height 7
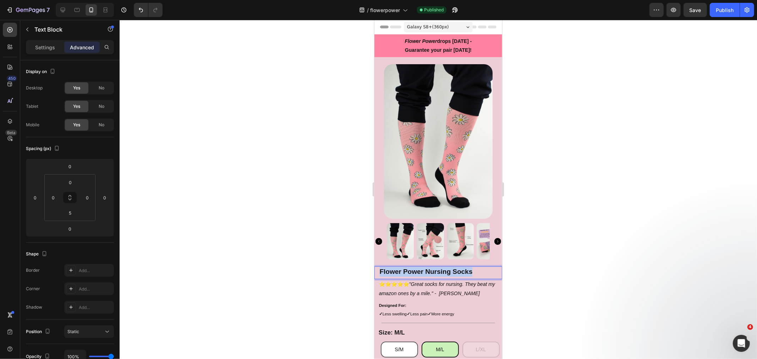
drag, startPoint x: 477, startPoint y: 264, endPoint x: 379, endPoint y: 262, distance: 98.3
click at [379, 267] on p "Flower Power Nursing Socks" at bounding box center [437, 272] width 117 height 10
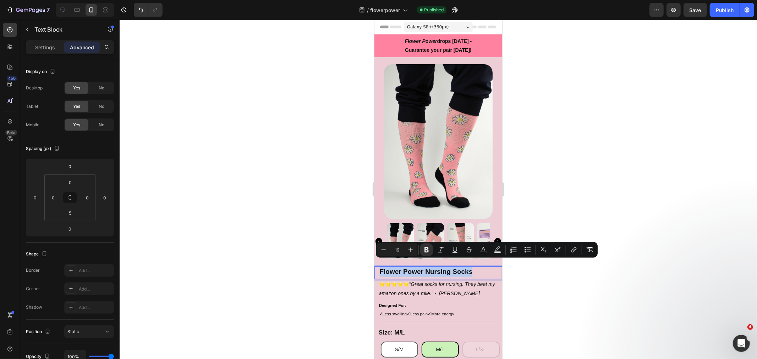
copy strong "Flower Power Nursing Socks"
click at [63, 7] on icon at bounding box center [62, 9] width 7 height 7
type input "0"
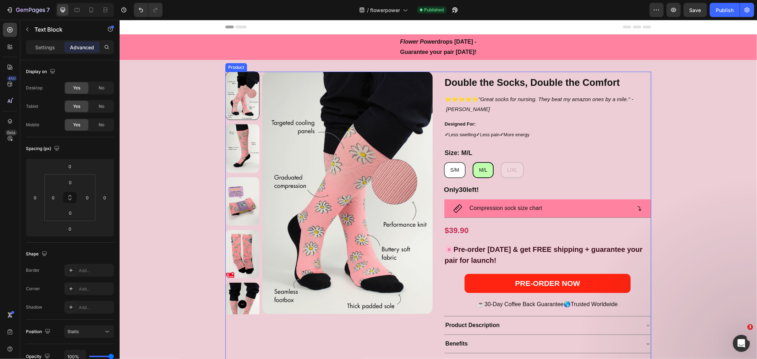
click at [485, 86] on strong "Double the Socks, Double the Comfort" at bounding box center [531, 82] width 175 height 11
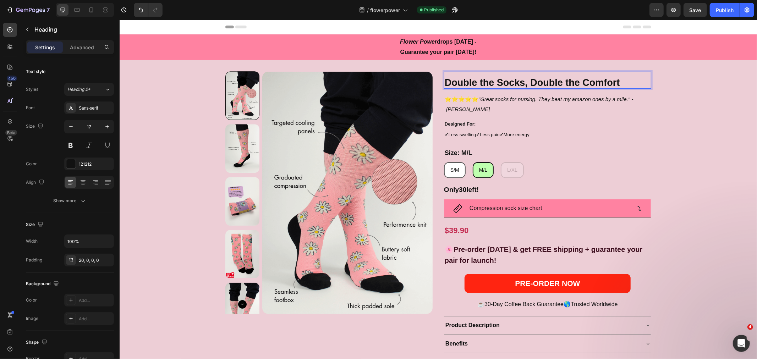
click at [487, 82] on strong "Double the Socks, Double the Comfort" at bounding box center [531, 82] width 175 height 11
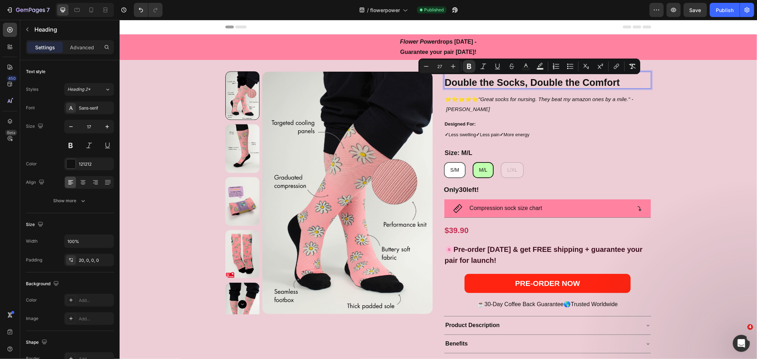
click at [548, 82] on strong "Double the Socks, Double the Comfort" at bounding box center [531, 82] width 175 height 11
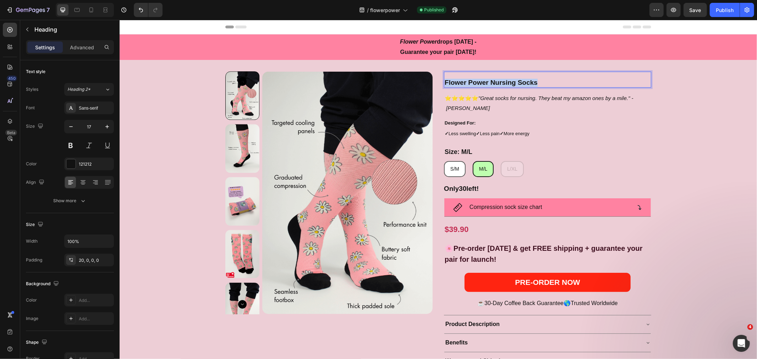
drag, startPoint x: 539, startPoint y: 78, endPoint x: 442, endPoint y: 78, distance: 96.5
click at [444, 78] on p "Flower Power Nursing Socks" at bounding box center [547, 82] width 206 height 8
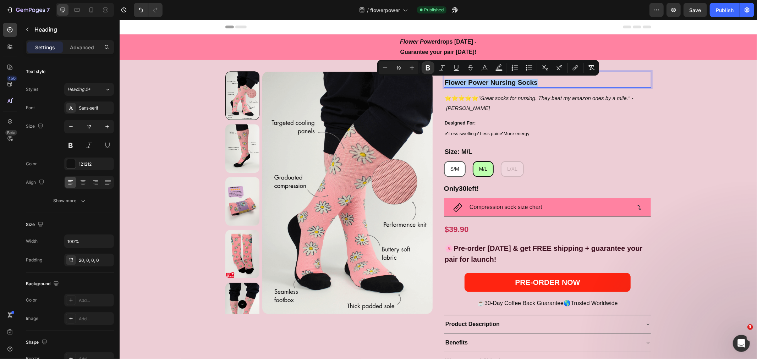
click at [410, 63] on button "Plus" at bounding box center [412, 67] width 13 height 13
click at [411, 64] on button "Plus" at bounding box center [412, 67] width 13 height 13
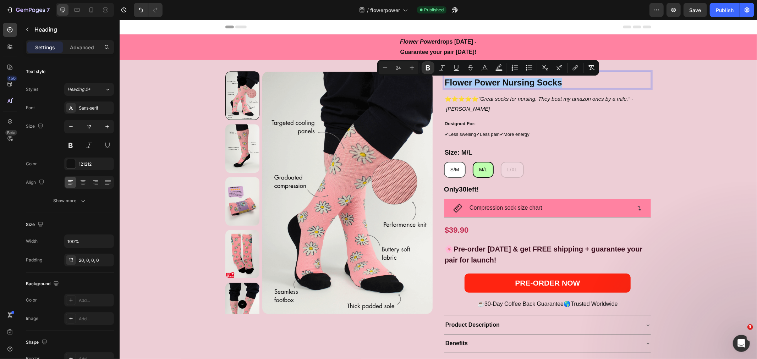
click at [411, 64] on button "Plus" at bounding box center [412, 67] width 13 height 13
click at [412, 64] on button "Plus" at bounding box center [412, 67] width 13 height 13
type input "27"
click at [690, 93] on div "Product Images Flower Power Nursing Socks Heading 14 ⭐⭐⭐⭐⭐ "Great socks for nur…" at bounding box center [437, 224] width 637 height 306
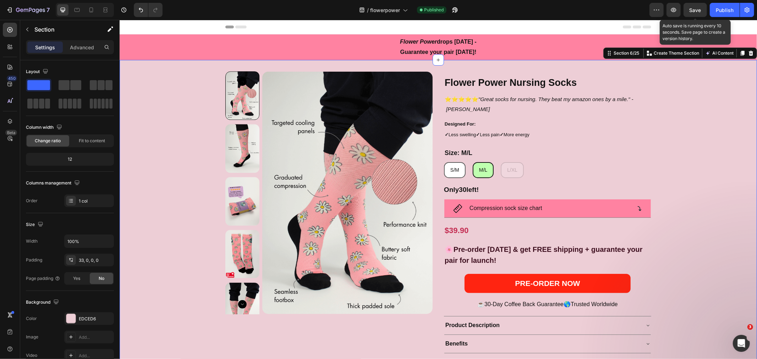
click at [690, 9] on span "Save" at bounding box center [695, 10] width 12 height 6
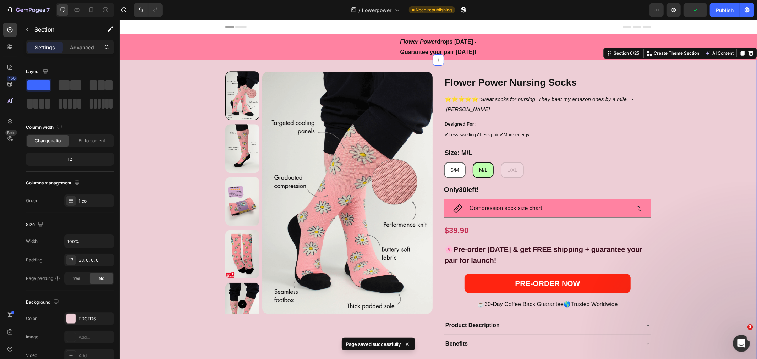
click at [718, 13] on div "Publish" at bounding box center [725, 9] width 18 height 7
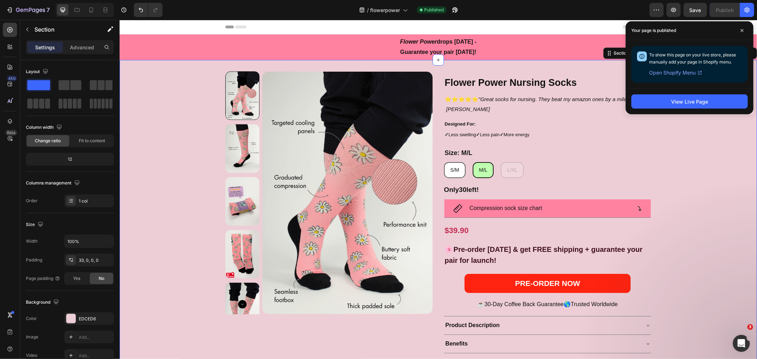
click at [743, 30] on icon at bounding box center [742, 31] width 4 height 4
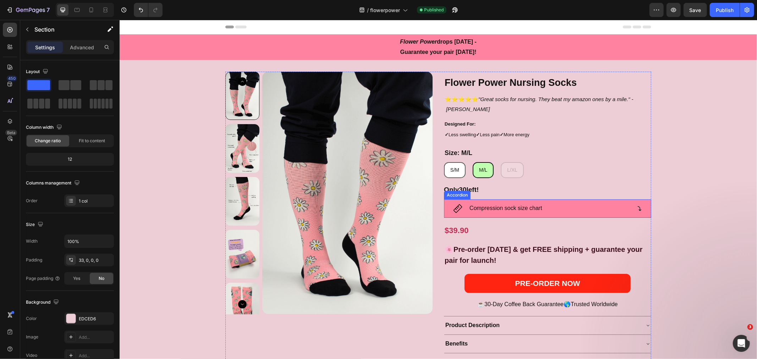
click at [542, 210] on div "Compression sock size chart" at bounding box center [541, 208] width 178 height 12
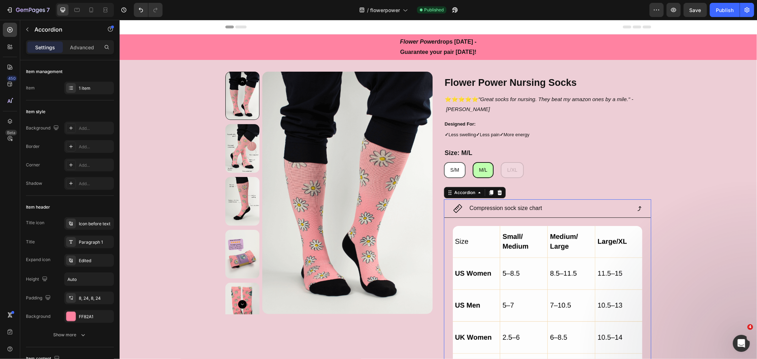
click at [552, 203] on div "Compression sock size chart" at bounding box center [541, 208] width 178 height 12
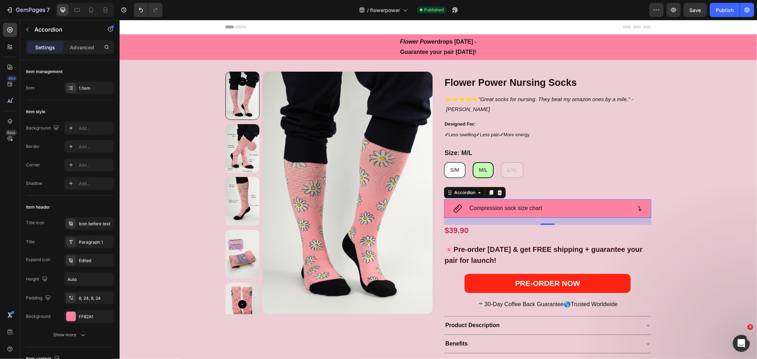
click at [93, 316] on div "FF82A1" at bounding box center [95, 317] width 33 height 6
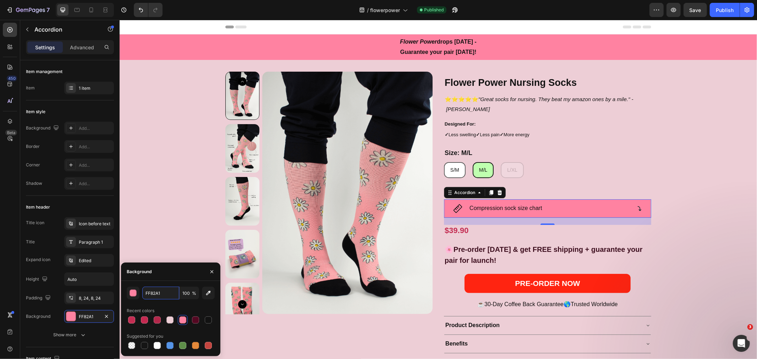
click at [159, 288] on input "FF82A1" at bounding box center [160, 293] width 37 height 13
